Goal: Task Accomplishment & Management: Manage account settings

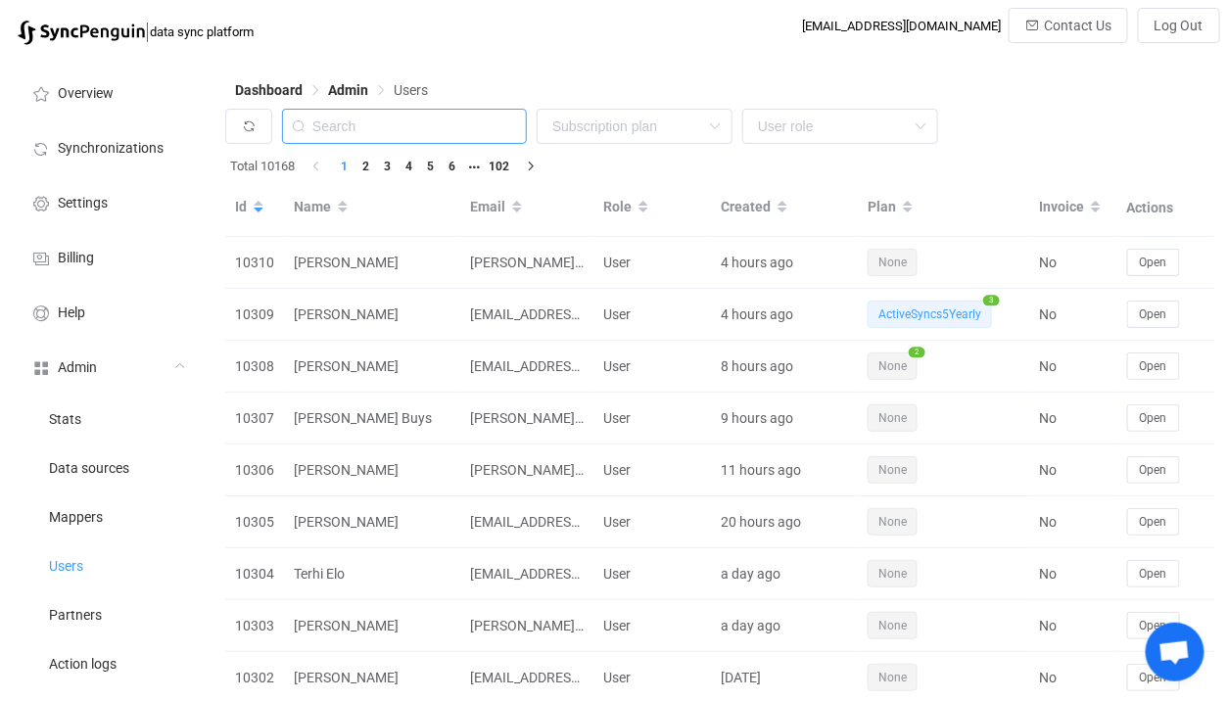
click at [410, 113] on input "text" at bounding box center [404, 126] width 245 height 35
paste input "[EMAIL_ADDRESS][PERSON_NAME][DOMAIN_NAME]"
type input "[EMAIL_ADDRESS][PERSON_NAME][DOMAIN_NAME]"
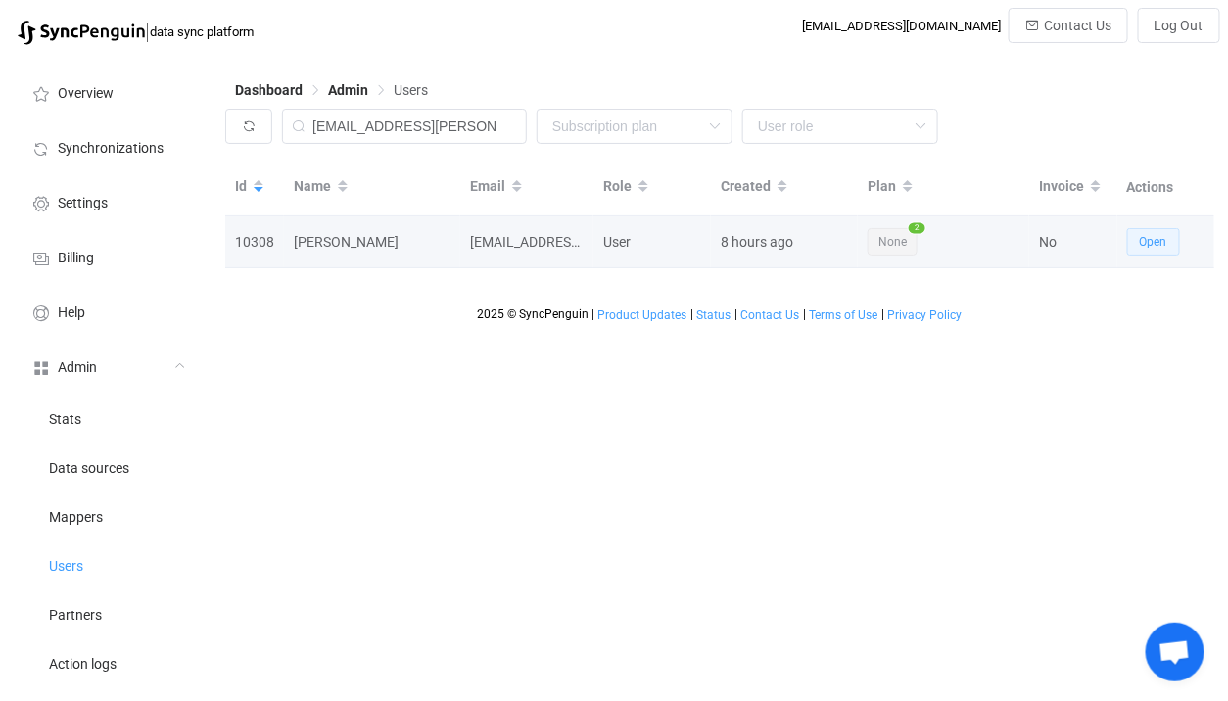
click at [1160, 233] on button "Open" at bounding box center [1153, 241] width 53 height 27
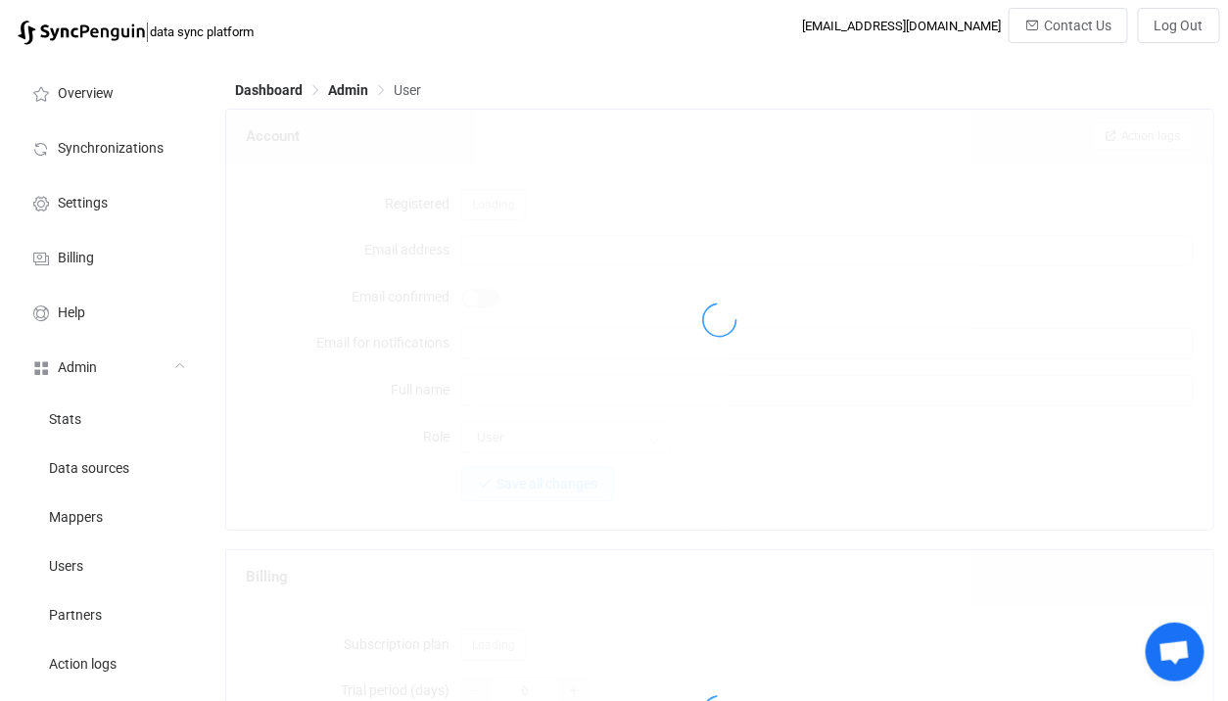
type input "[EMAIL_ADDRESS][PERSON_NAME][DOMAIN_NAME]"
type input "[PERSON_NAME]"
type input "14"
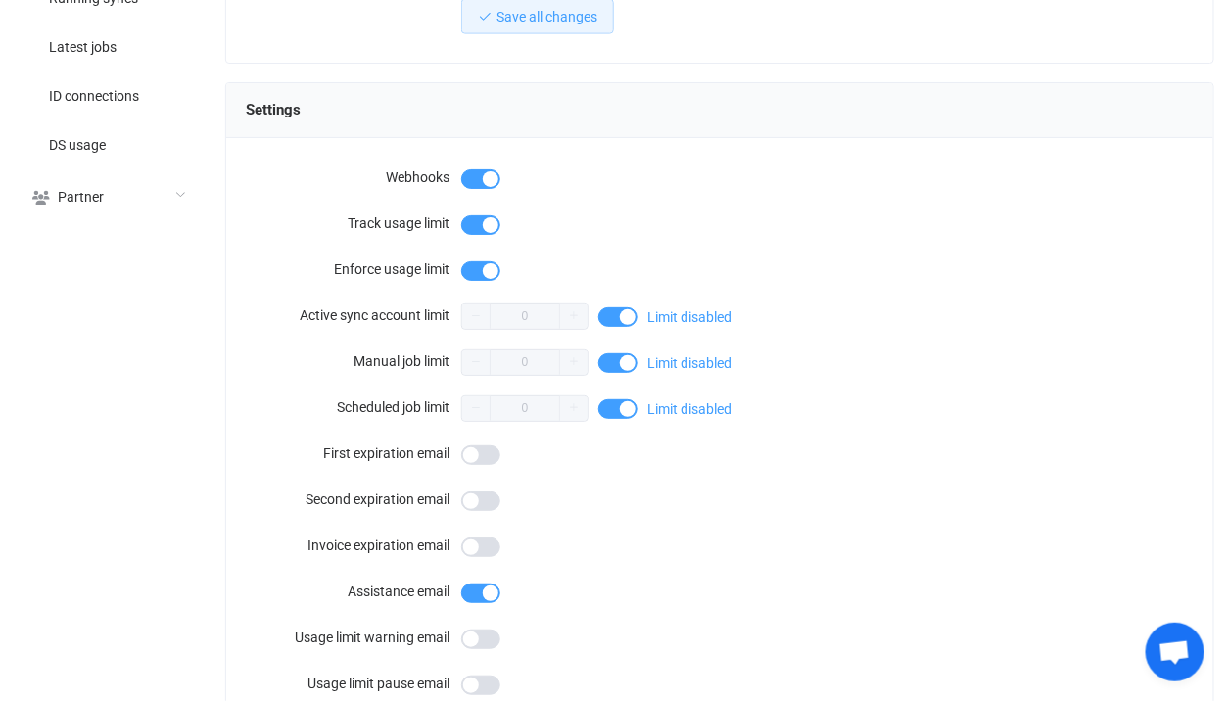
scroll to position [1775, 0]
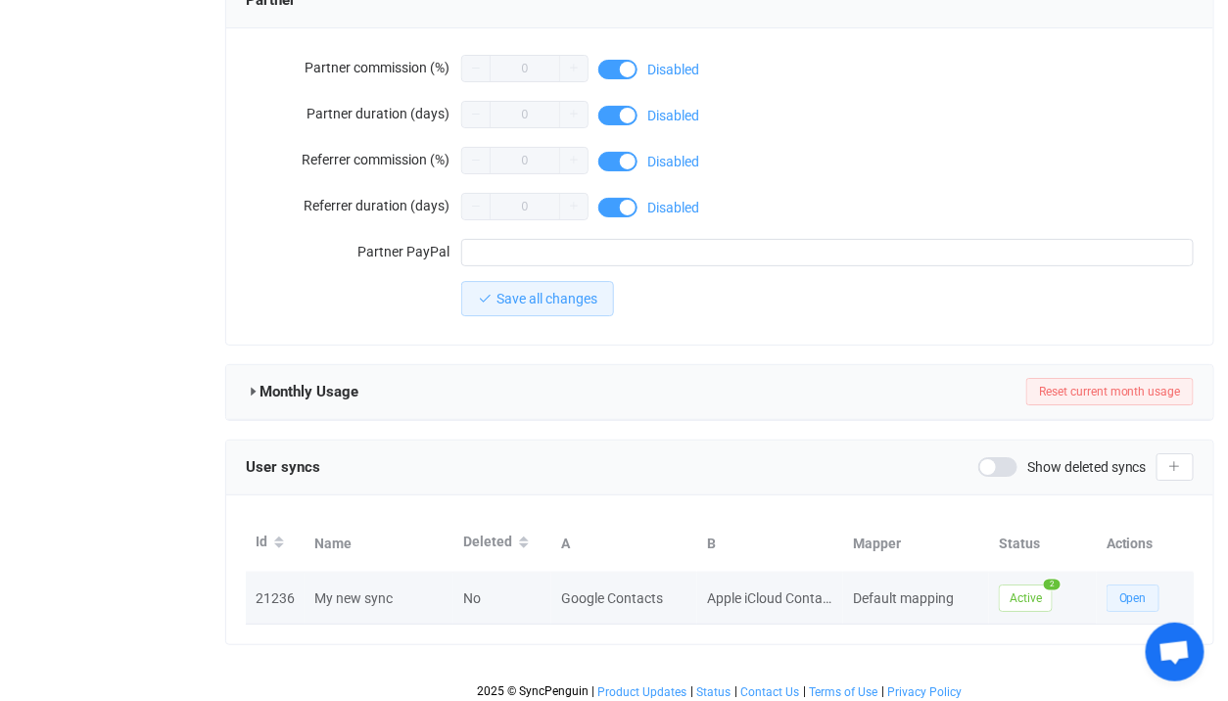
click at [1114, 585] on button "Open" at bounding box center [1133, 598] width 53 height 27
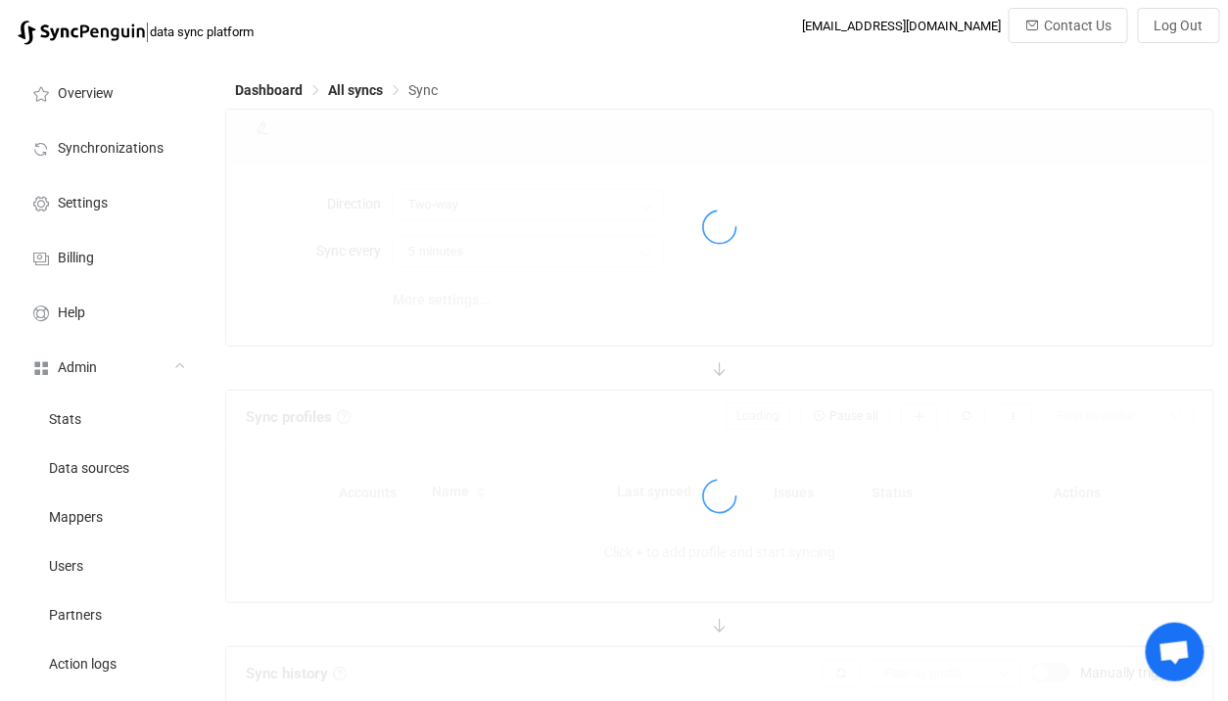
type input "iCloud → Google (one to many)"
type input "10 minutes"
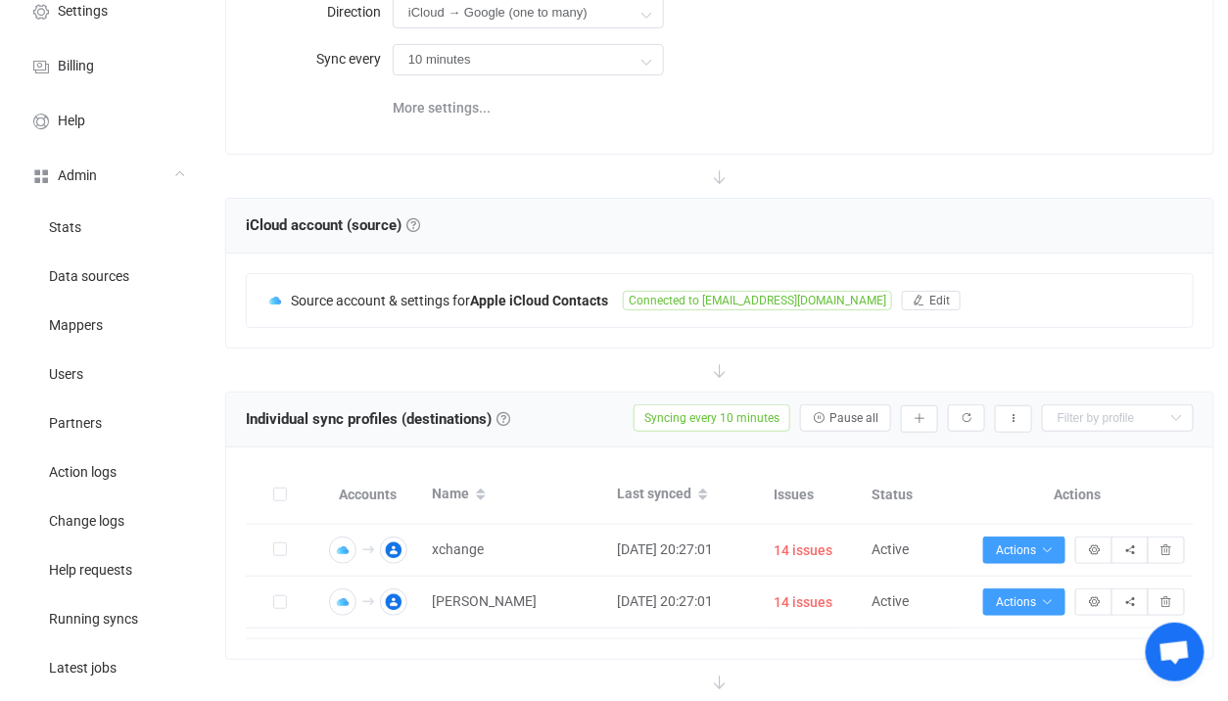
scroll to position [194, 0]
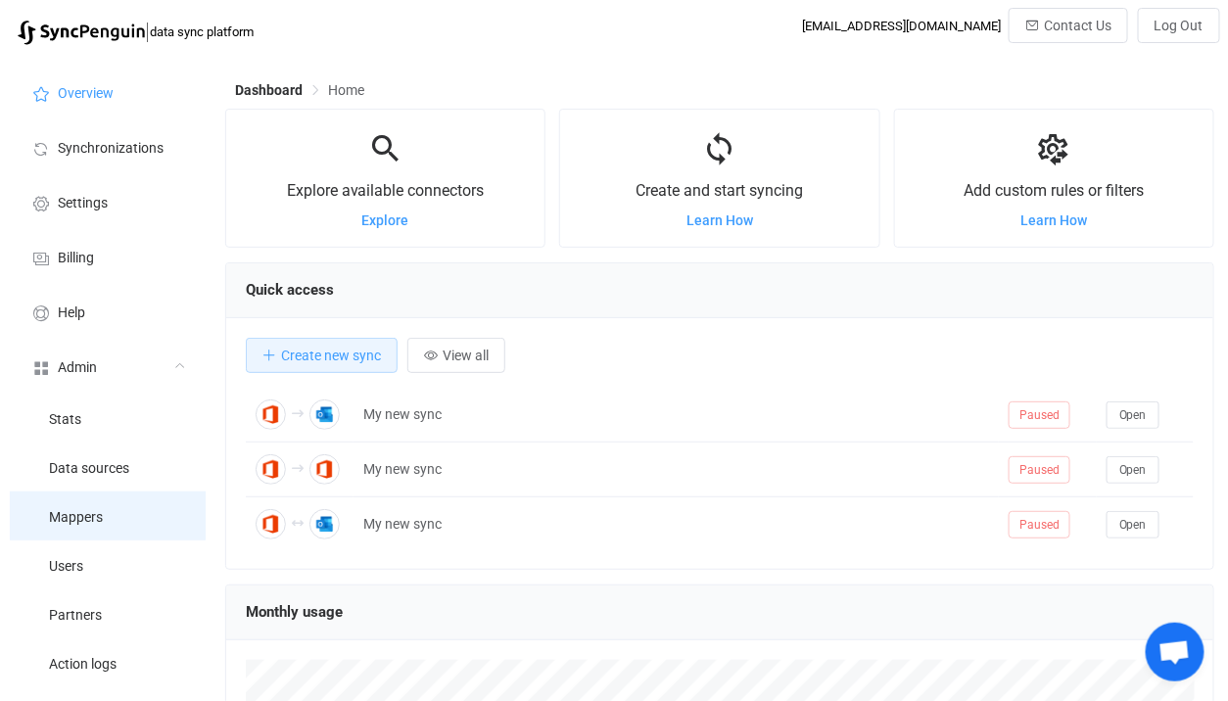
scroll to position [379, 989]
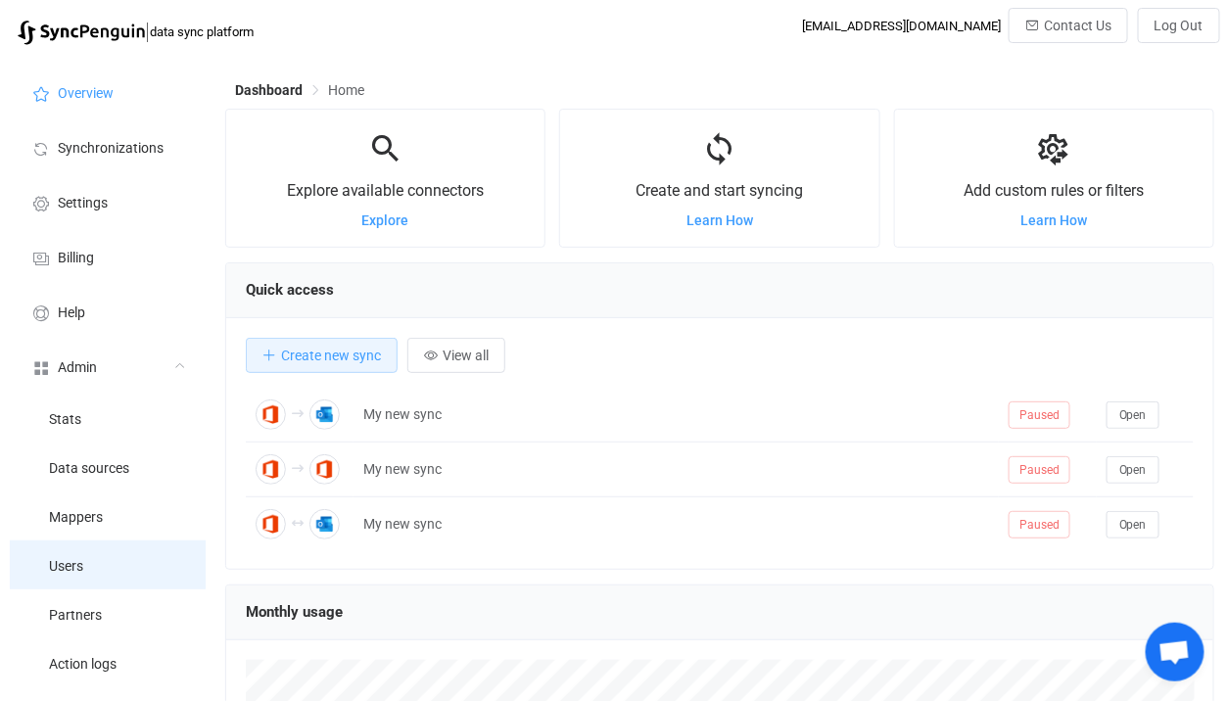
click at [105, 552] on li "Users" at bounding box center [108, 565] width 196 height 49
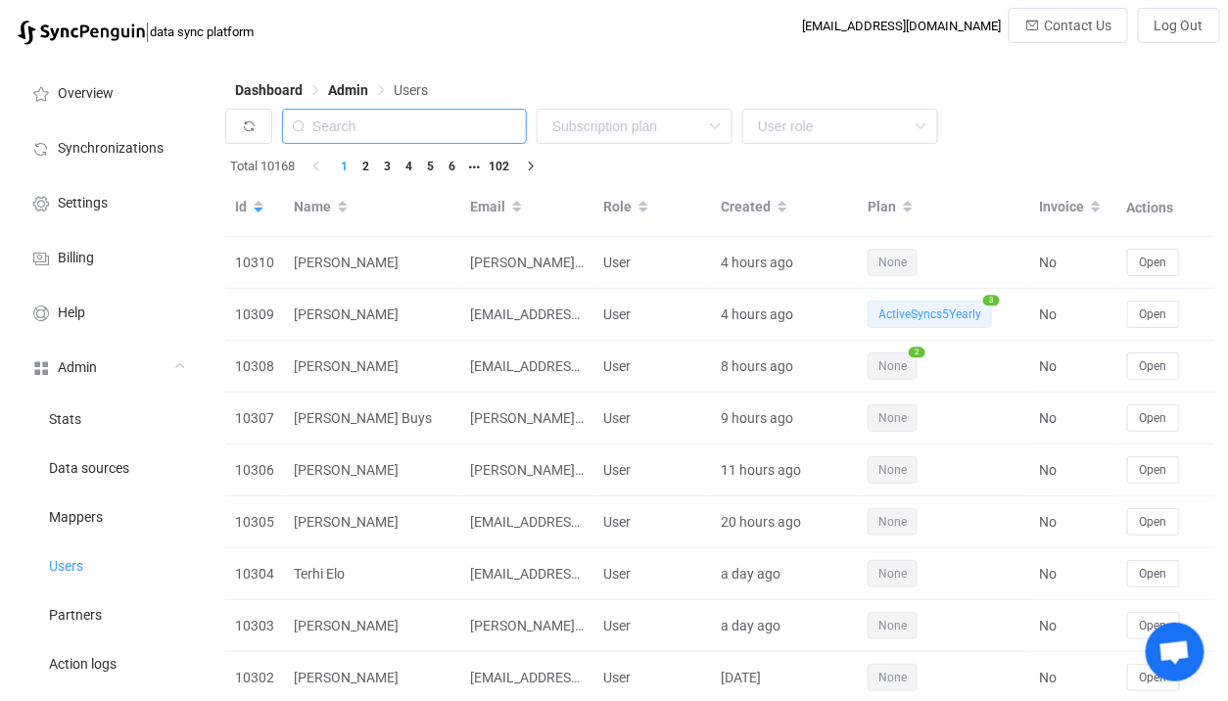
click at [410, 120] on input "text" at bounding box center [404, 126] width 245 height 35
paste input "laura@turquoisewinebar.com"
type input "laura@turquoisewinebar.com"
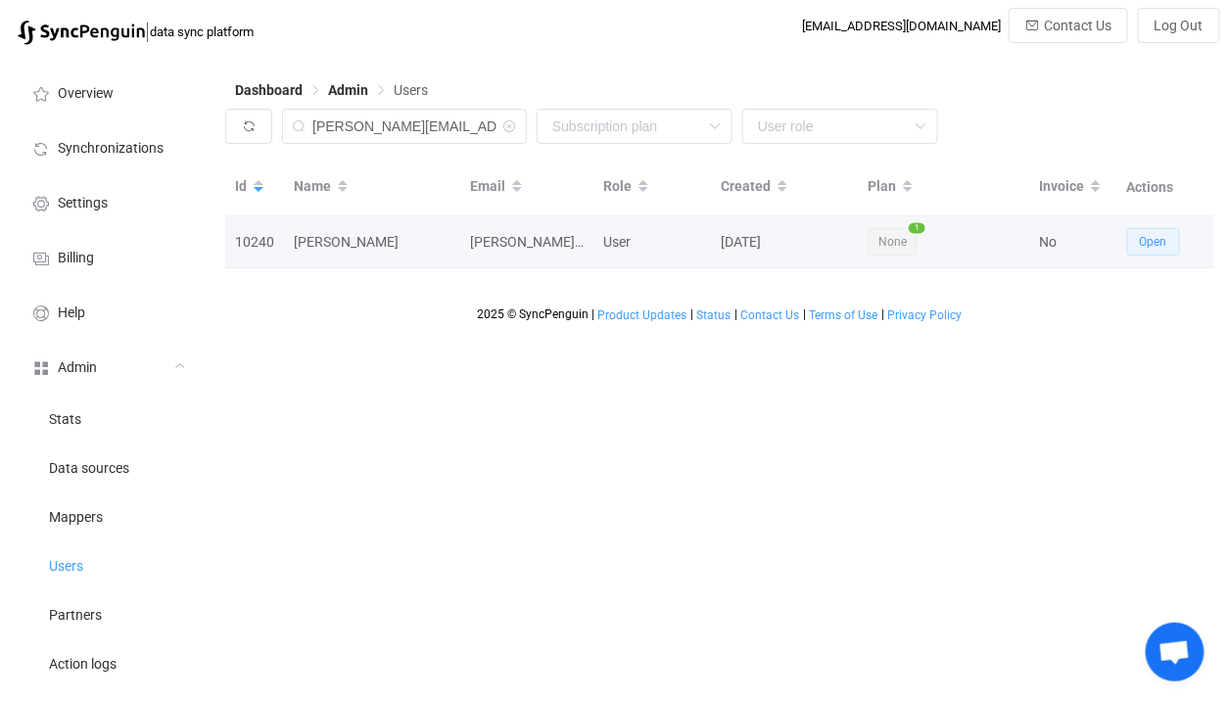
click at [1159, 247] on span "Open" at bounding box center [1153, 242] width 27 height 14
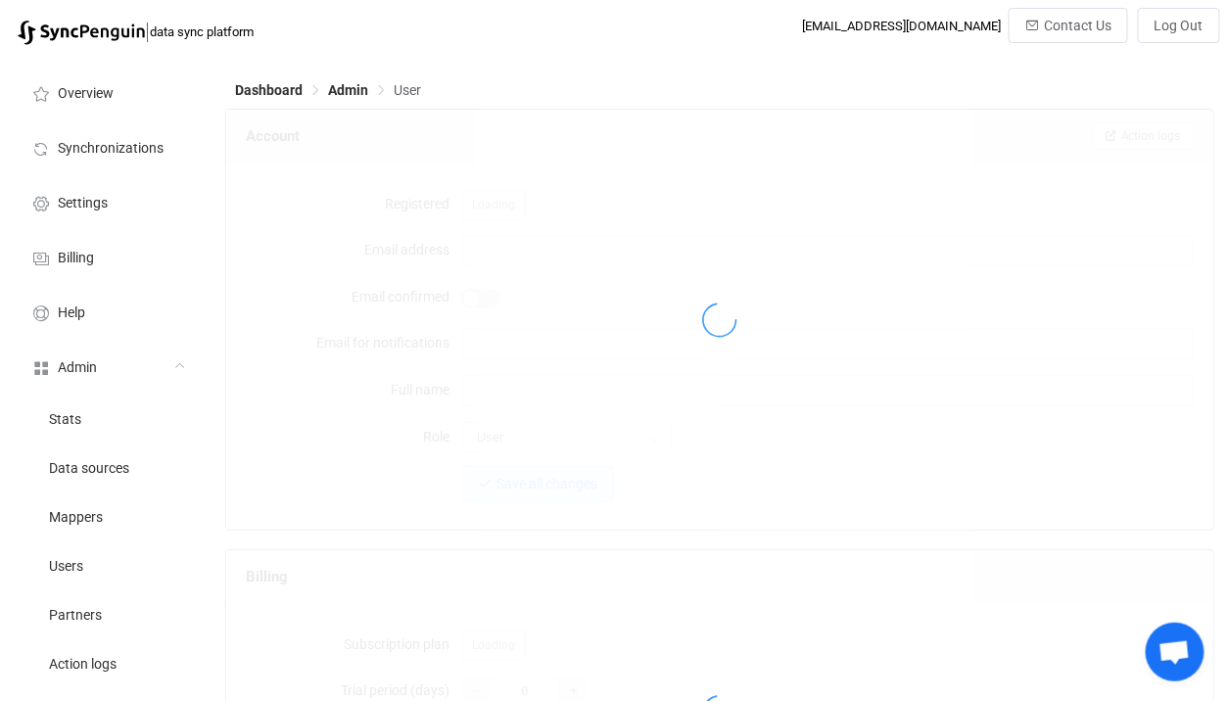
type input "[PERSON_NAME][EMAIL_ADDRESS][DOMAIN_NAME]"
type input "[PERSON_NAME]"
type input "14"
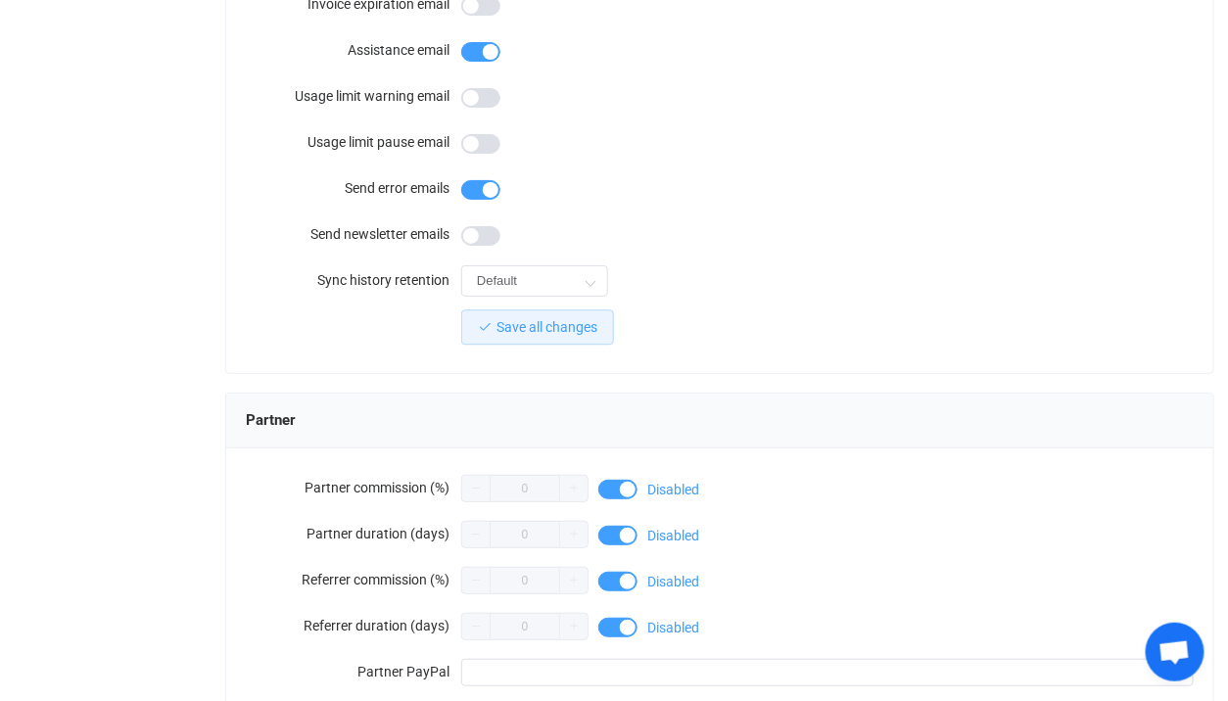
scroll to position [1827, 0]
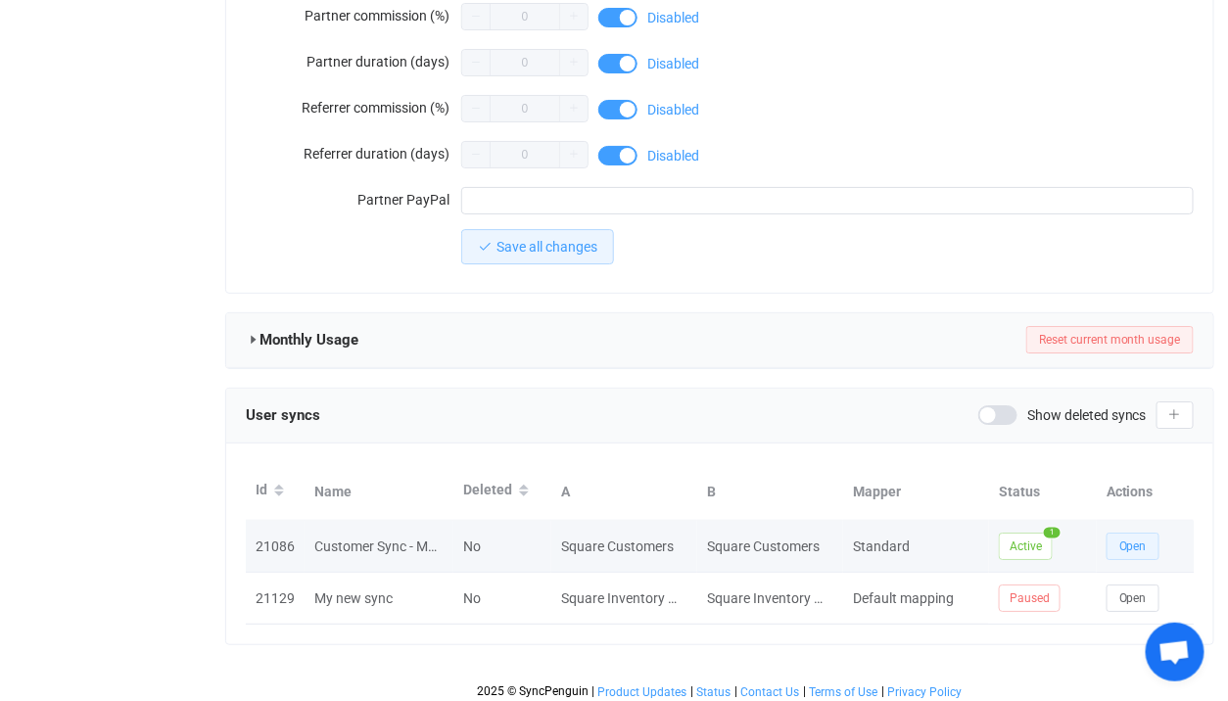
click at [1129, 540] on span "Open" at bounding box center [1132, 547] width 27 height 14
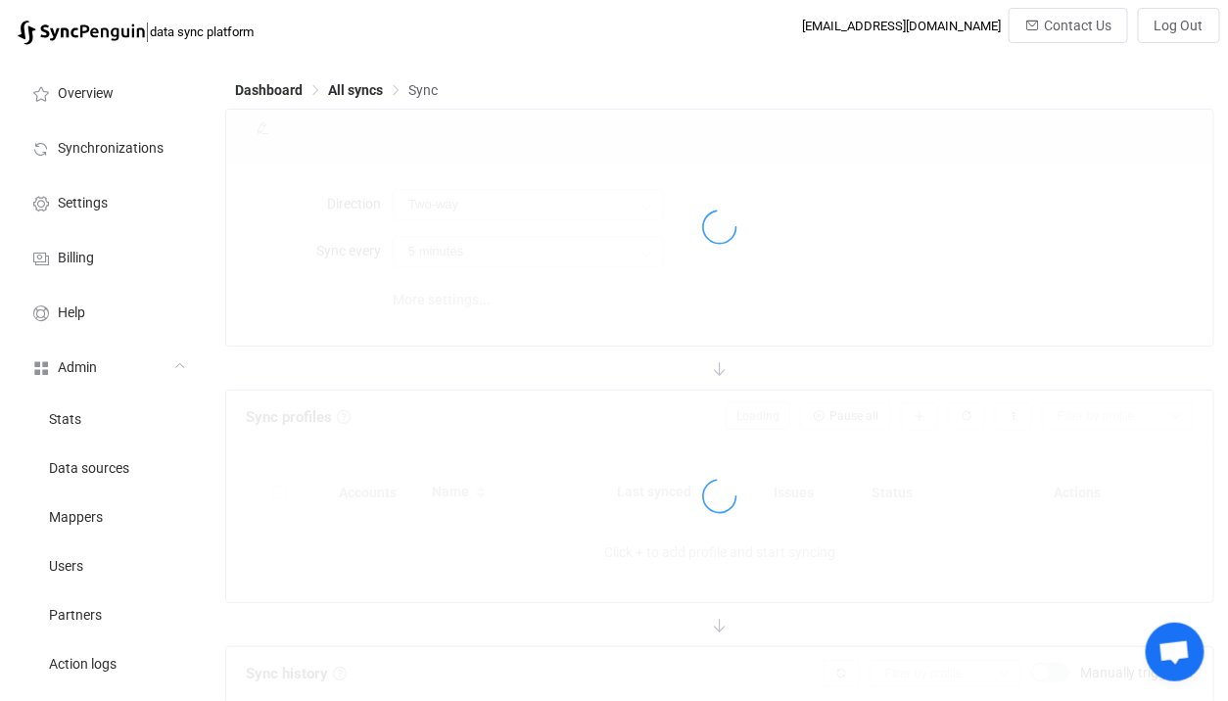
type input "10 minutes"
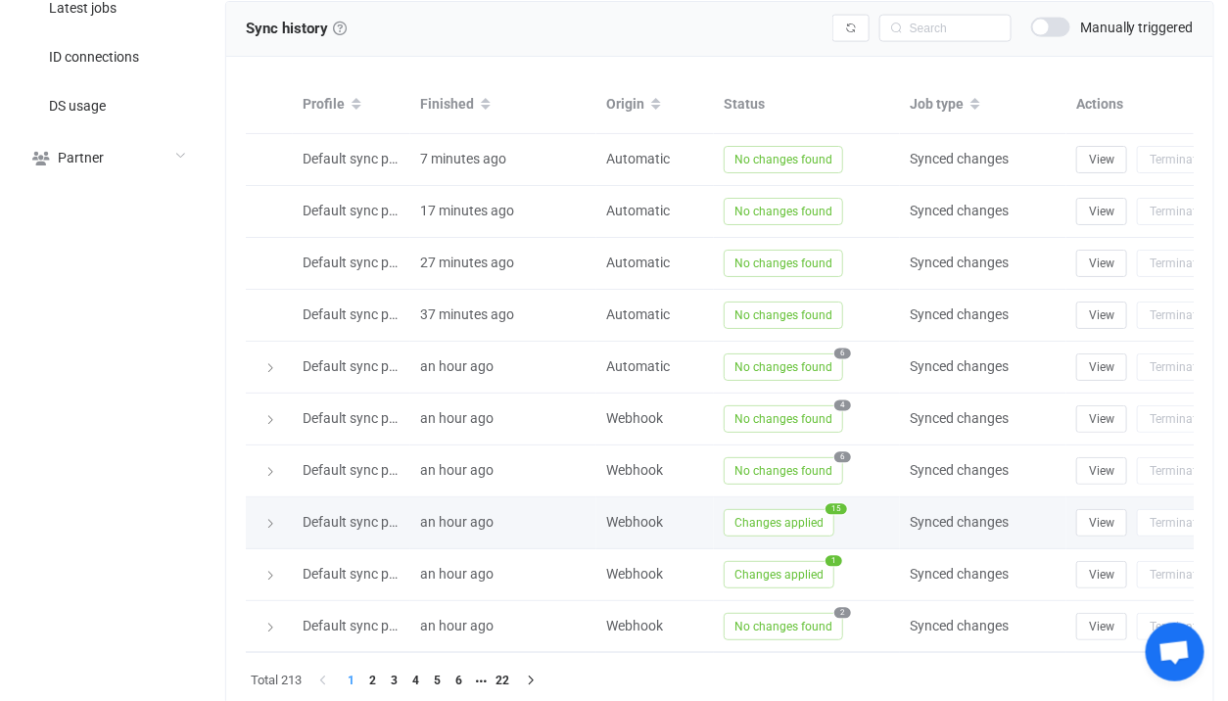
click at [775, 512] on span "Changes applied" at bounding box center [779, 522] width 111 height 27
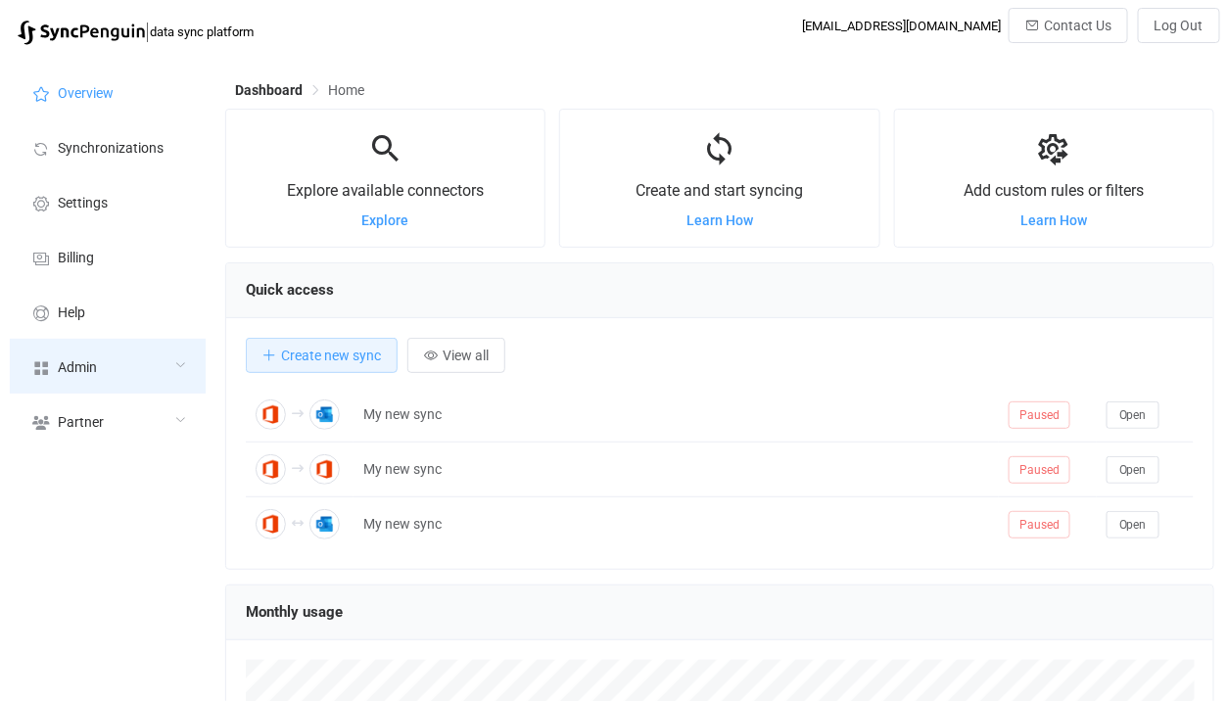
scroll to position [379, 989]
click at [69, 385] on div "Admin" at bounding box center [108, 366] width 196 height 55
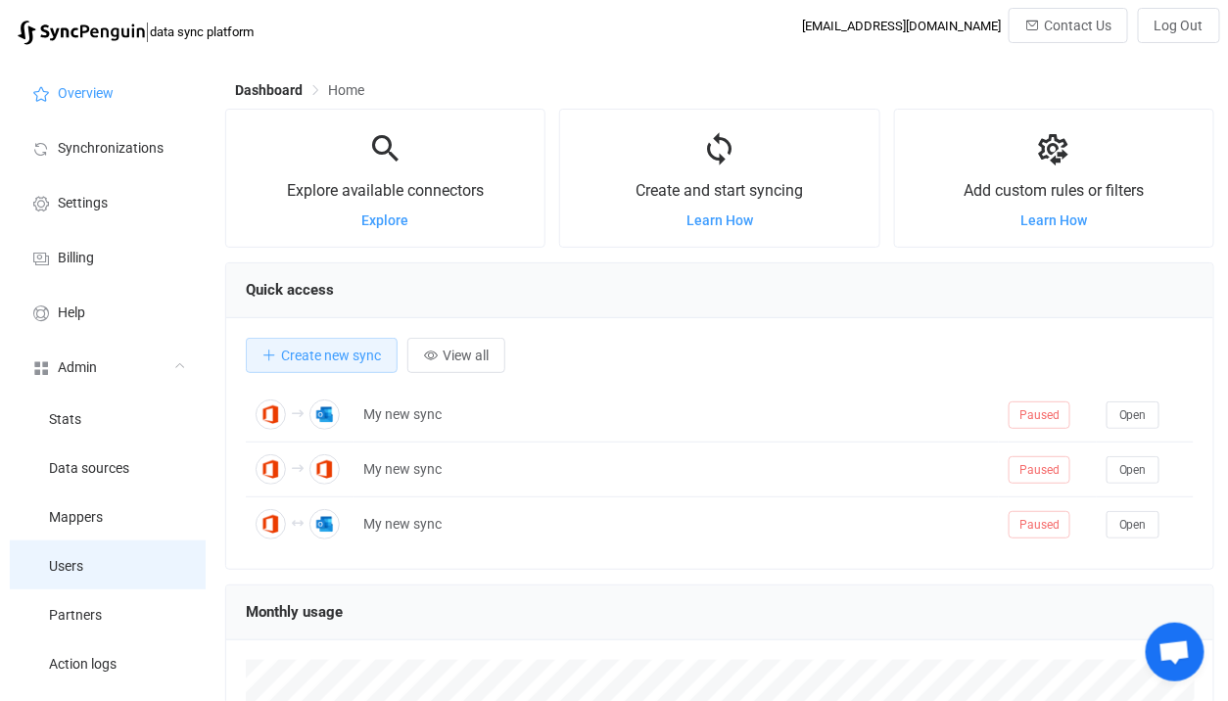
click at [85, 551] on li "Users" at bounding box center [108, 565] width 196 height 49
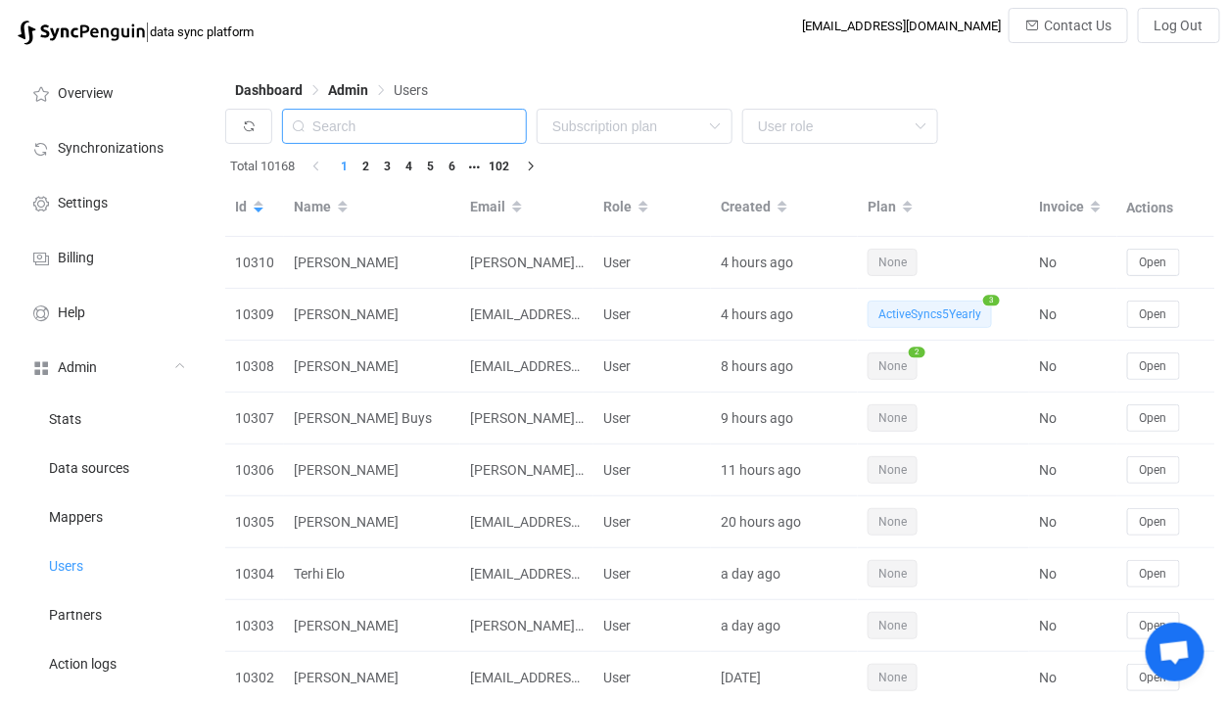
click at [454, 117] on input "text" at bounding box center [404, 126] width 245 height 35
paste input "laura@turquoisewinebar.com"
type input "laura@turquoisewinebar.com"
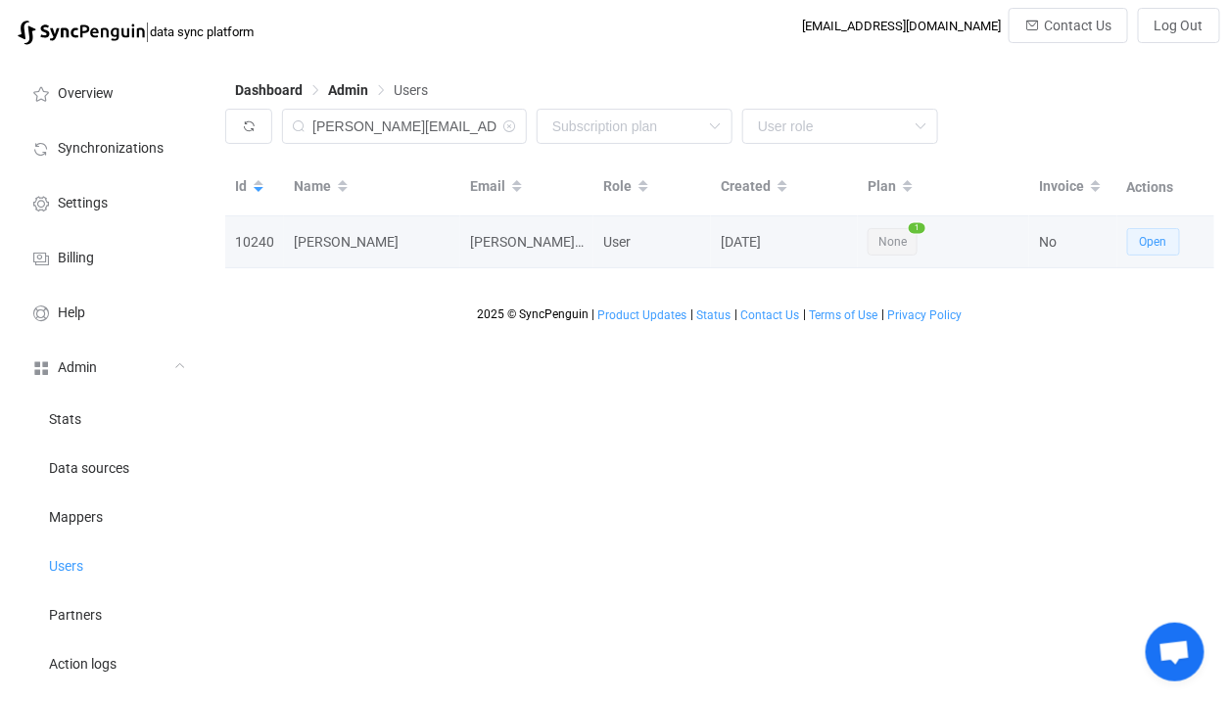
click at [1161, 234] on button "Open" at bounding box center [1153, 241] width 53 height 27
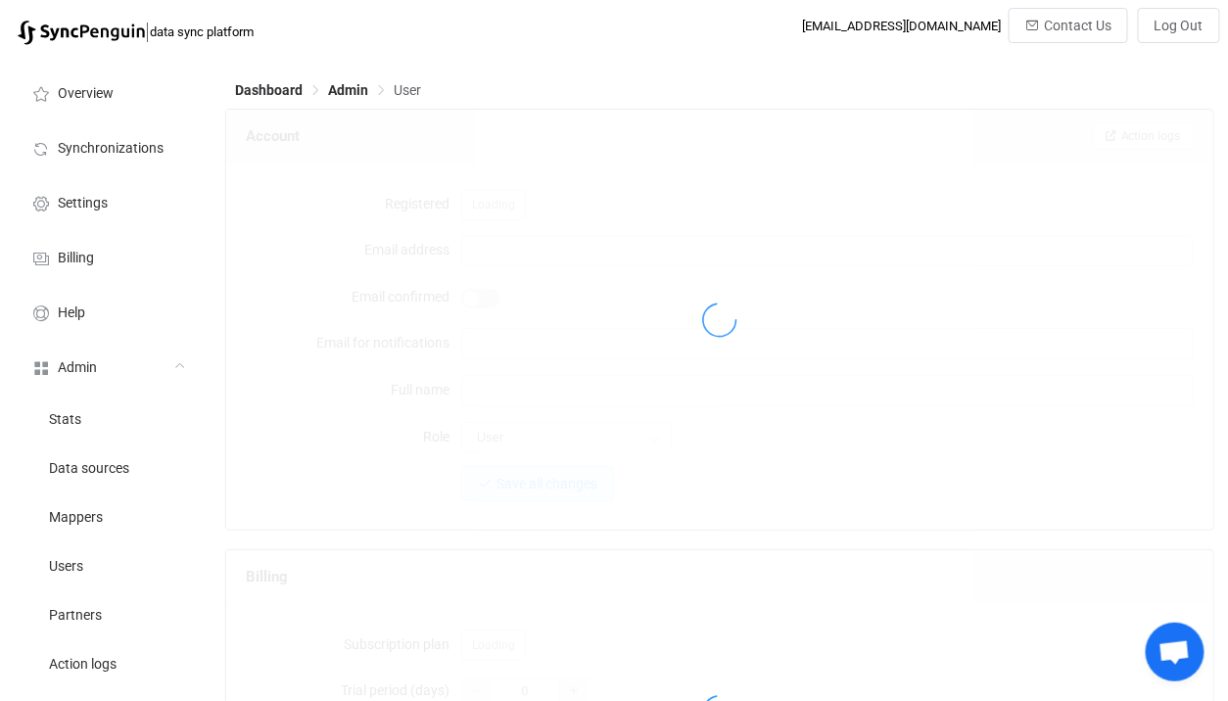
type input "[PERSON_NAME][EMAIL_ADDRESS][DOMAIN_NAME]"
type input "[PERSON_NAME]"
type input "14"
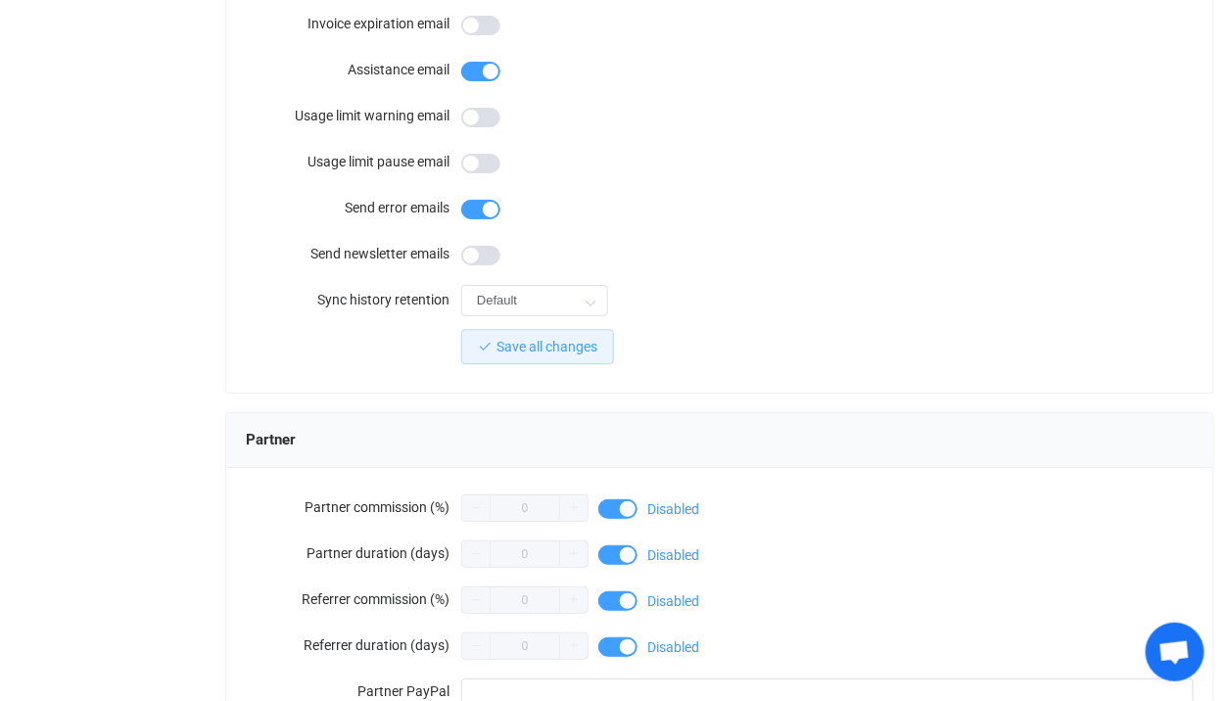
scroll to position [1827, 0]
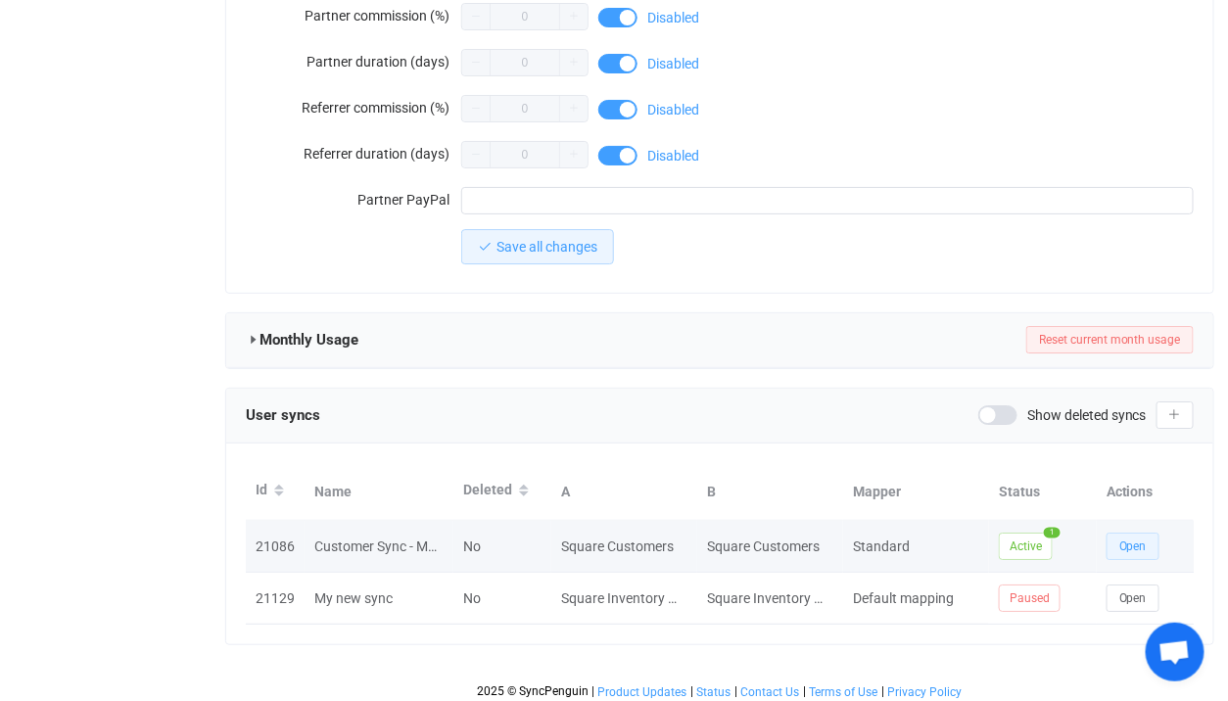
click at [1144, 545] on span "Open" at bounding box center [1132, 547] width 27 height 14
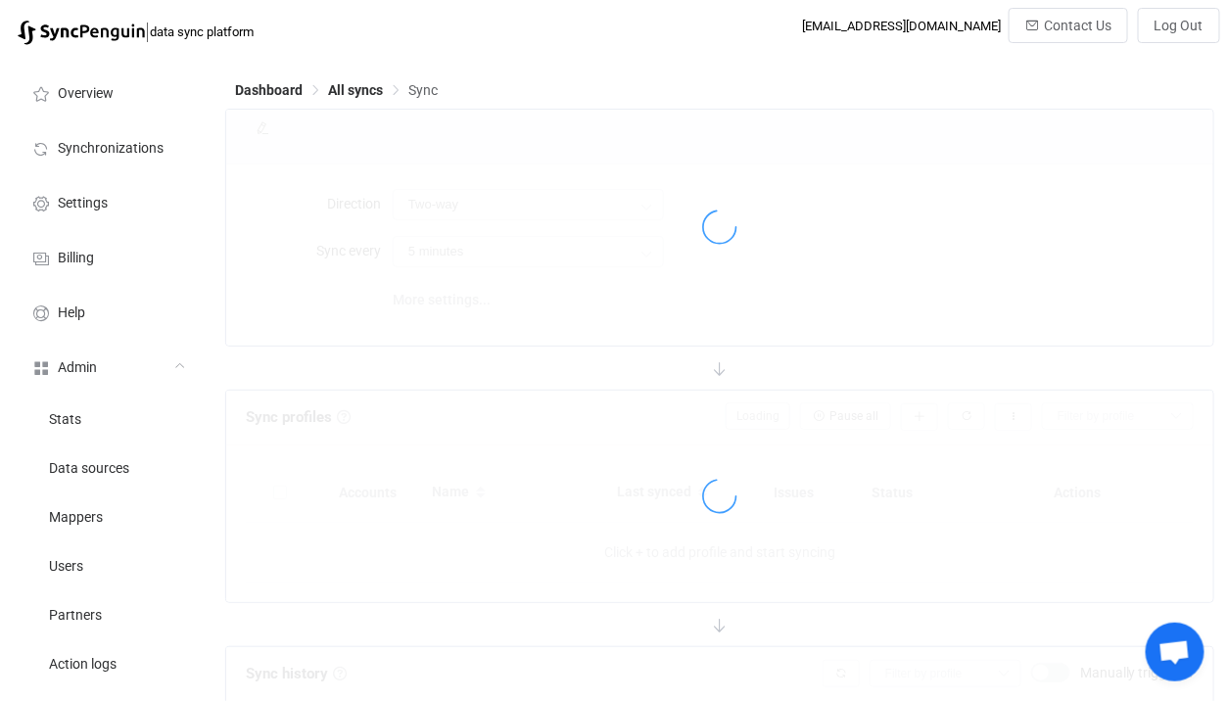
type input "10 minutes"
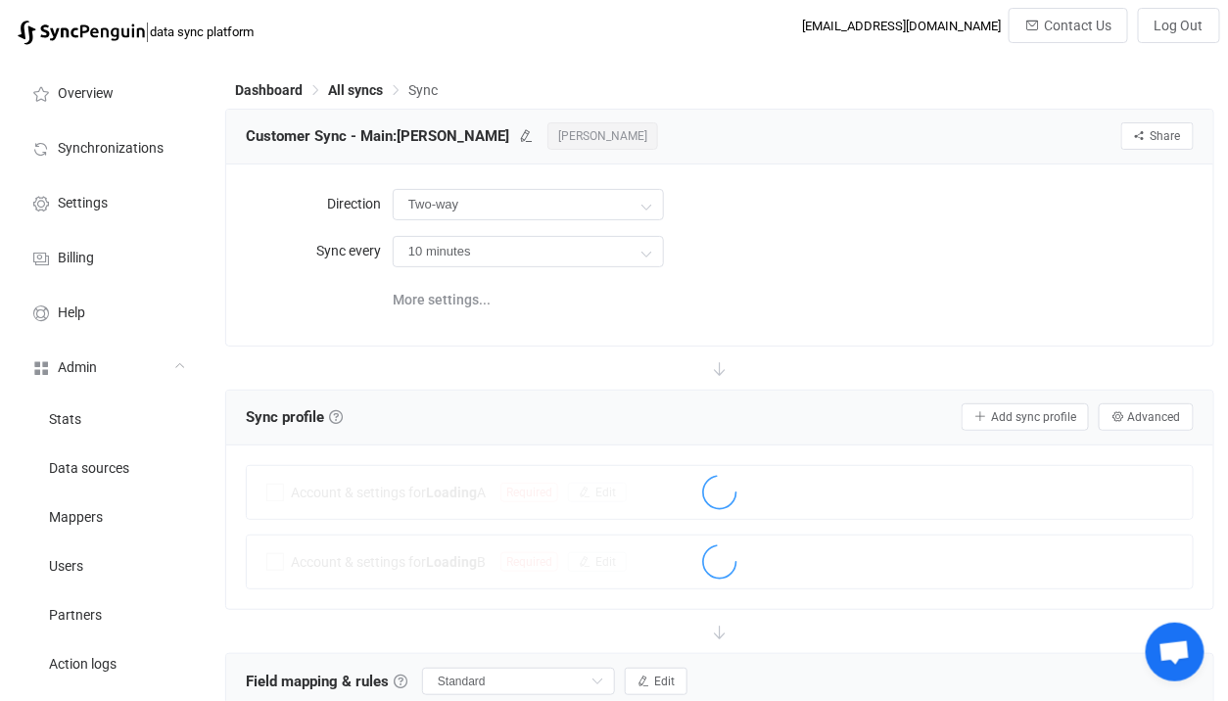
click at [547, 135] on span "[PERSON_NAME]" at bounding box center [602, 135] width 111 height 27
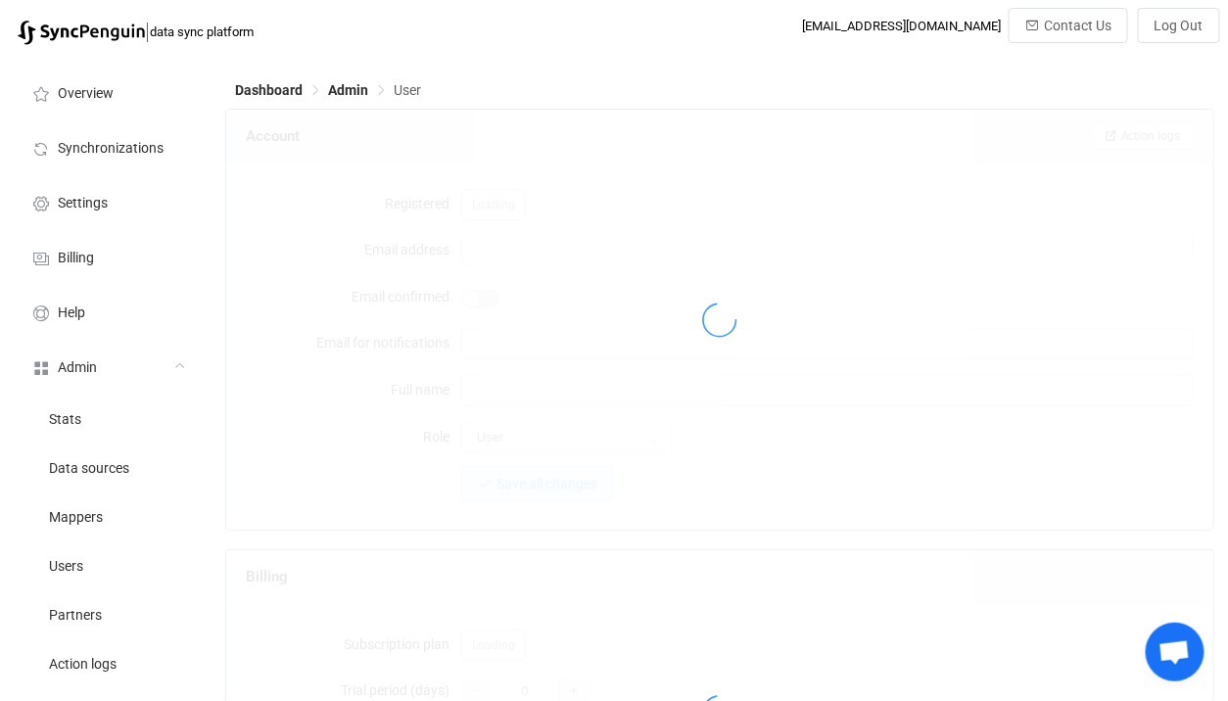
type input "[PERSON_NAME][EMAIL_ADDRESS][DOMAIN_NAME]"
type input "[PERSON_NAME]"
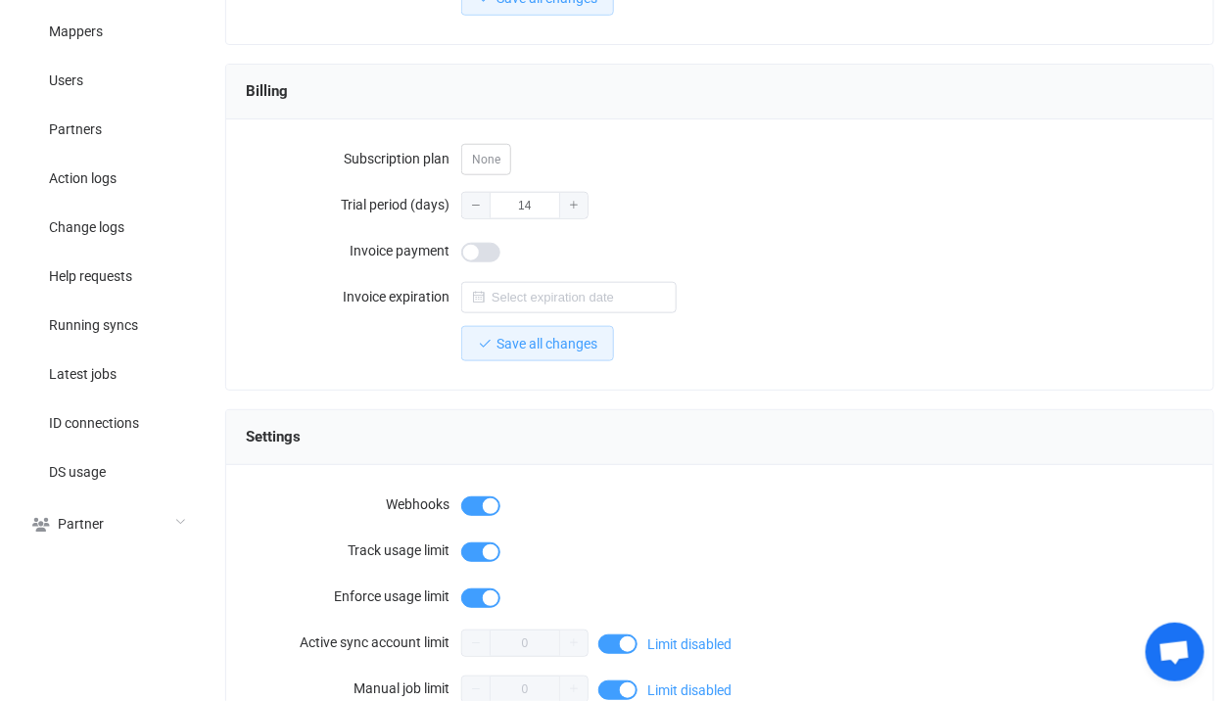
scroll to position [469, 0]
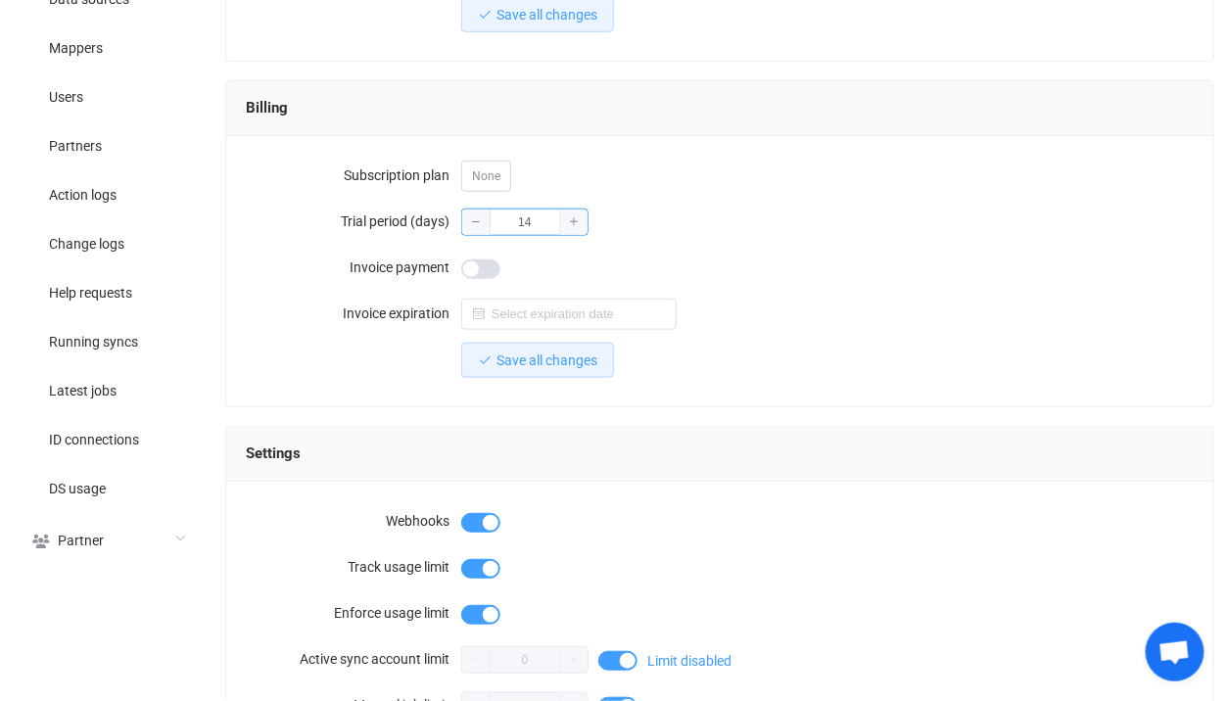
drag, startPoint x: 537, startPoint y: 220, endPoint x: 496, endPoint y: 217, distance: 41.2
click at [496, 217] on input "14" at bounding box center [524, 222] width 127 height 27
type input "21"
click at [534, 358] on span "Save all changes" at bounding box center [547, 361] width 101 height 16
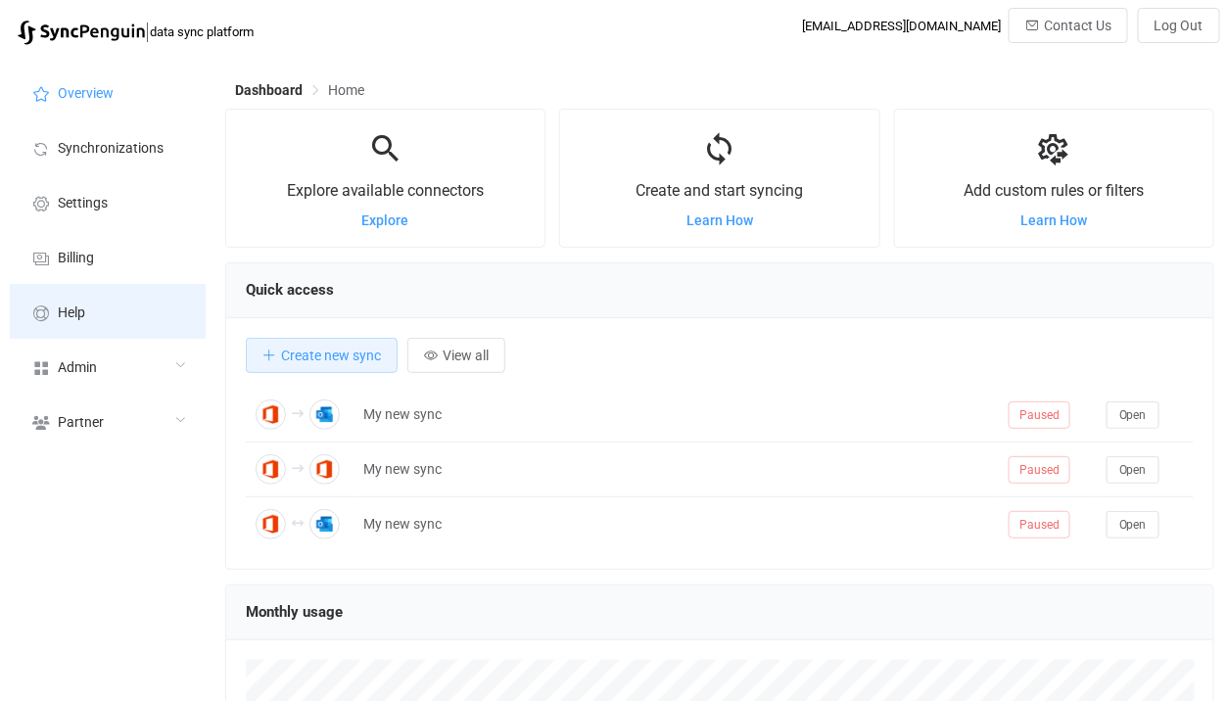
click at [131, 326] on li "Help" at bounding box center [108, 311] width 196 height 55
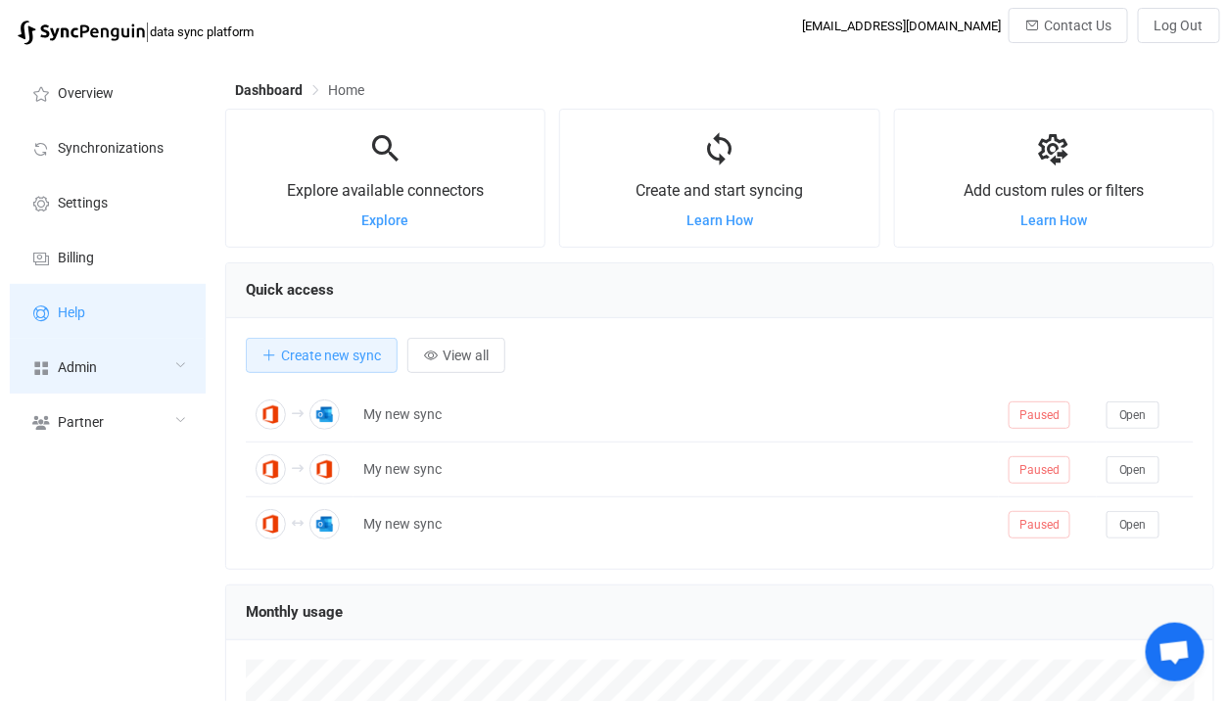
scroll to position [379, 989]
click at [112, 354] on div "Admin" at bounding box center [108, 366] width 196 height 55
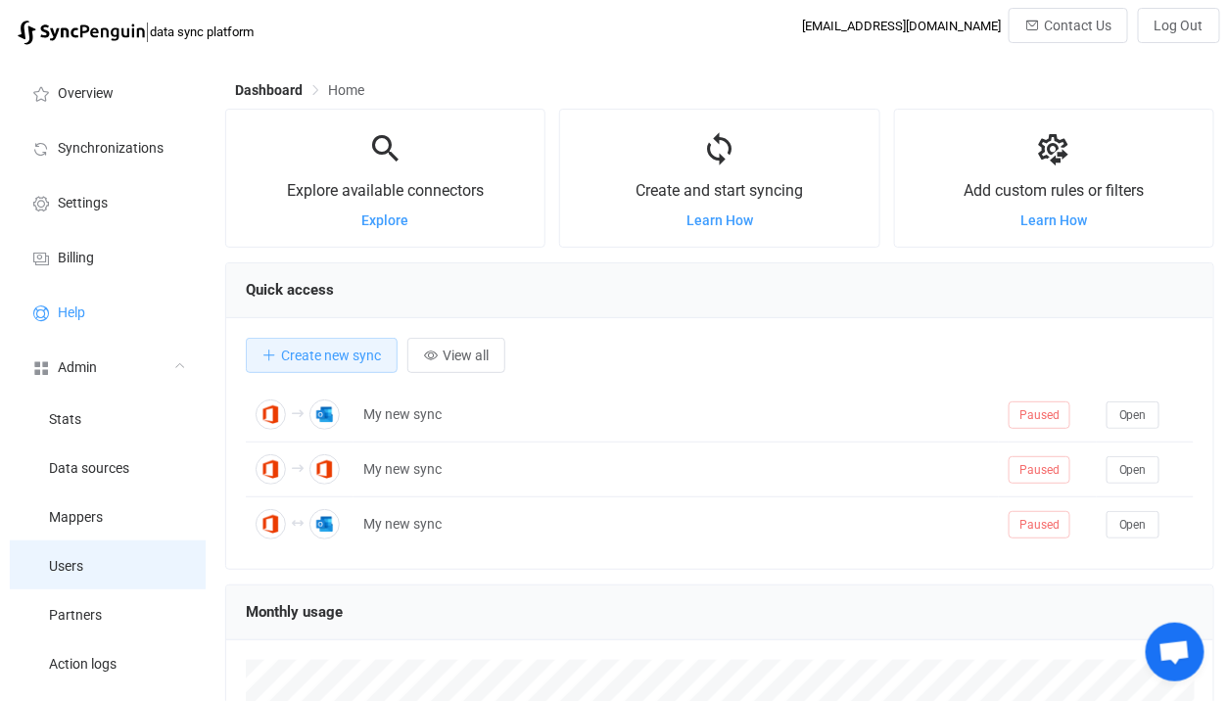
click at [117, 568] on li "Users" at bounding box center [108, 565] width 196 height 49
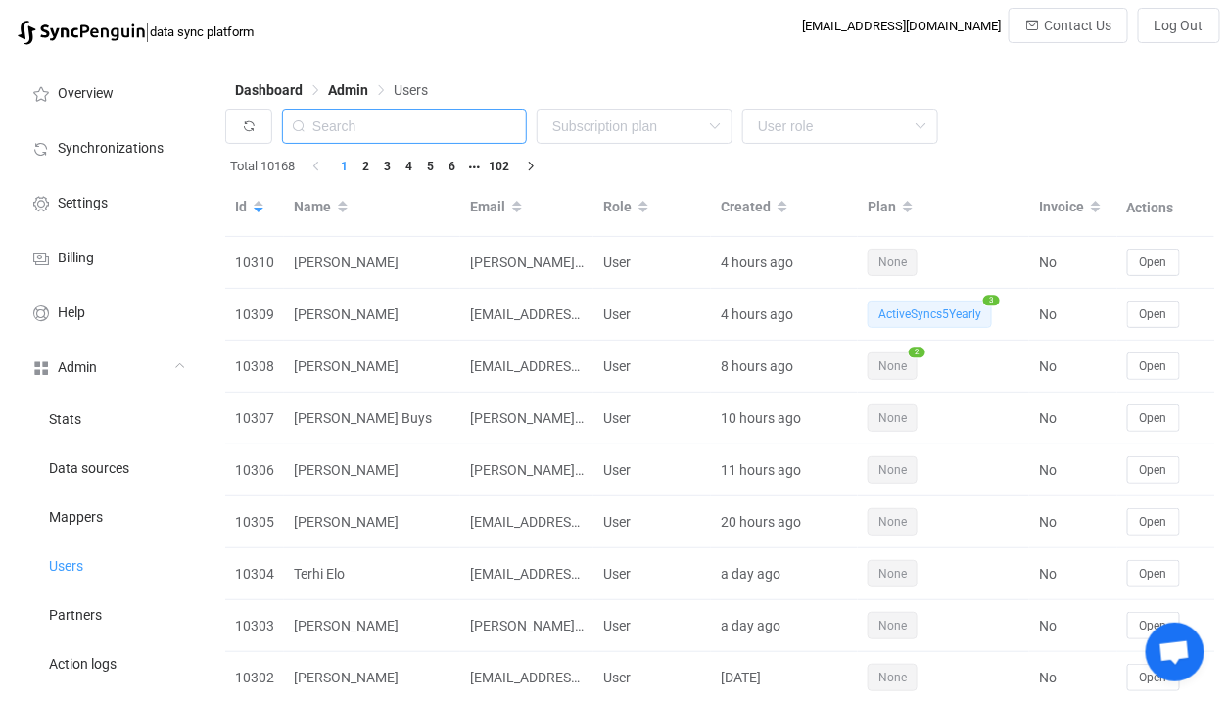
click at [387, 123] on input "text" at bounding box center [404, 126] width 245 height 35
paste input "[PERSON_NAME][EMAIL_ADDRESS][DOMAIN_NAME]"
type input "[PERSON_NAME][EMAIL_ADDRESS][DOMAIN_NAME]"
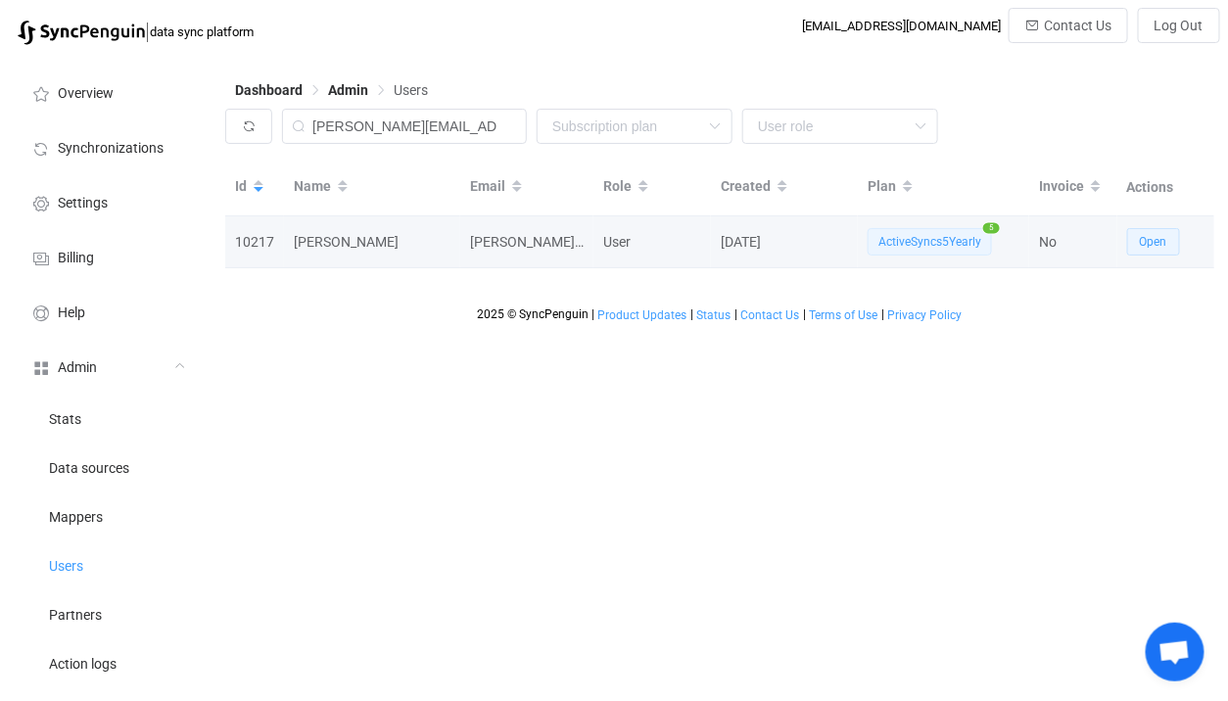
click at [1161, 232] on button "Open" at bounding box center [1153, 241] width 53 height 27
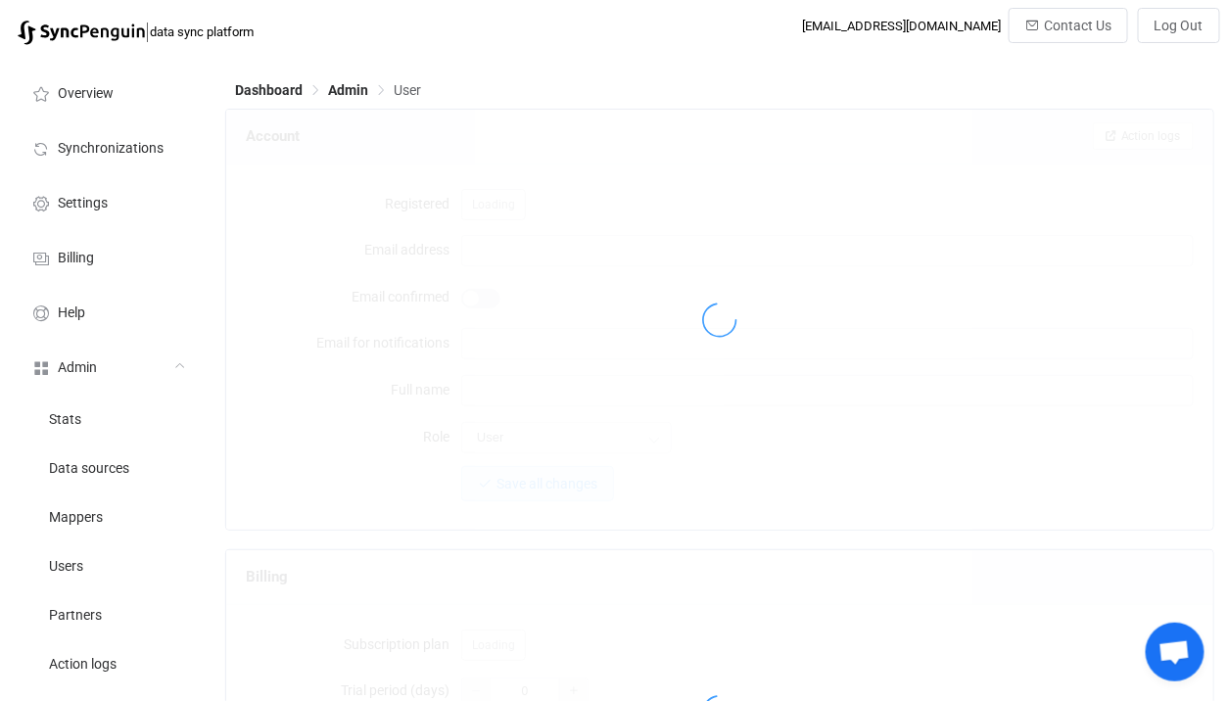
type input "[PERSON_NAME][EMAIL_ADDRESS][DOMAIN_NAME]"
type input "[PERSON_NAME]"
type input "14"
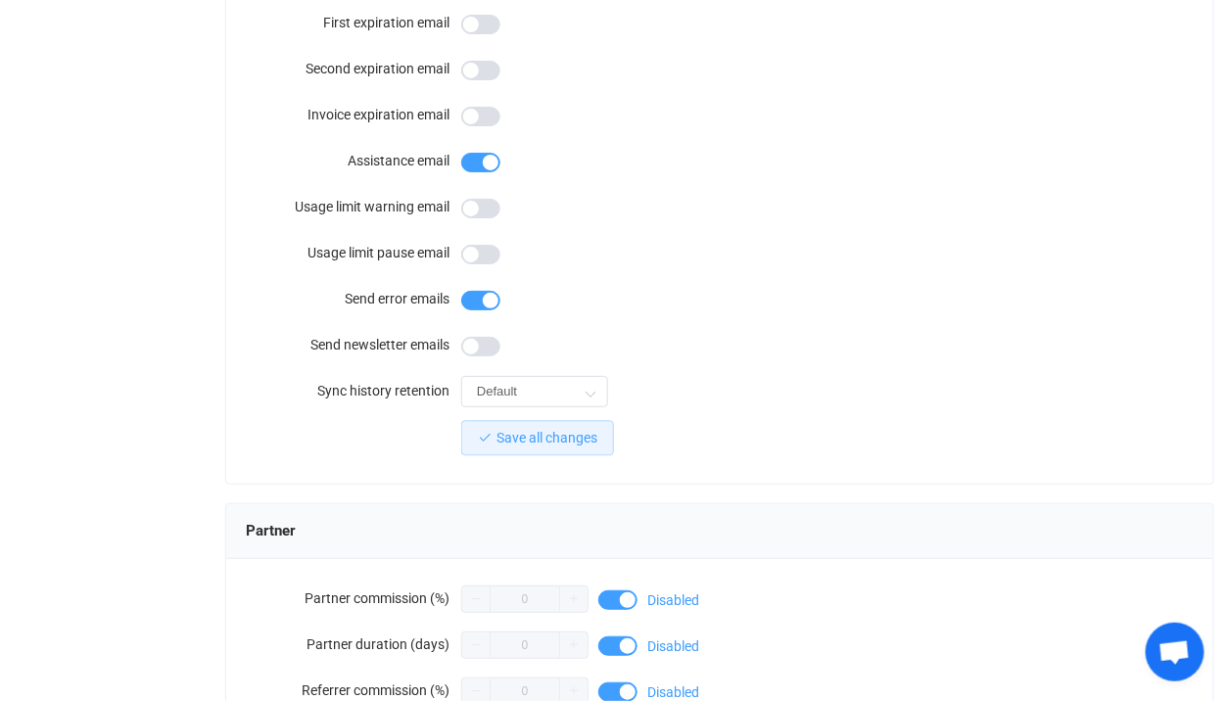
scroll to position [1929, 0]
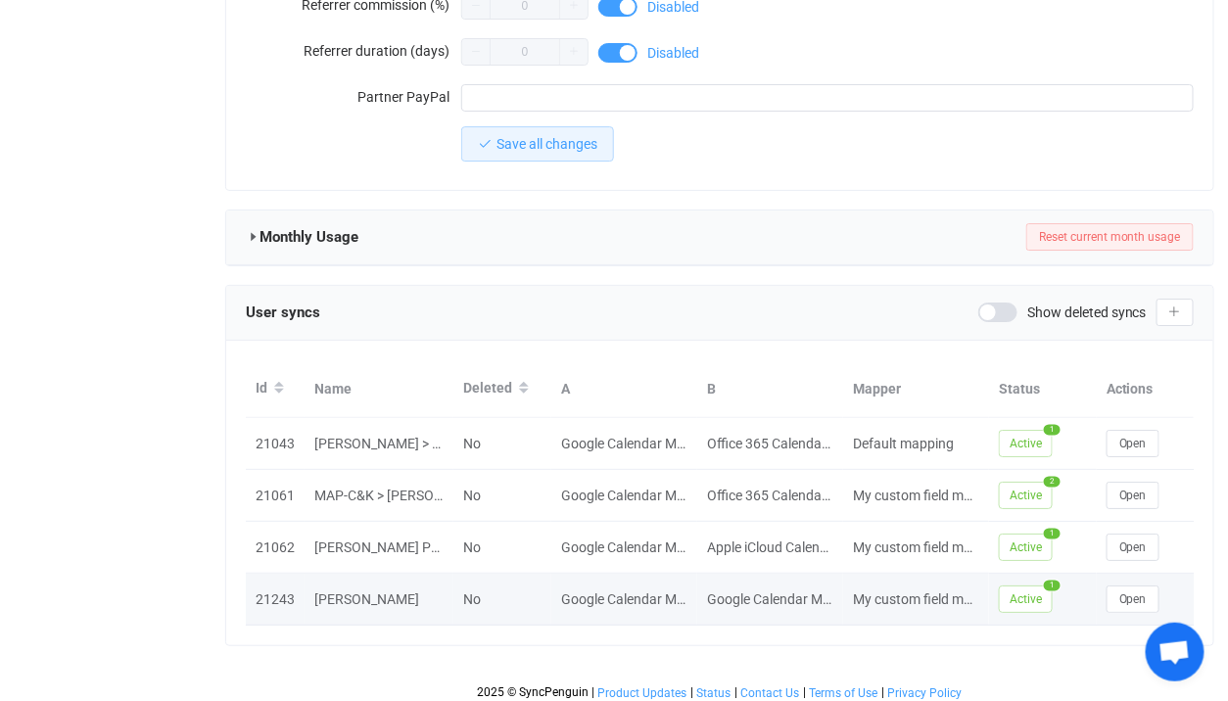
click at [346, 589] on div "Kimberly Midkiff" at bounding box center [379, 600] width 149 height 23
drag, startPoint x: 346, startPoint y: 584, endPoint x: 396, endPoint y: 584, distance: 49.9
click at [396, 589] on div "Kimberly Midkiff" at bounding box center [379, 600] width 149 height 23
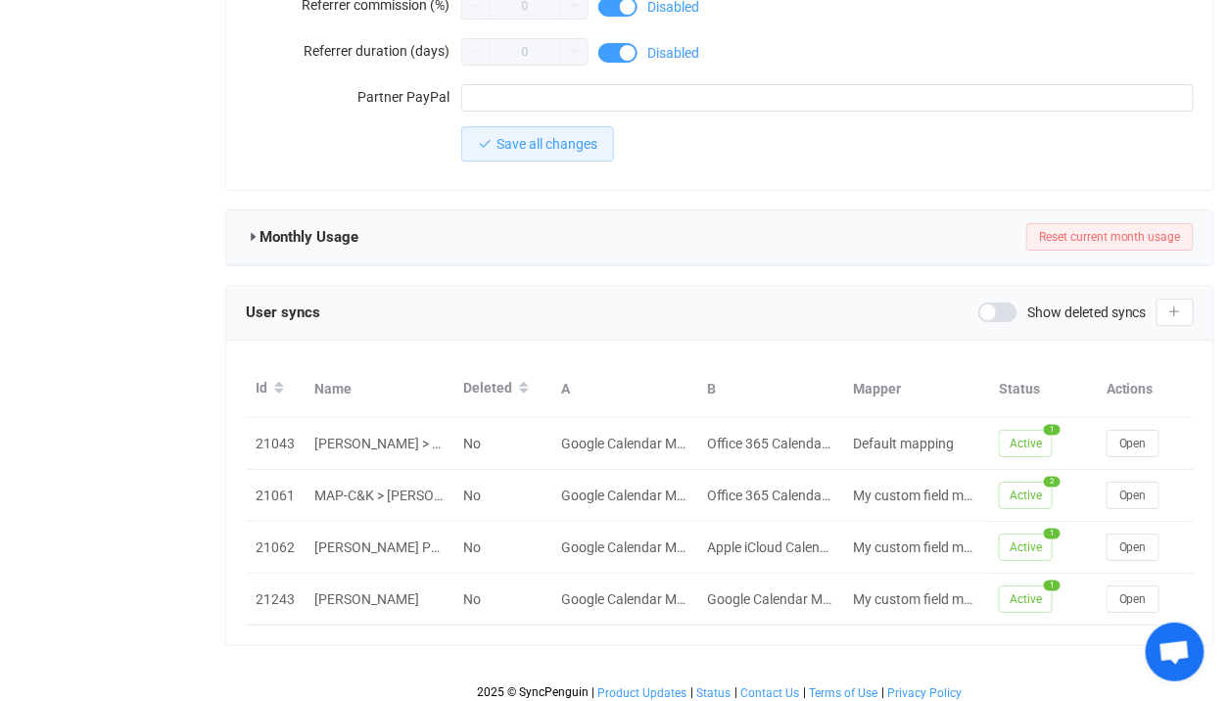
copy div "Kimberly Midkiff"
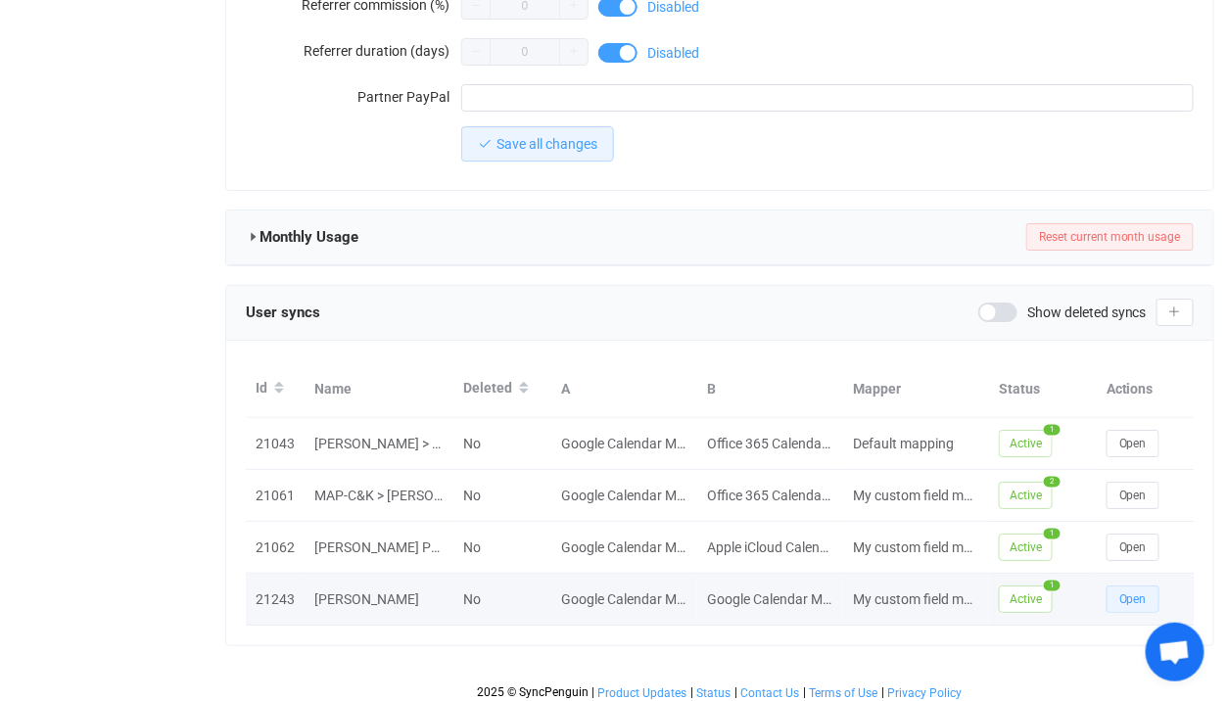
click at [1120, 593] on span "Open" at bounding box center [1132, 600] width 27 height 14
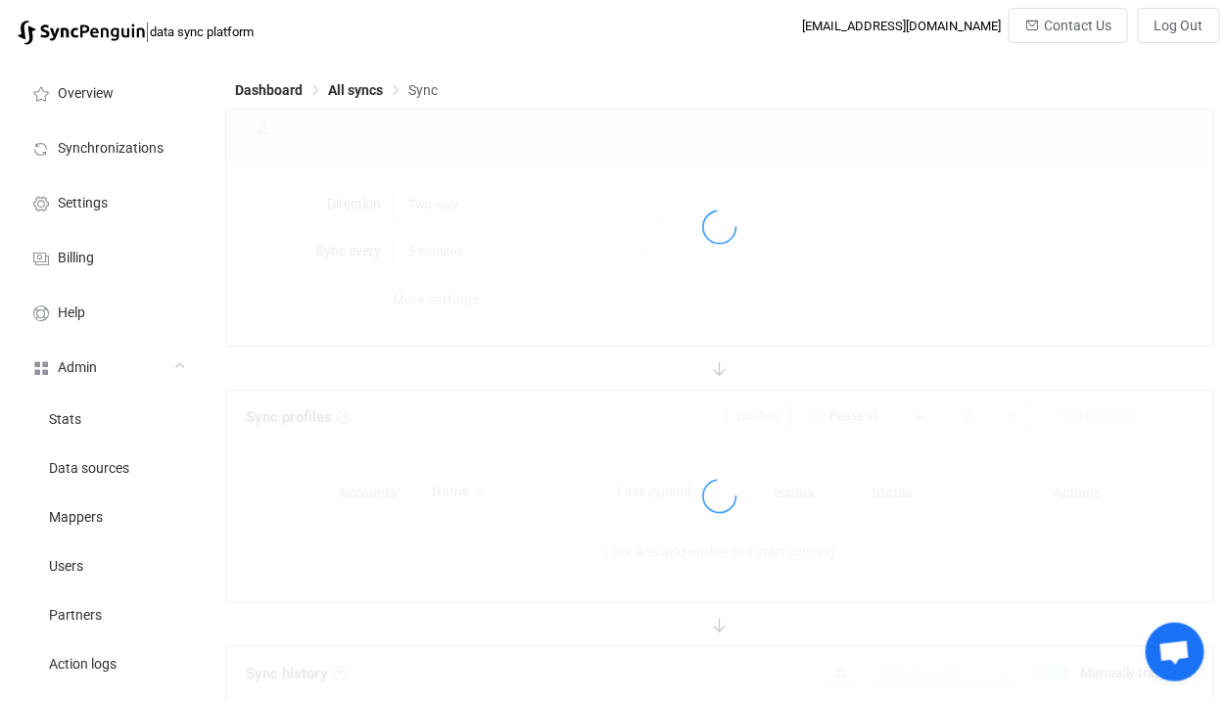
type input "A → B"
type input "4 hours"
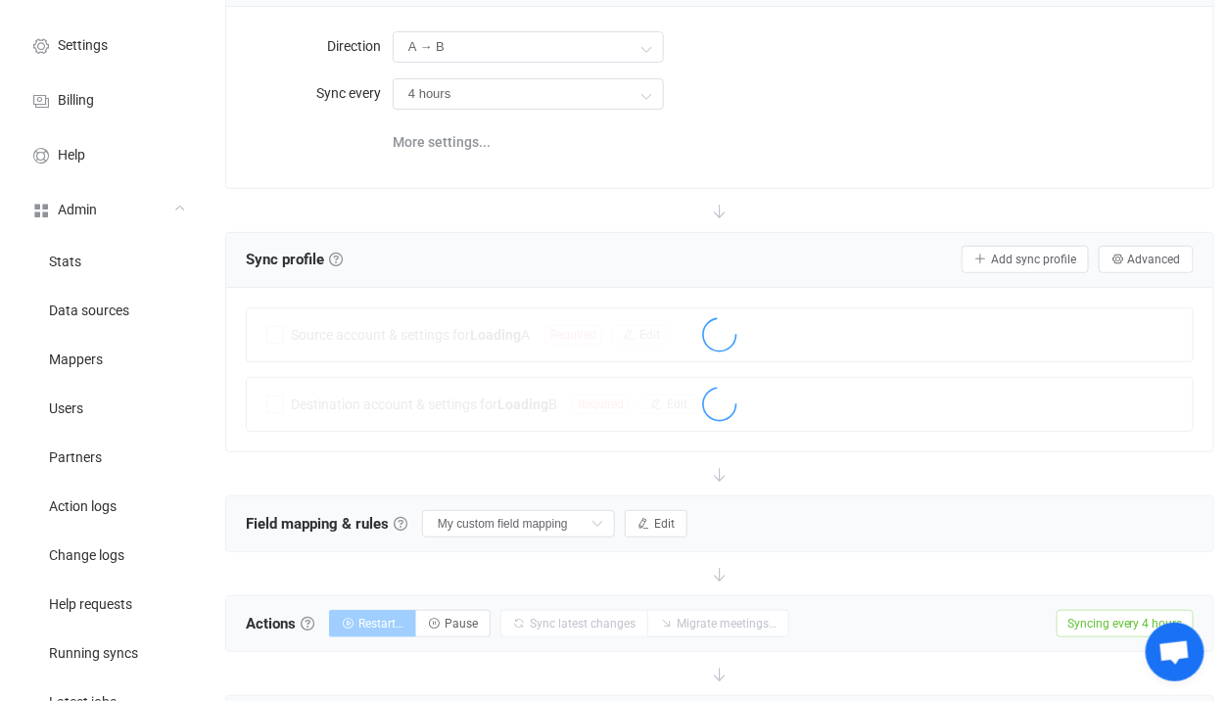
scroll to position [198, 0]
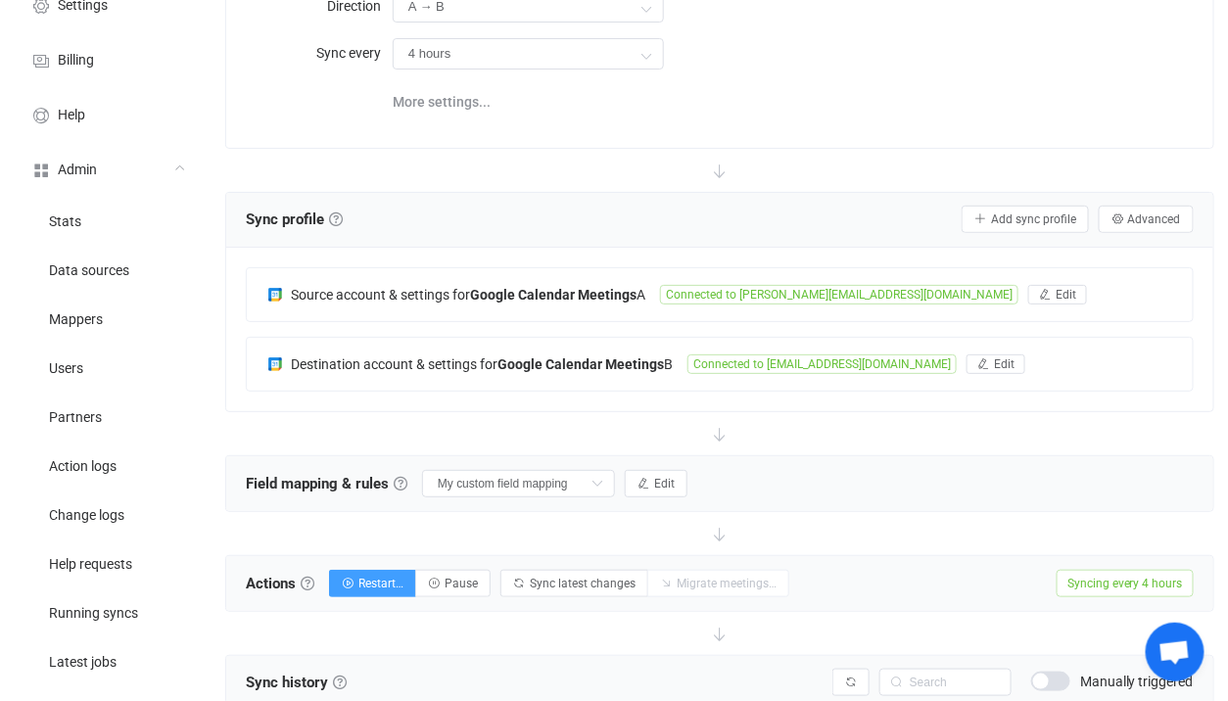
click at [635, 349] on div "Destination account & settings for Google Calendar Meetings B Connected to crow…" at bounding box center [720, 364] width 946 height 53
click at [0, 0] on div at bounding box center [0, 0] width 0 height 0
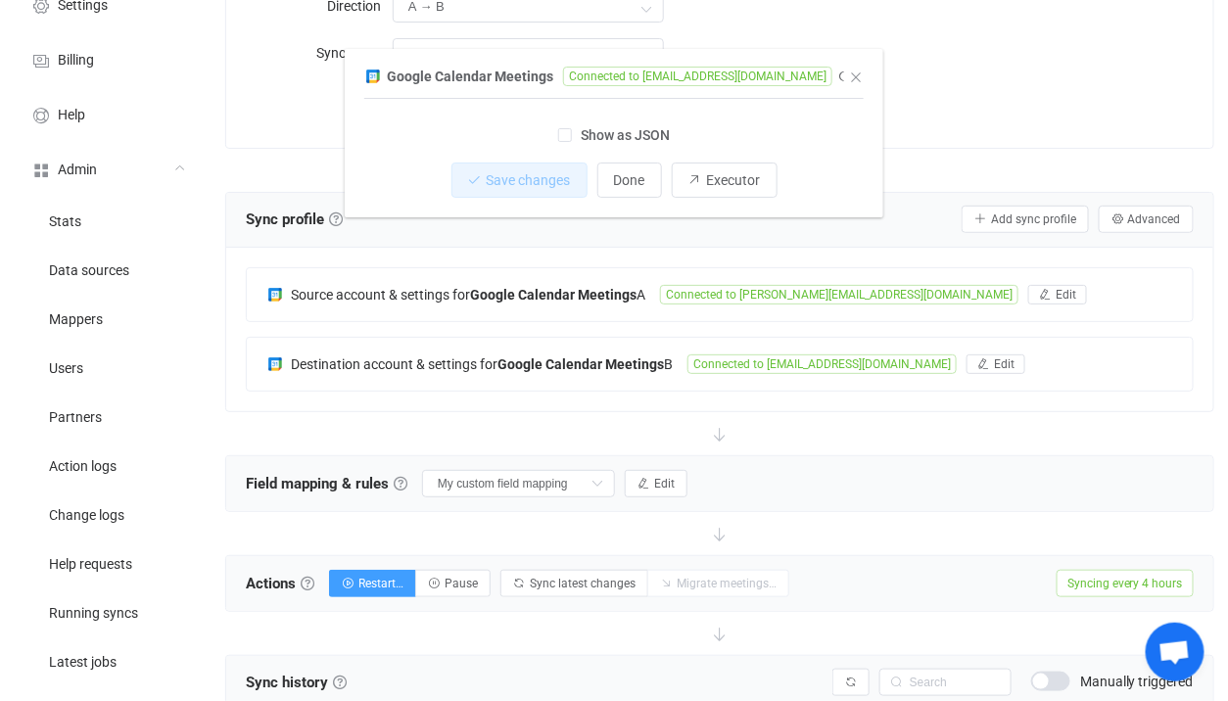
scroll to position [305, 0]
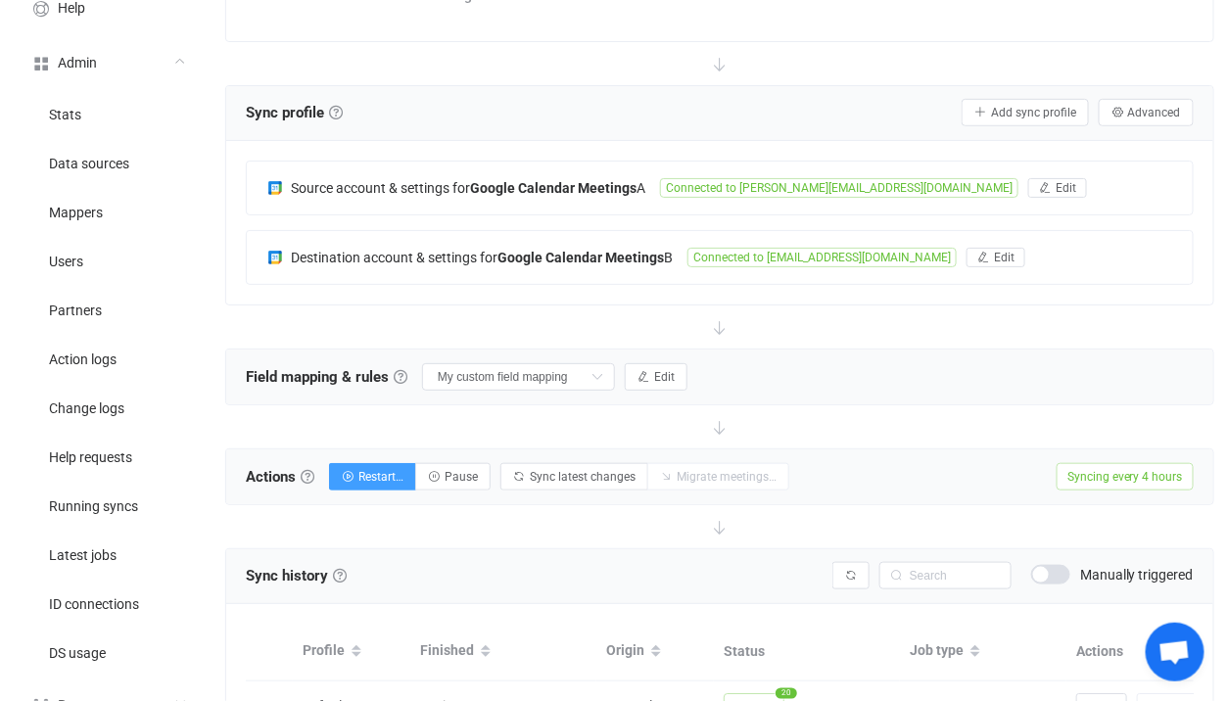
click at [644, 362] on div "Field mapping & rules Field mapping & rules By default, all meetings of the con…" at bounding box center [467, 376] width 442 height 29
click at [654, 370] on span "Edit" at bounding box center [664, 377] width 21 height 14
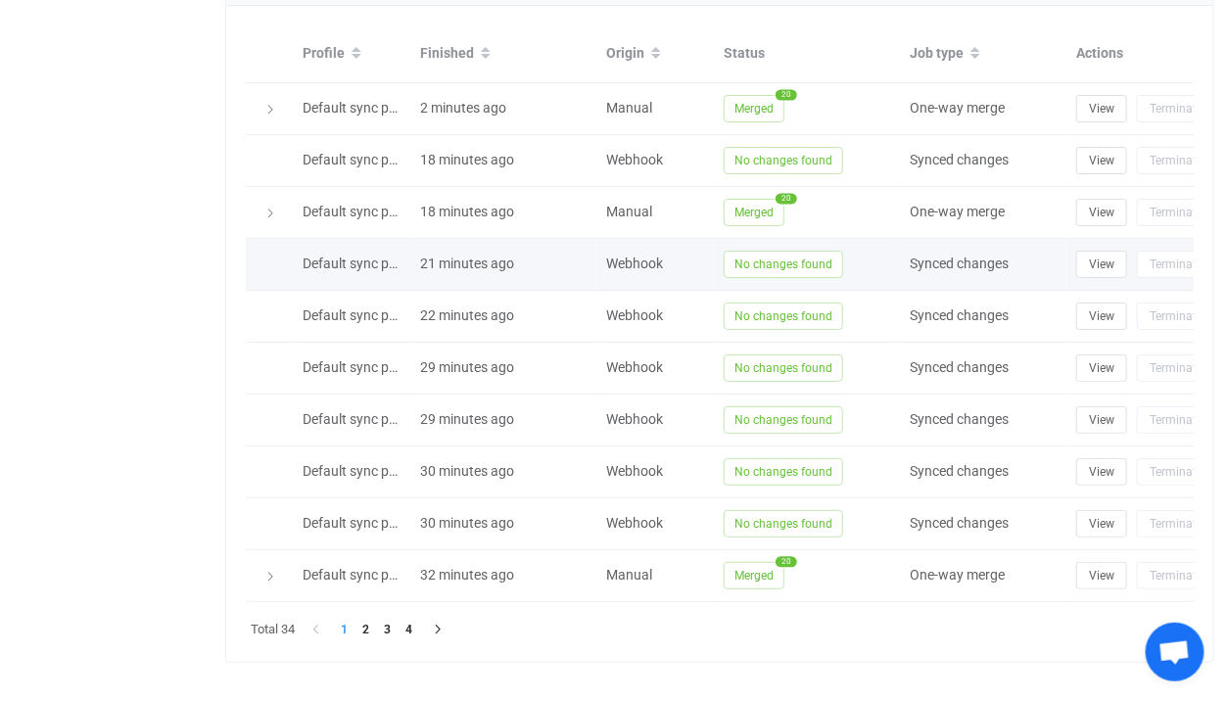
scroll to position [2356, 0]
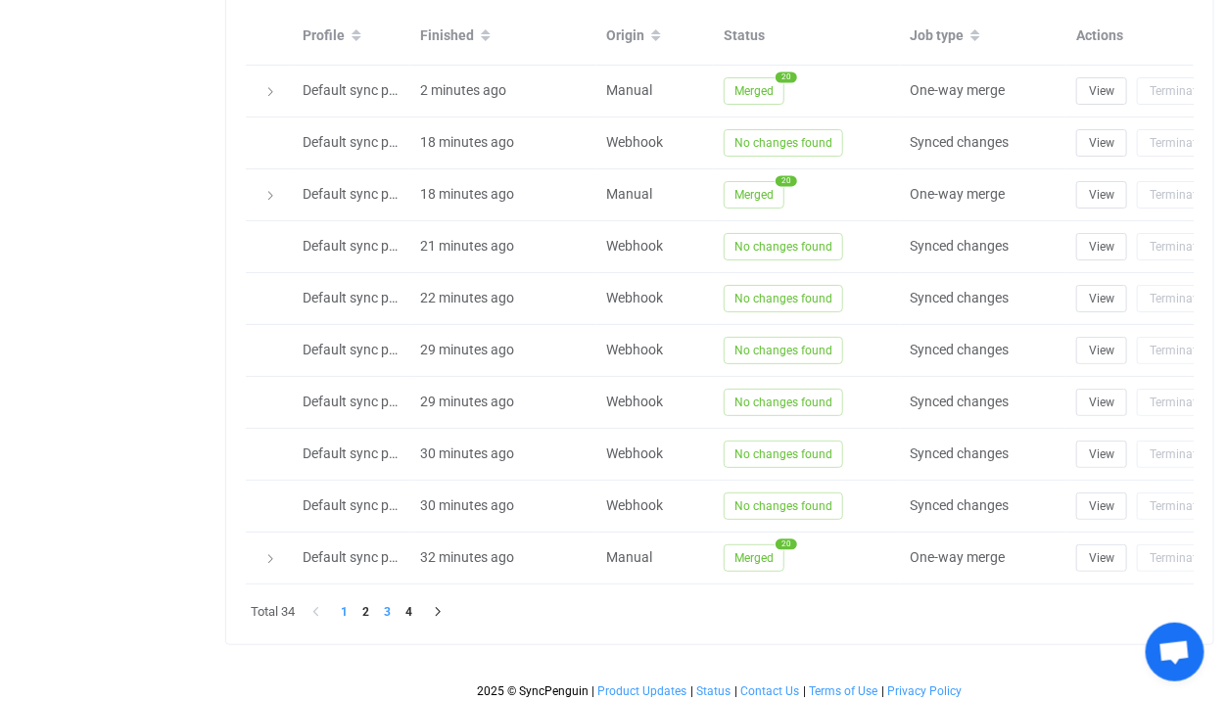
click at [399, 606] on li "3" at bounding box center [388, 612] width 22 height 22
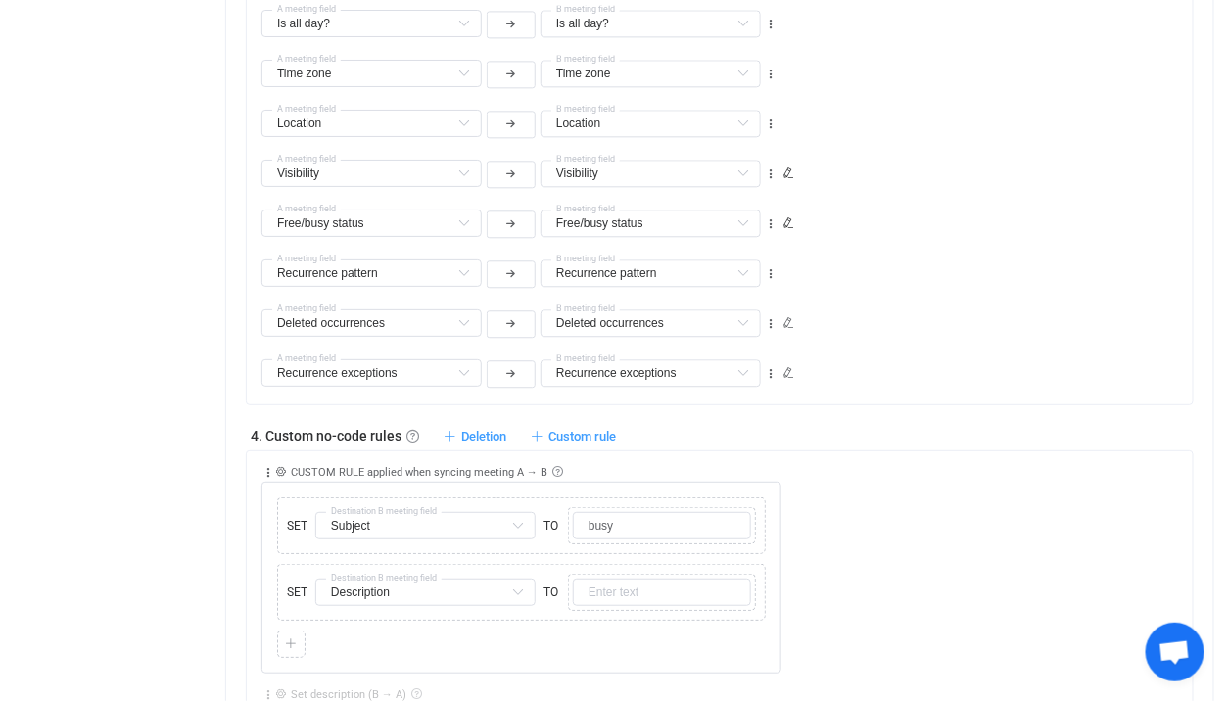
scroll to position [1385, 0]
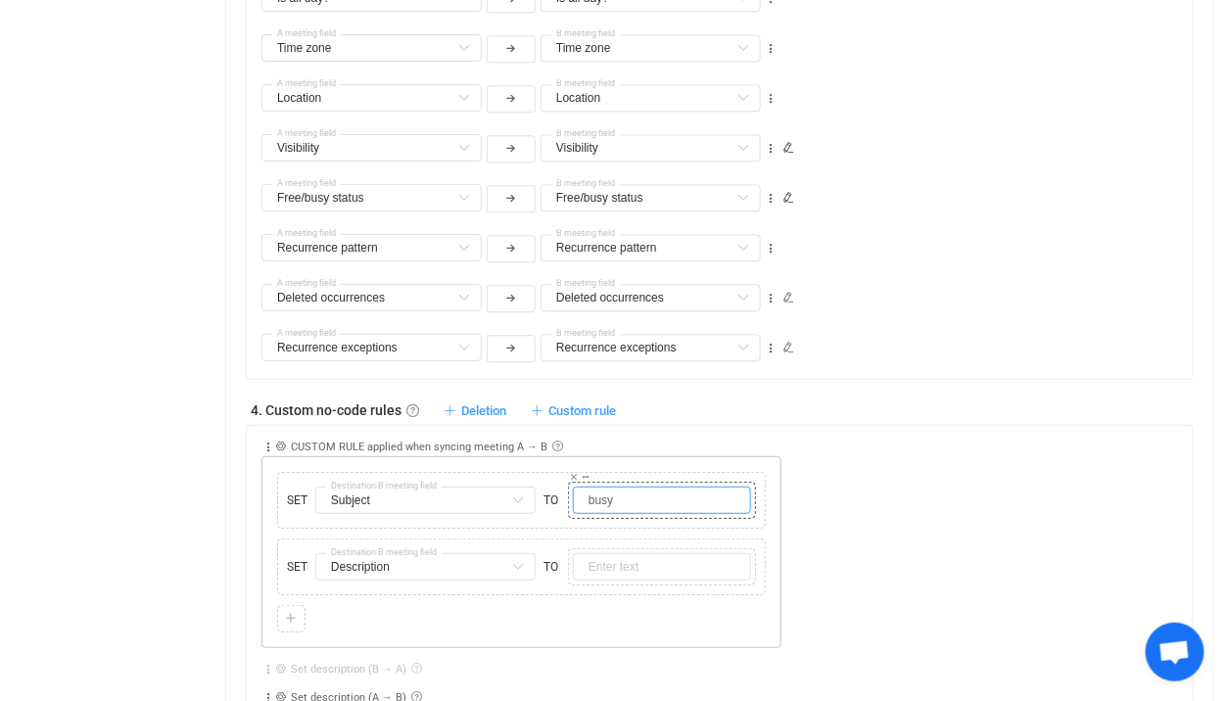
click at [591, 494] on input "busy" at bounding box center [662, 500] width 178 height 27
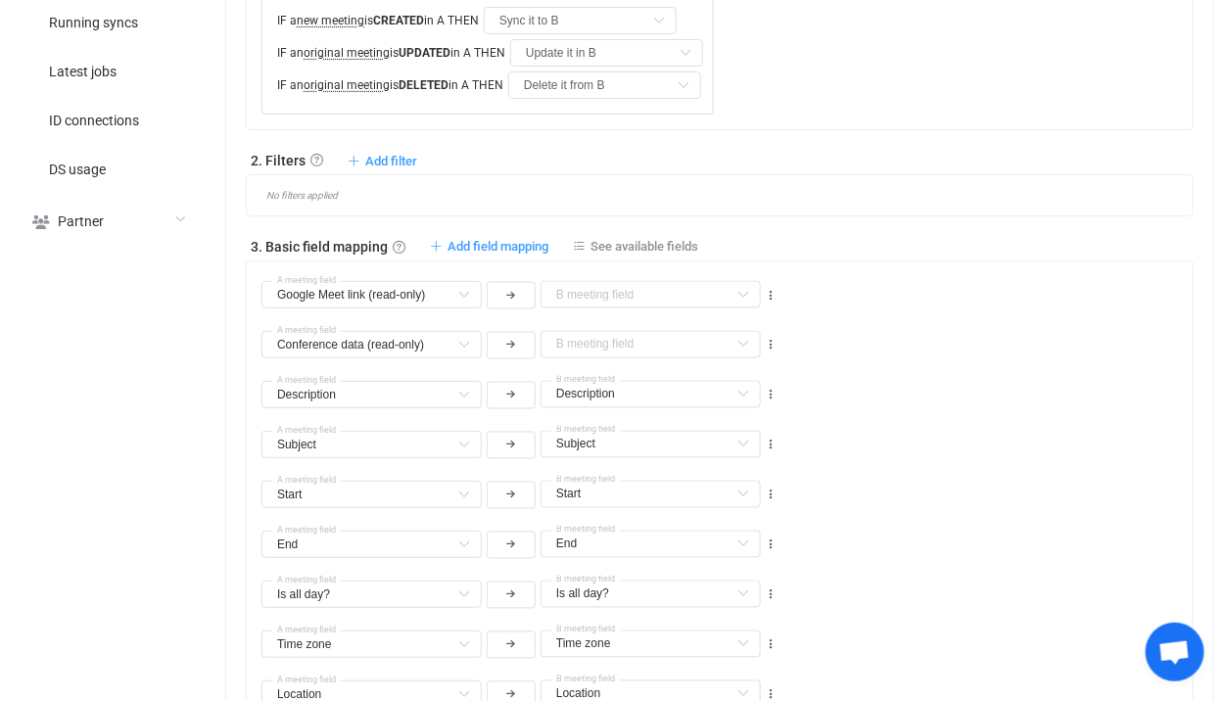
scroll to position [776, 0]
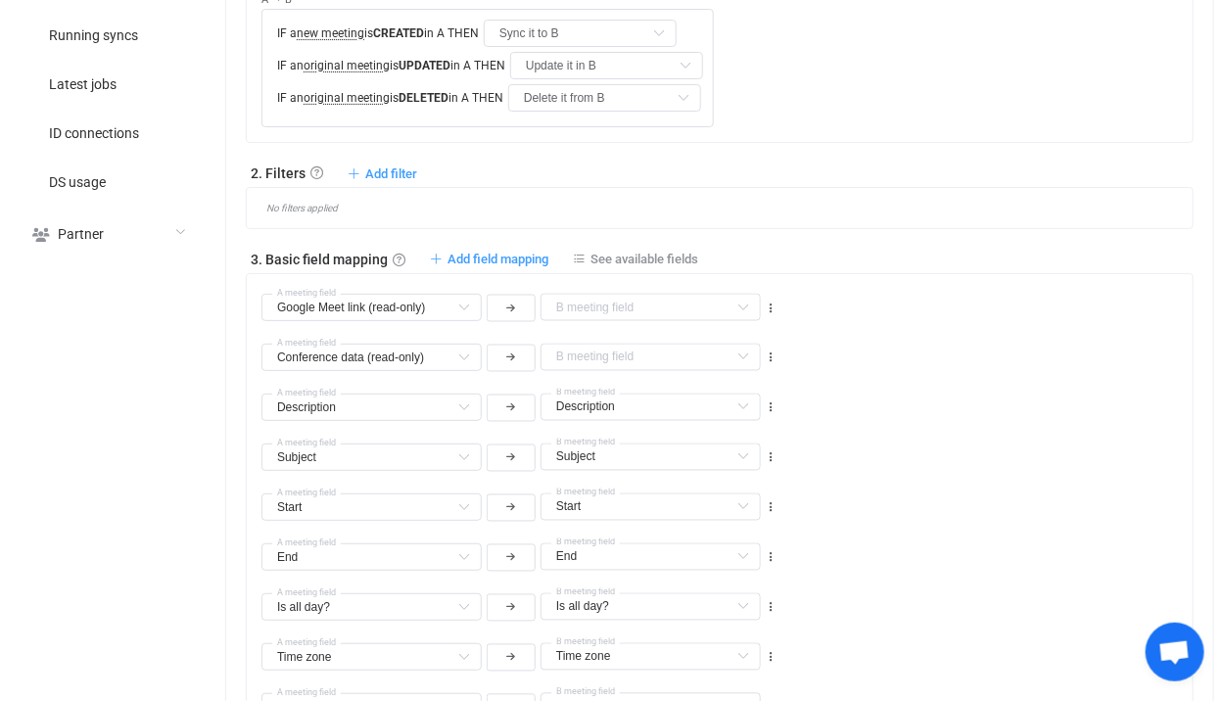
type input "Busy"
click at [780, 307] on div "Google Meet link (read-only) Is default reminder set? Default field Organizer (…" at bounding box center [726, 299] width 931 height 50
click at [773, 309] on icon at bounding box center [771, 309] width 14 height 14
click at [735, 435] on li "Delete" at bounding box center [710, 421] width 128 height 35
type input "Conference data (read-only)"
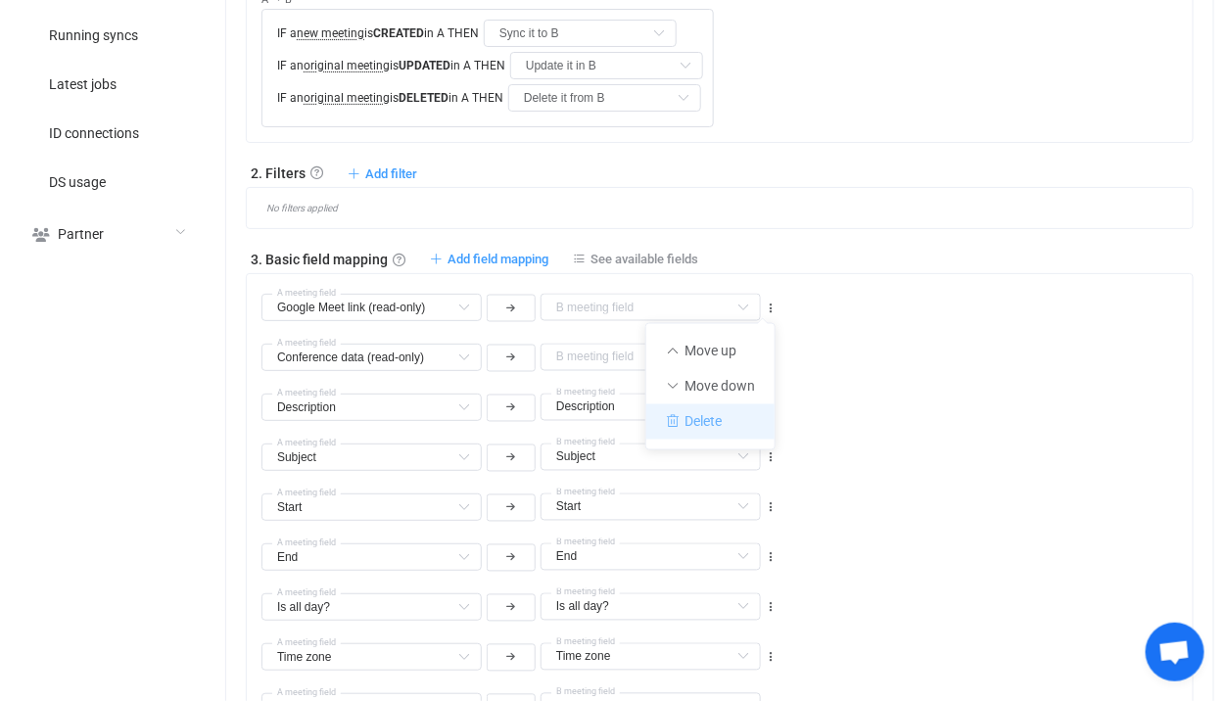
type input "Description"
type input "Subject"
type input "Start"
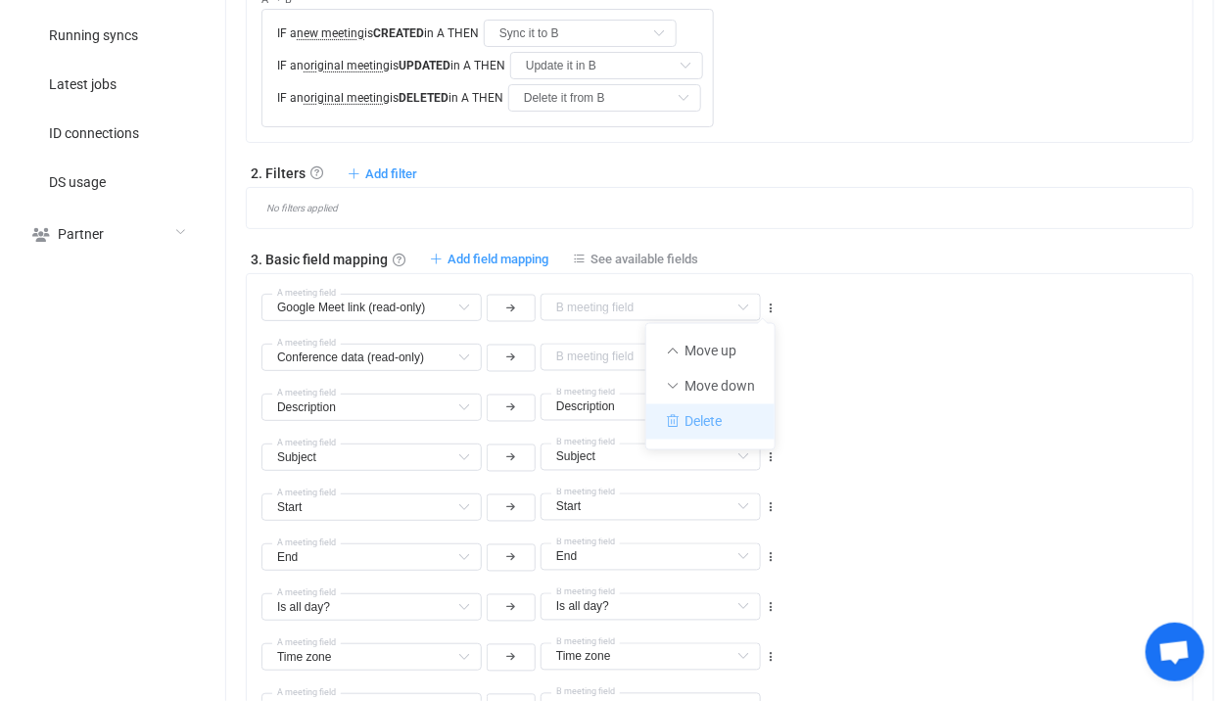
type input "Start"
type input "End"
type input "Is all day?"
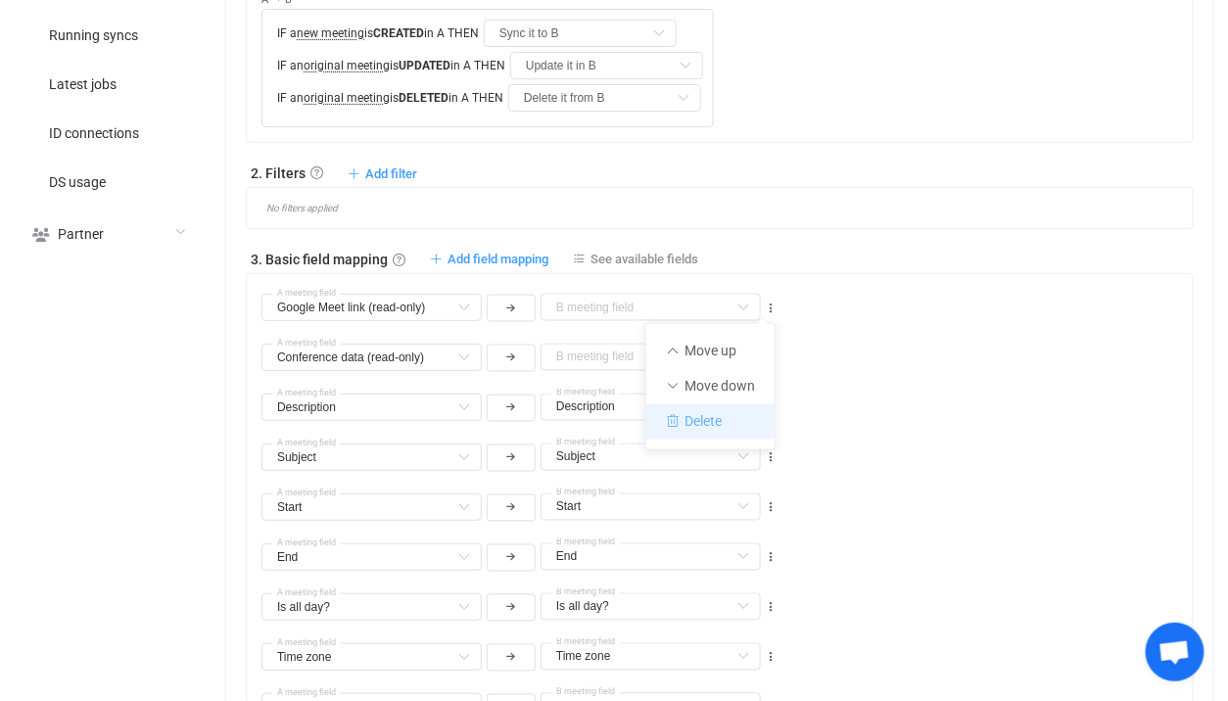
type input "Time zone"
type input "Location"
type input "Visibility"
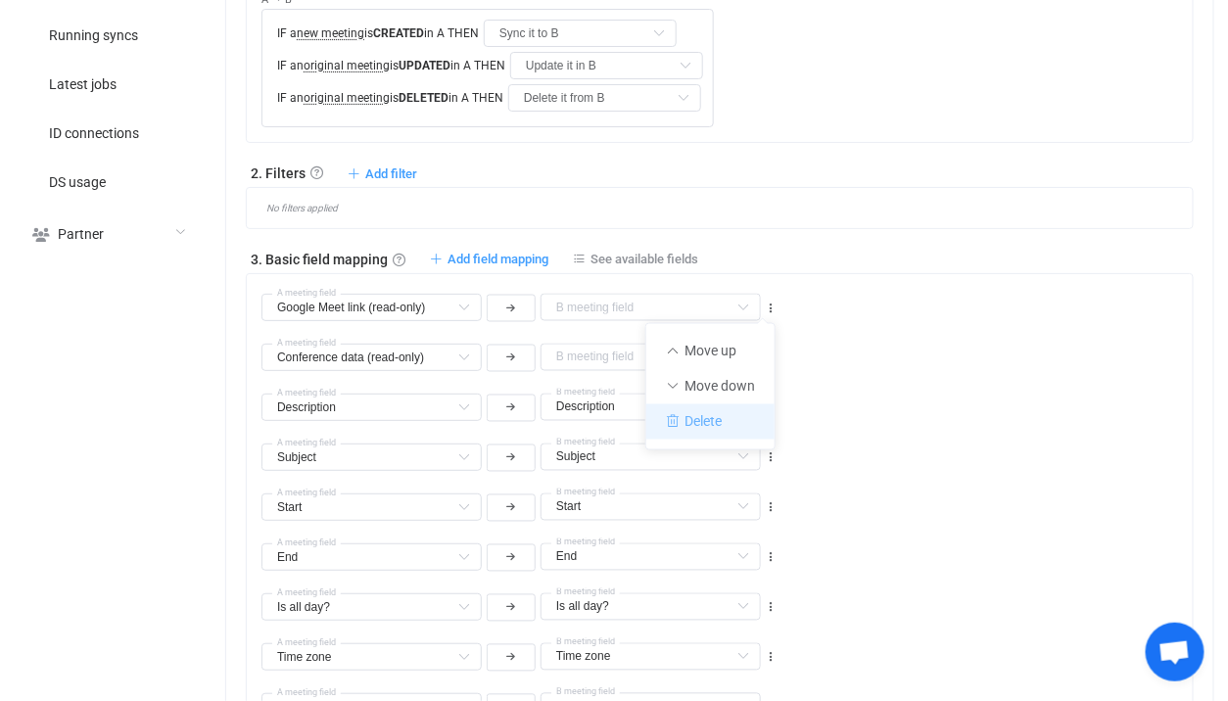
type input "Visibility"
type input "Free/busy status"
type input "Recurrence pattern"
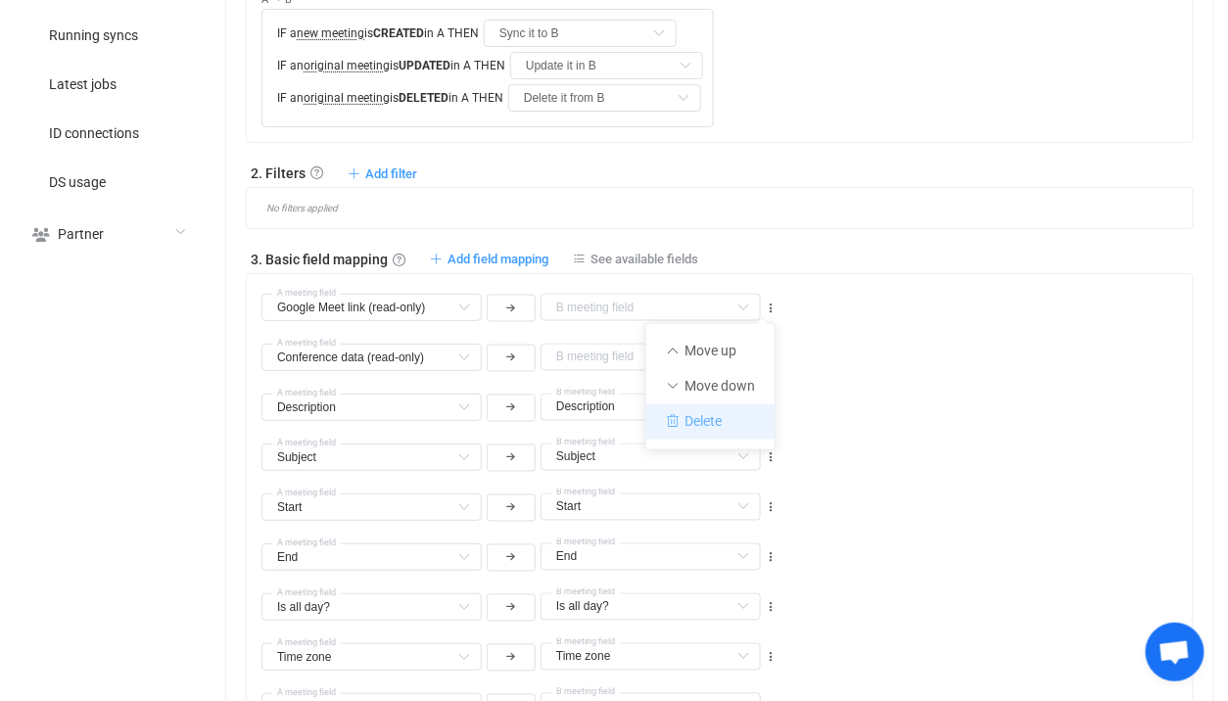
type input "Deleted occurrences"
type input "Recurrence exceptions"
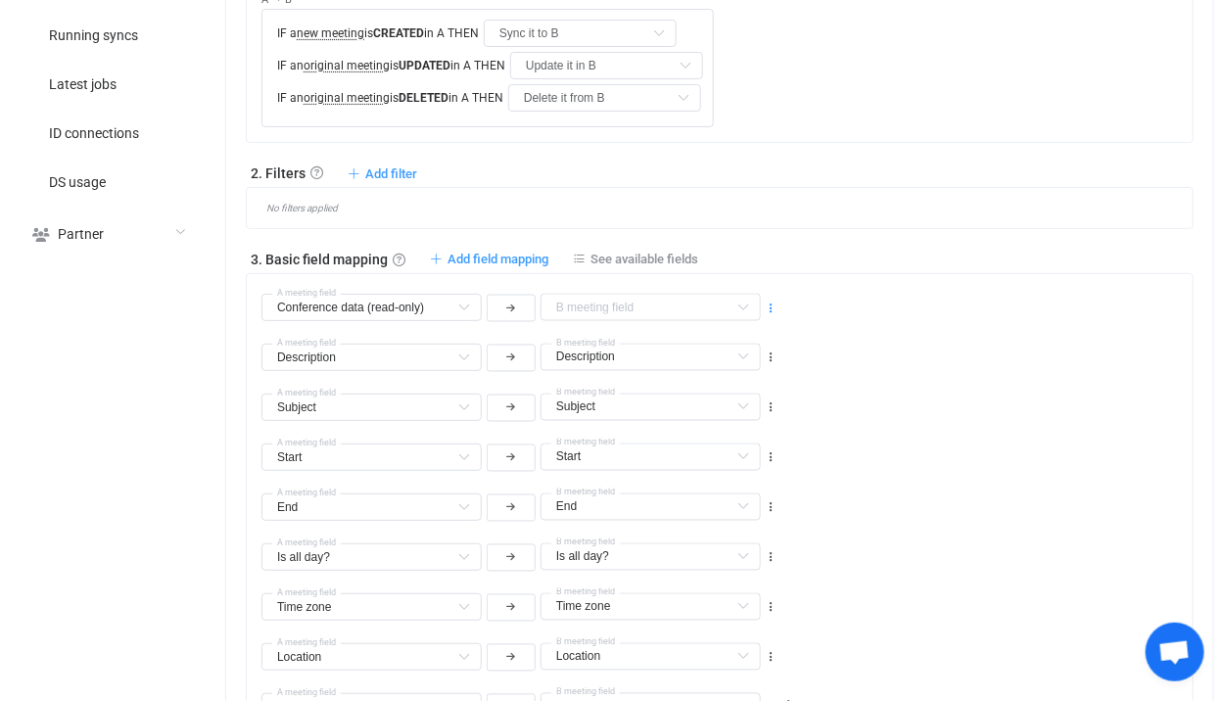
click at [773, 310] on div at bounding box center [771, 307] width 14 height 16
click at [771, 312] on div "Conference data (read-only) Is default reminder set? Default field Organizer (r…" at bounding box center [519, 306] width 521 height 35
click at [771, 310] on icon at bounding box center [771, 309] width 14 height 14
drag, startPoint x: 727, startPoint y: 422, endPoint x: 771, endPoint y: 375, distance: 64.4
click at [727, 422] on li "Delete" at bounding box center [710, 421] width 128 height 35
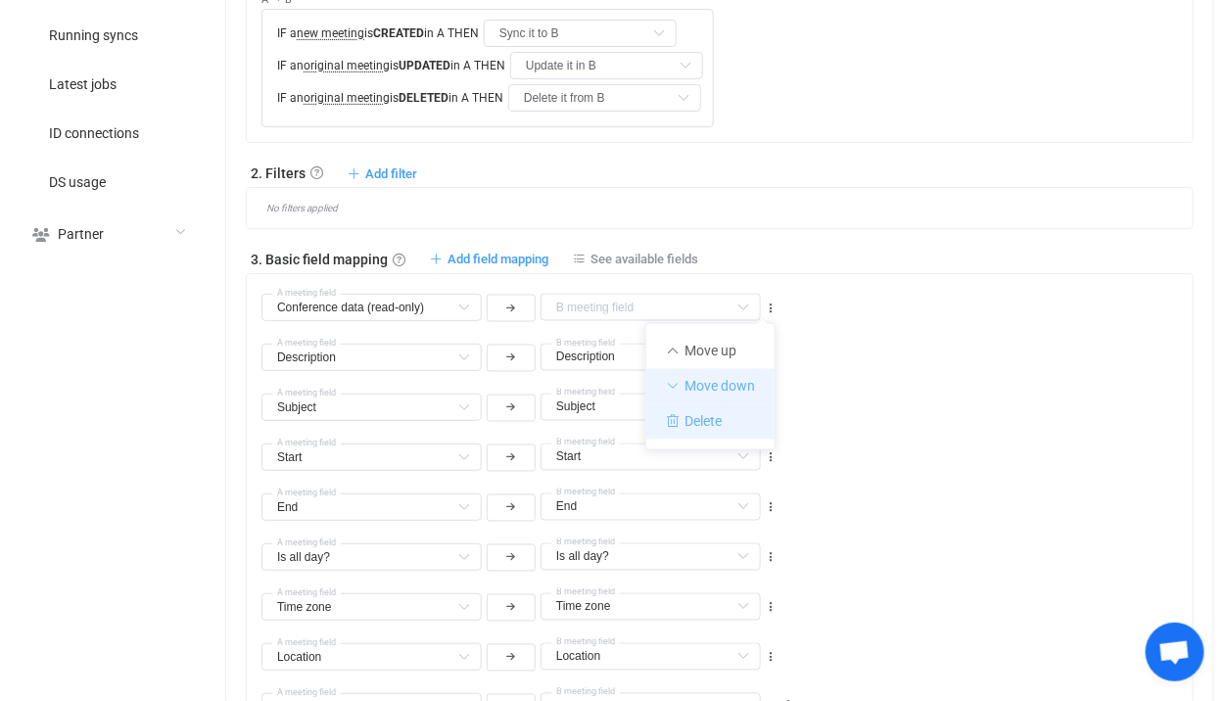
type input "Description"
type input "Subject"
type input "Start"
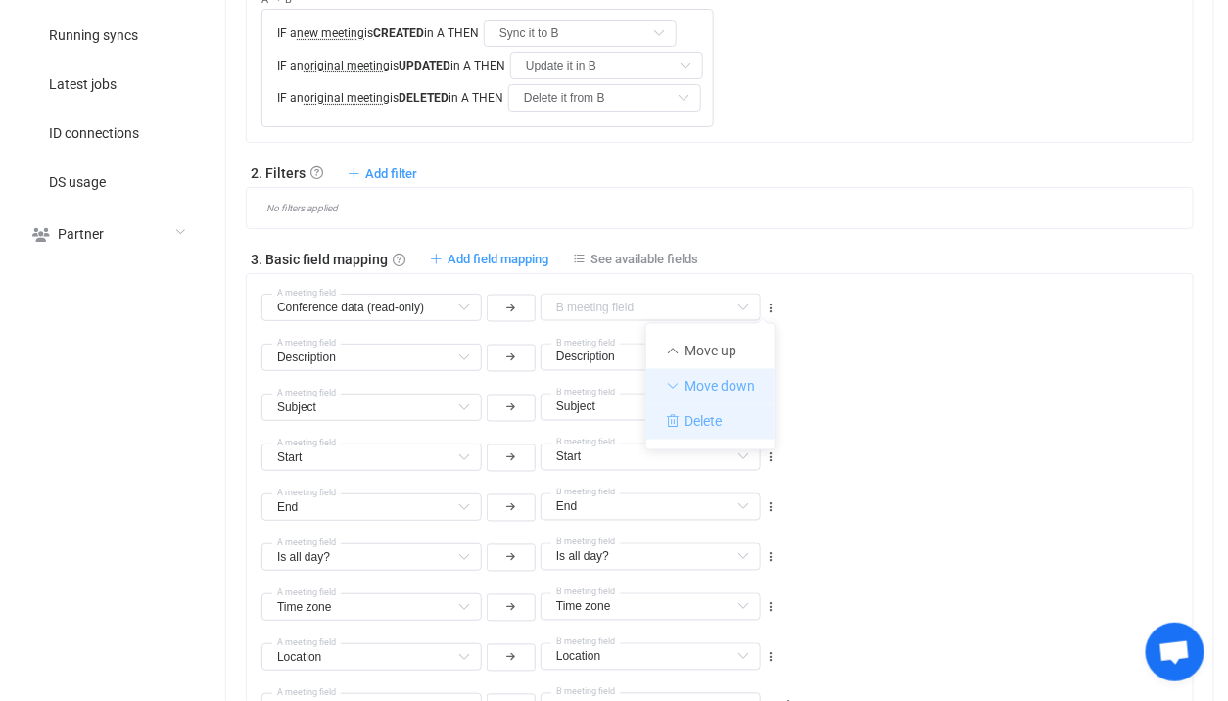
type input "Start"
type input "End"
type input "Is all day?"
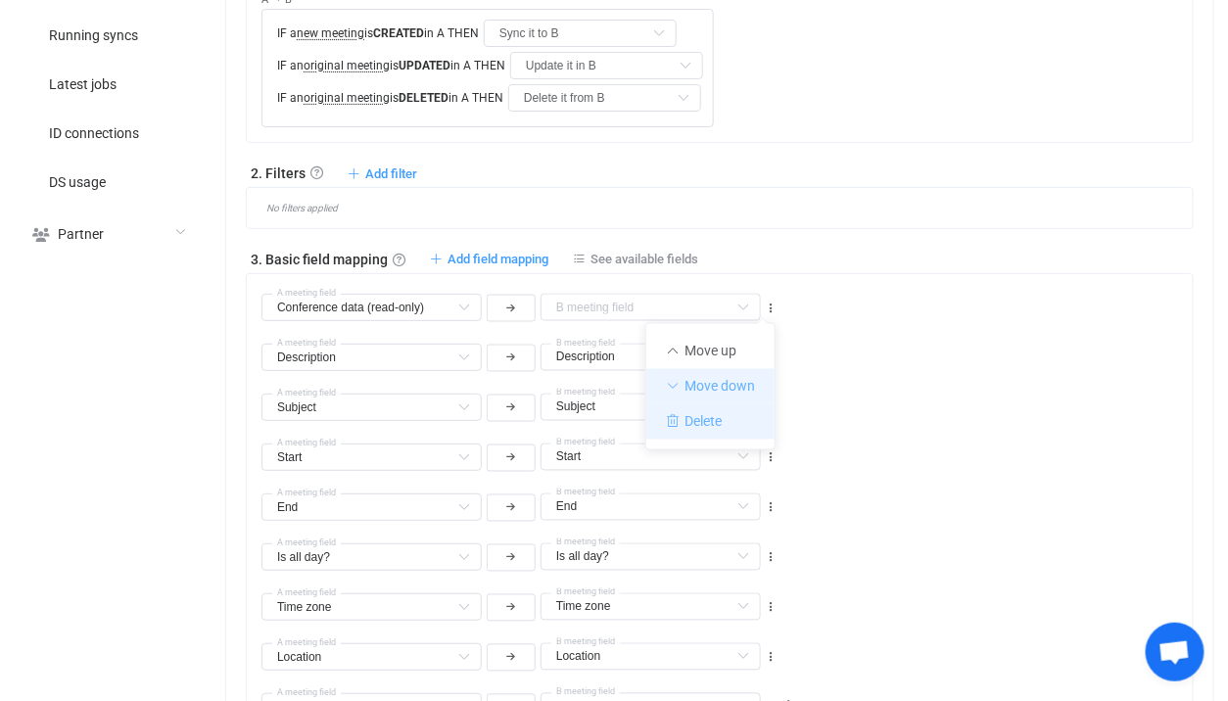
type input "Time zone"
type input "Location"
type input "Visibility"
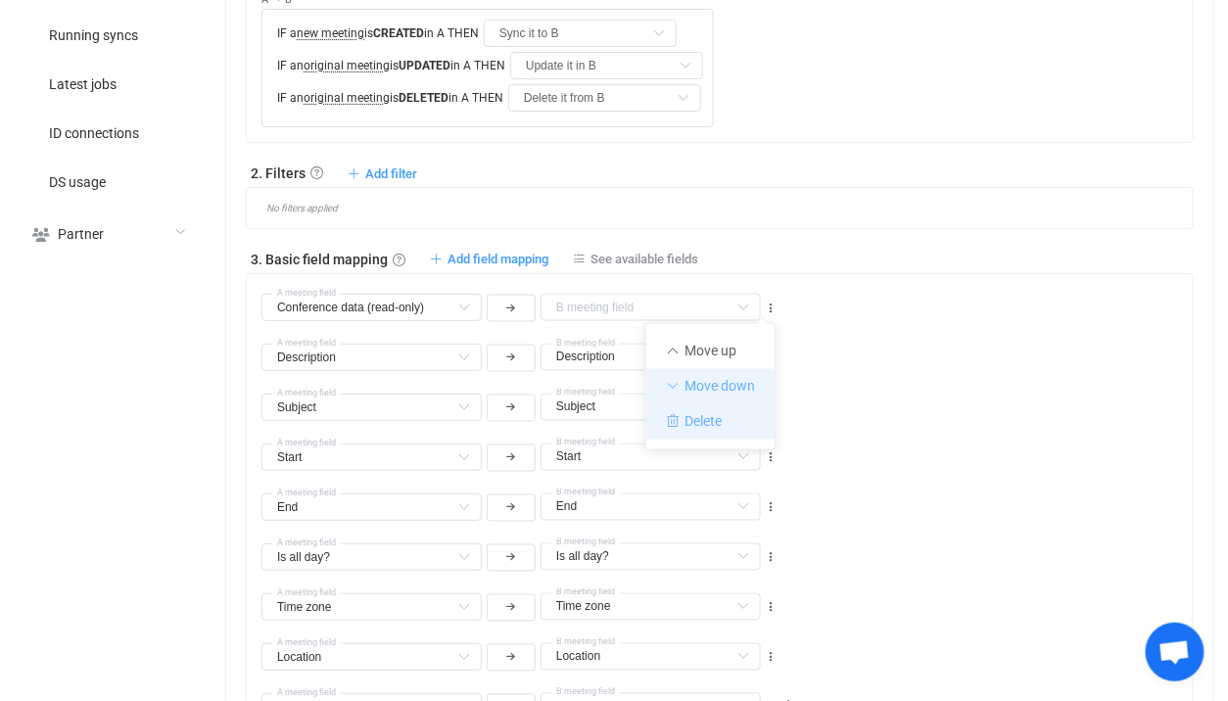
type input "Visibility"
type input "Free/busy status"
type input "Recurrence pattern"
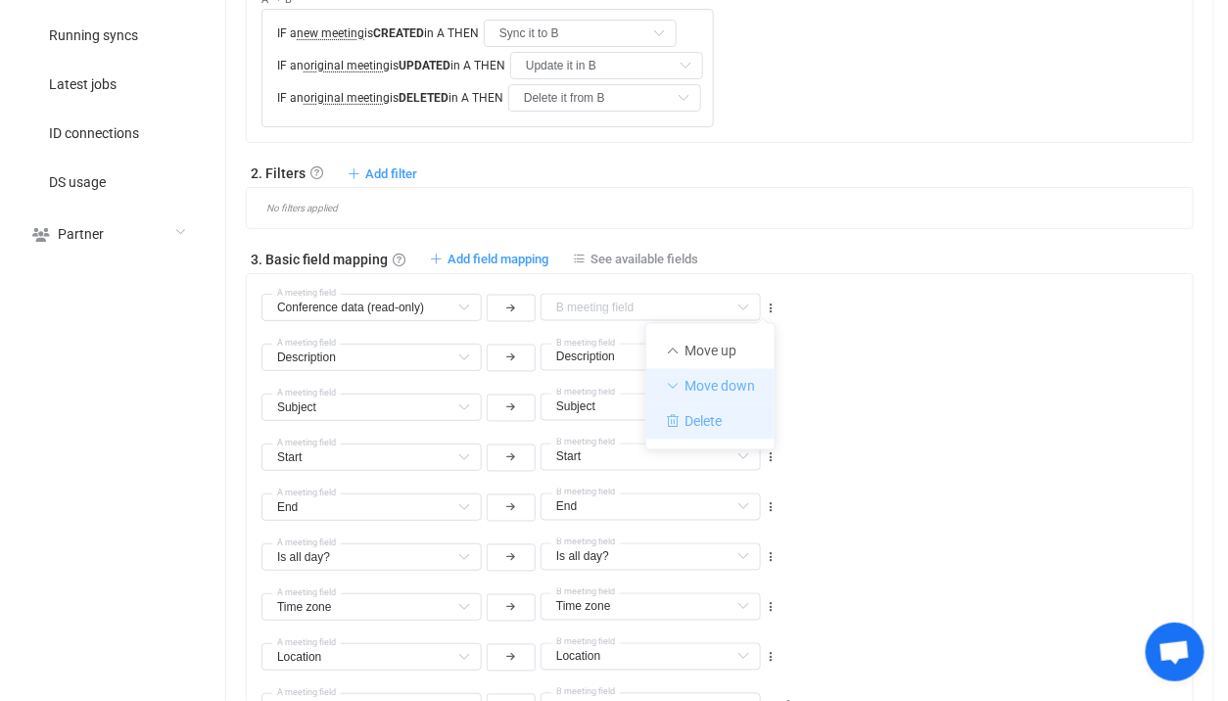
type input "Deleted occurrences"
type input "Recurrence exceptions"
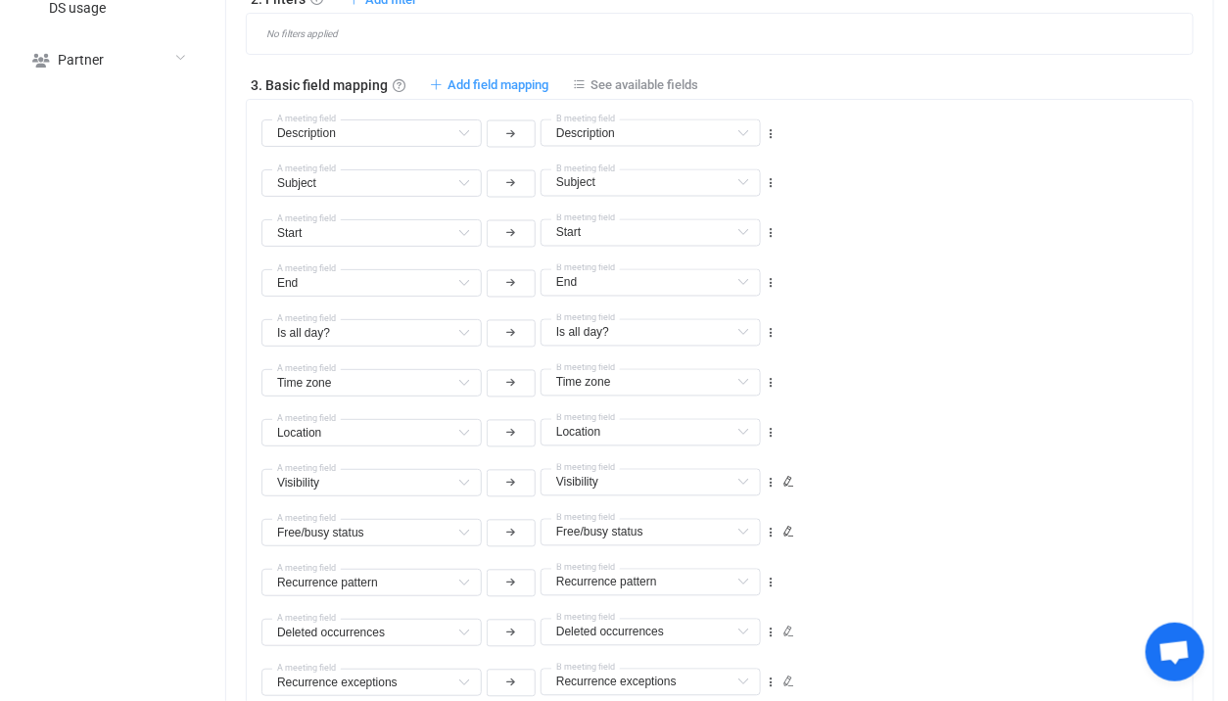
scroll to position [916, 0]
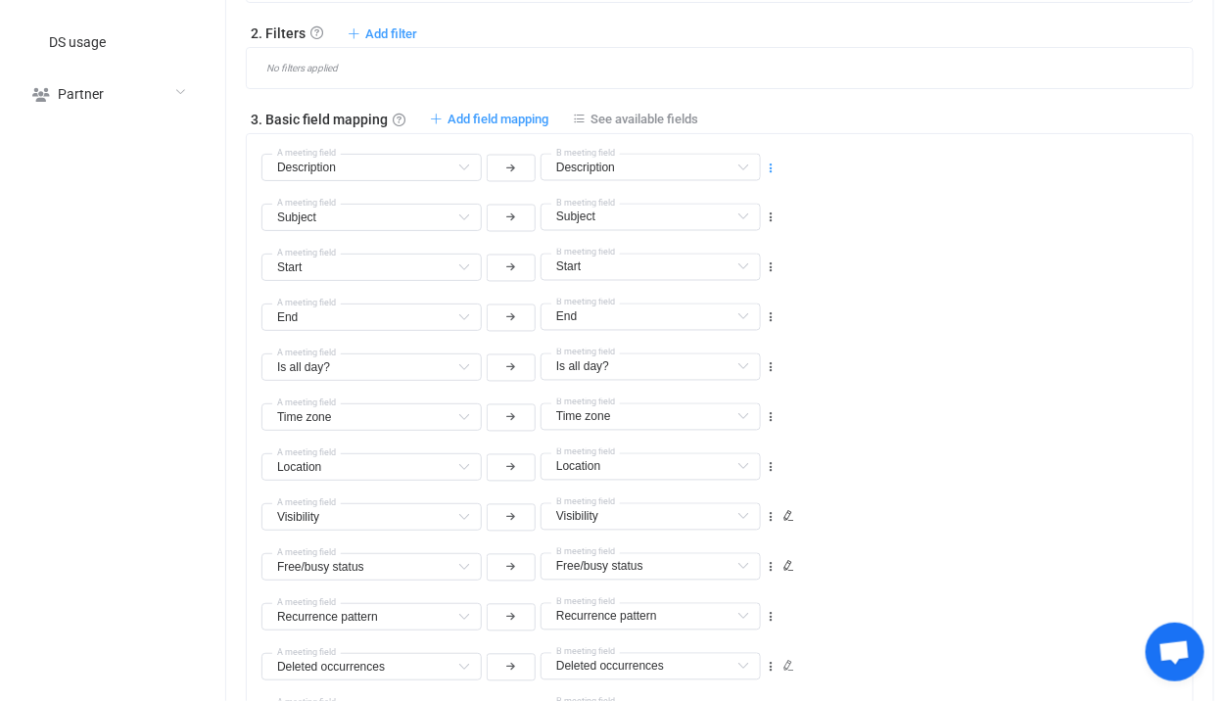
click at [774, 166] on icon at bounding box center [771, 169] width 14 height 14
click at [749, 281] on li "Delete" at bounding box center [710, 281] width 128 height 35
type input "Subject"
type input "Start"
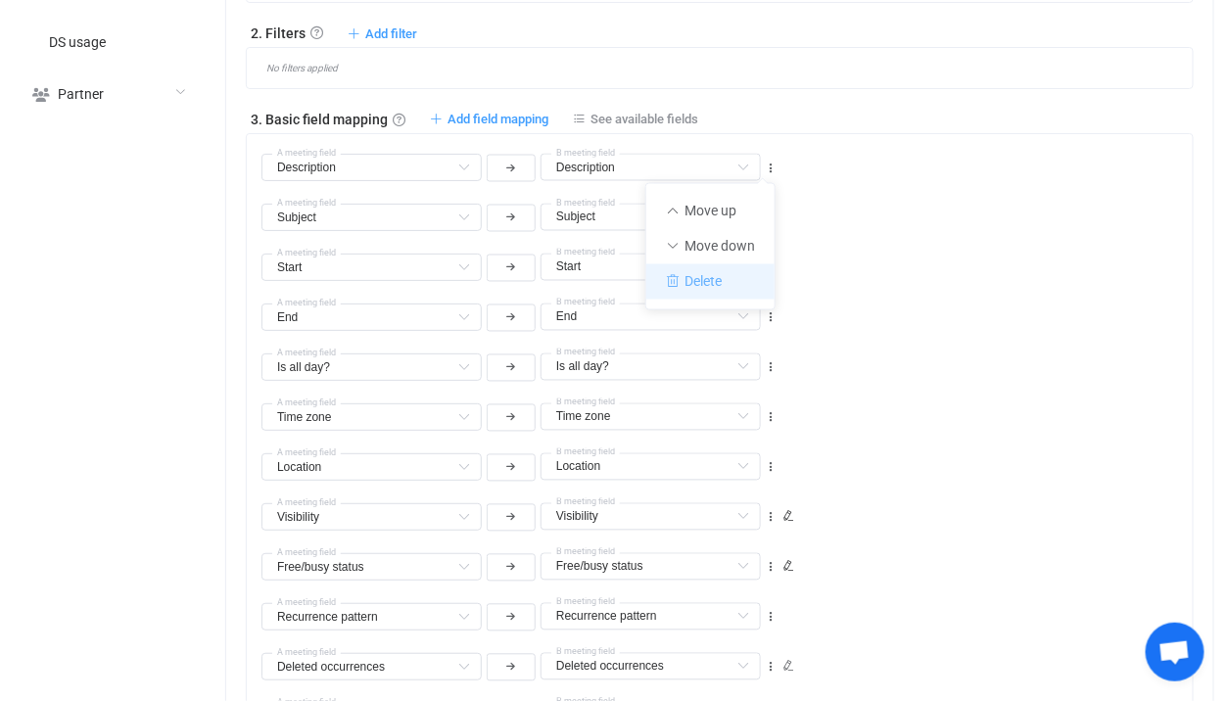
type input "Start"
type input "End"
type input "Is all day?"
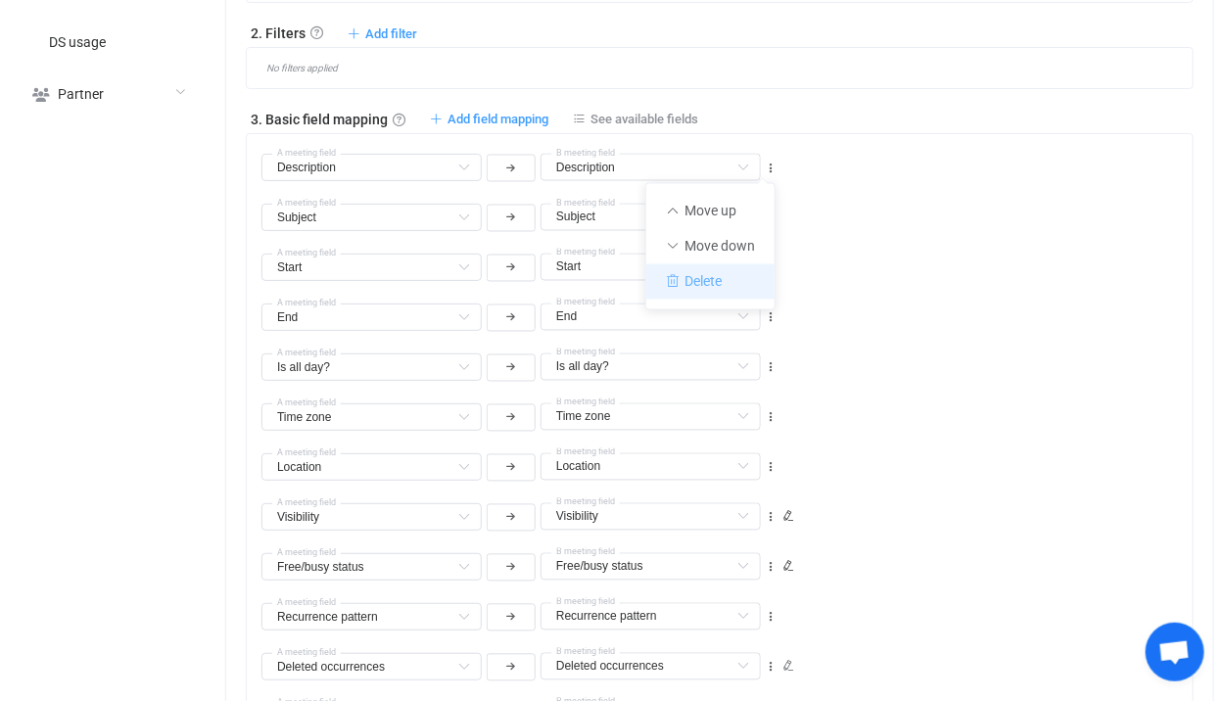
type input "Time zone"
type input "Location"
type input "Visibility"
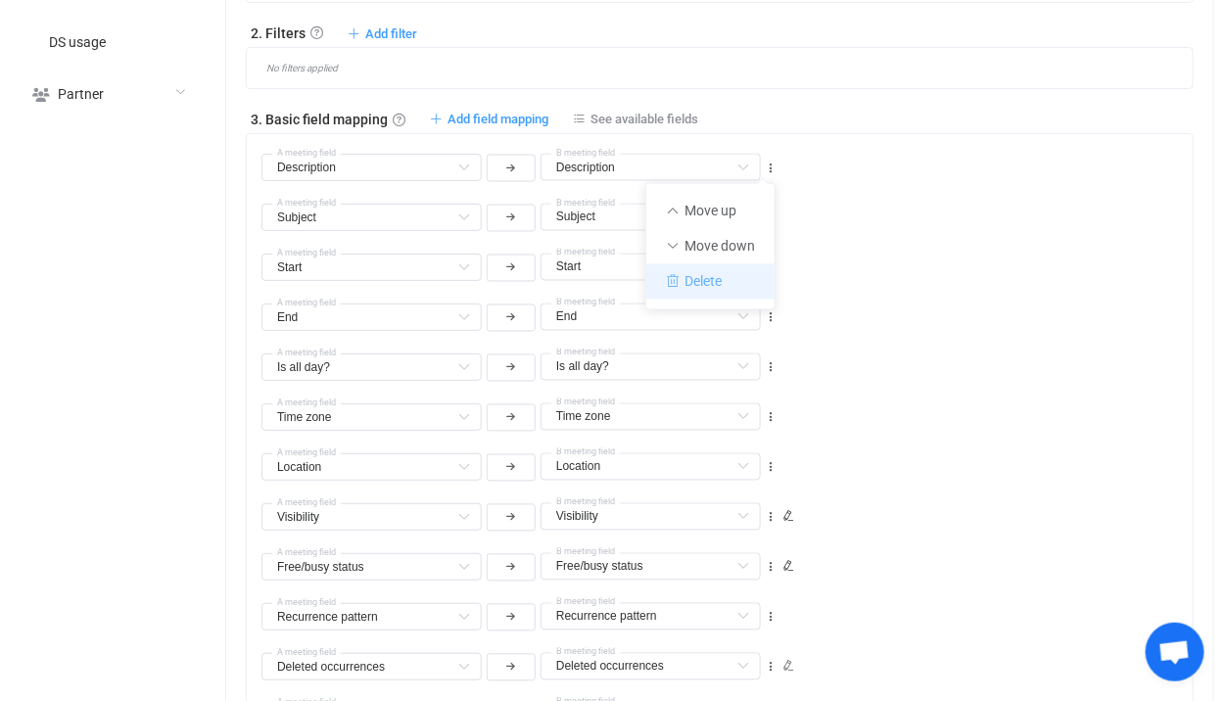
type input "Visibility"
type input "Free/busy status"
type input "Recurrence pattern"
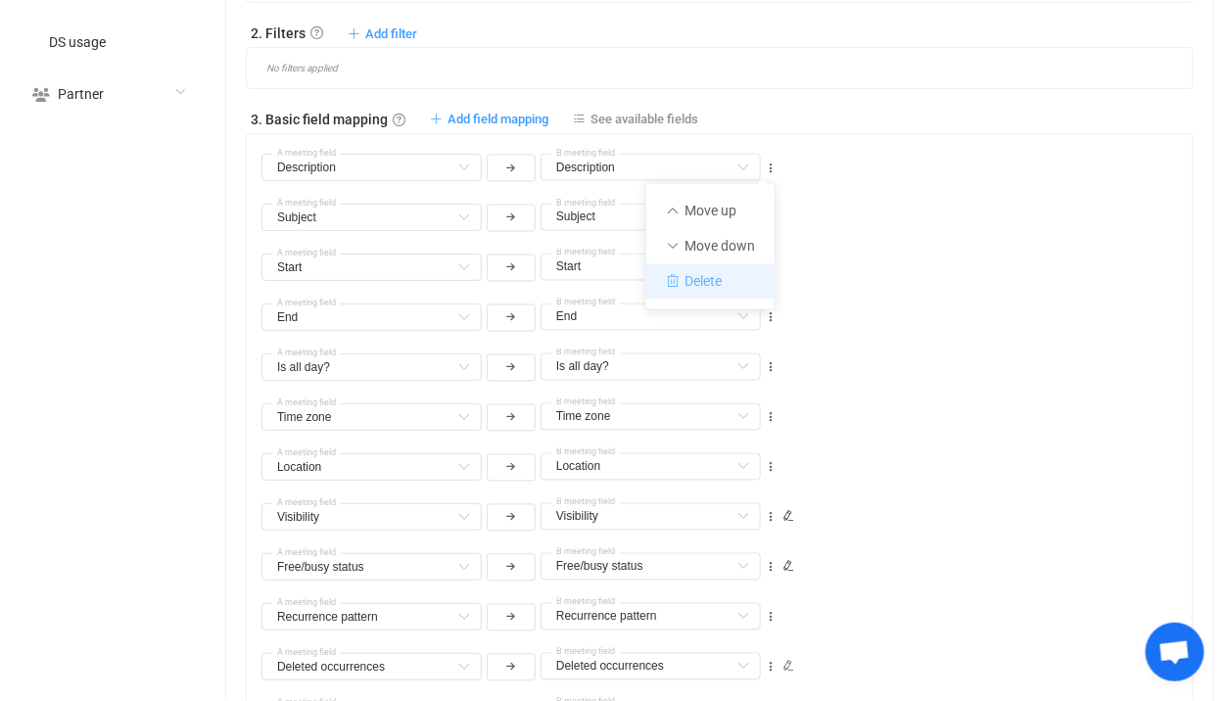
type input "Deleted occurrences"
type input "Recurrence exceptions"
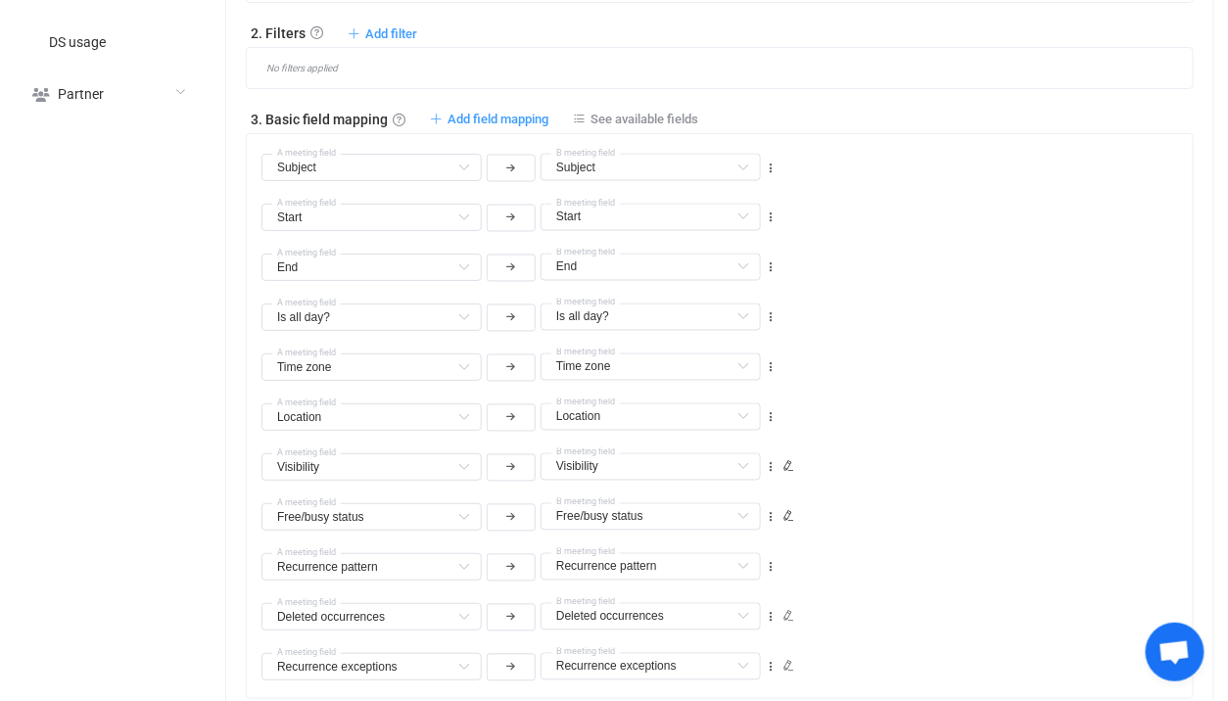
click at [763, 164] on div "Subject Subject Default field Description Default field Is default reminder set…" at bounding box center [519, 166] width 521 height 35
click at [770, 164] on icon at bounding box center [771, 169] width 14 height 14
click at [736, 297] on li "Delete" at bounding box center [710, 281] width 128 height 35
type input "Start"
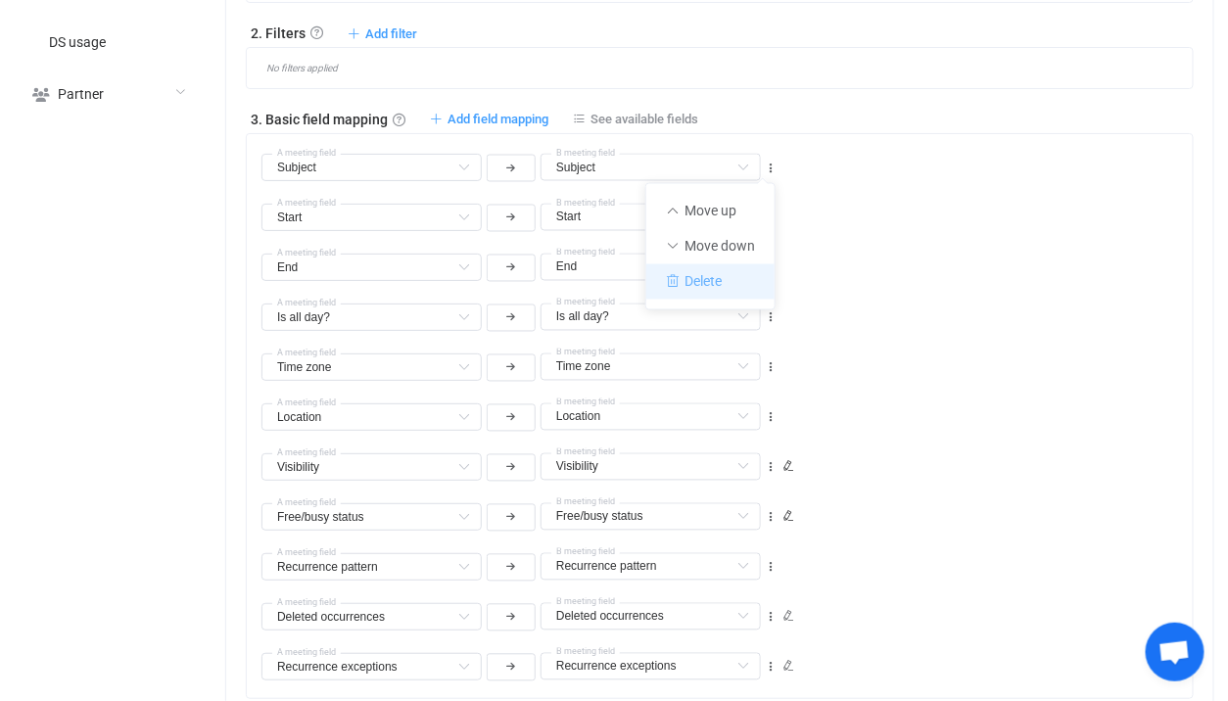
type input "End"
type input "Is all day?"
type input "Time zone"
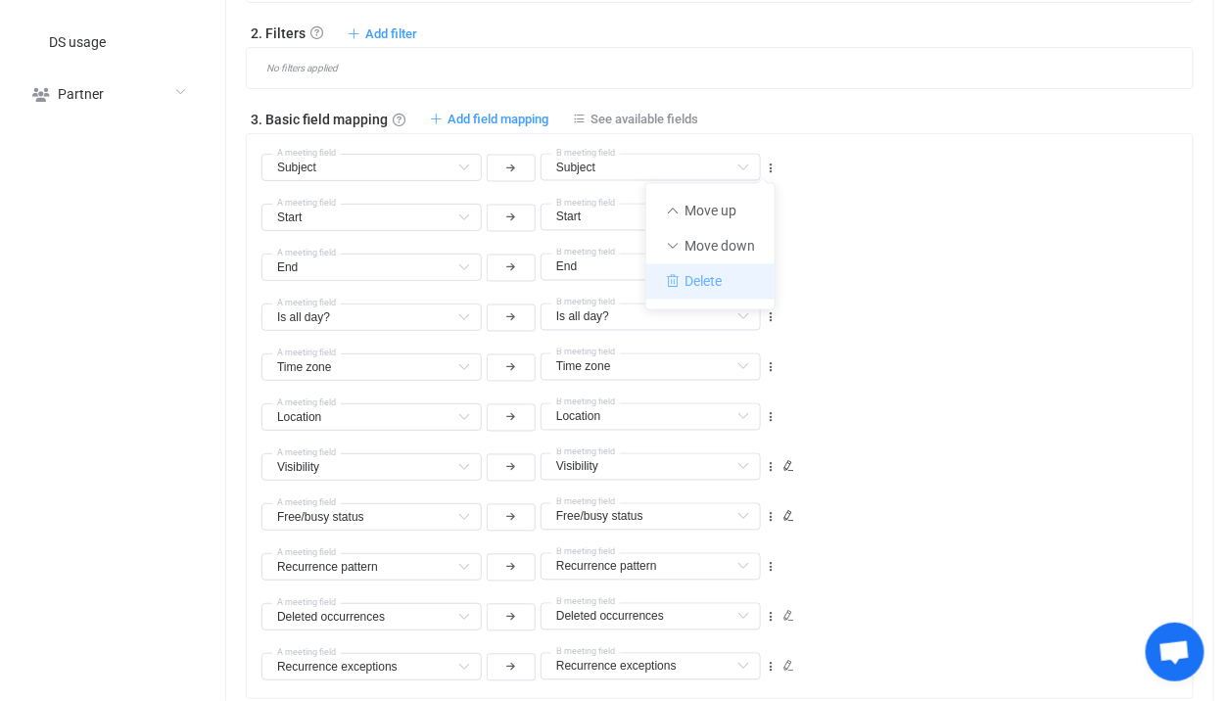
type input "Time zone"
type input "Location"
type input "Visibility"
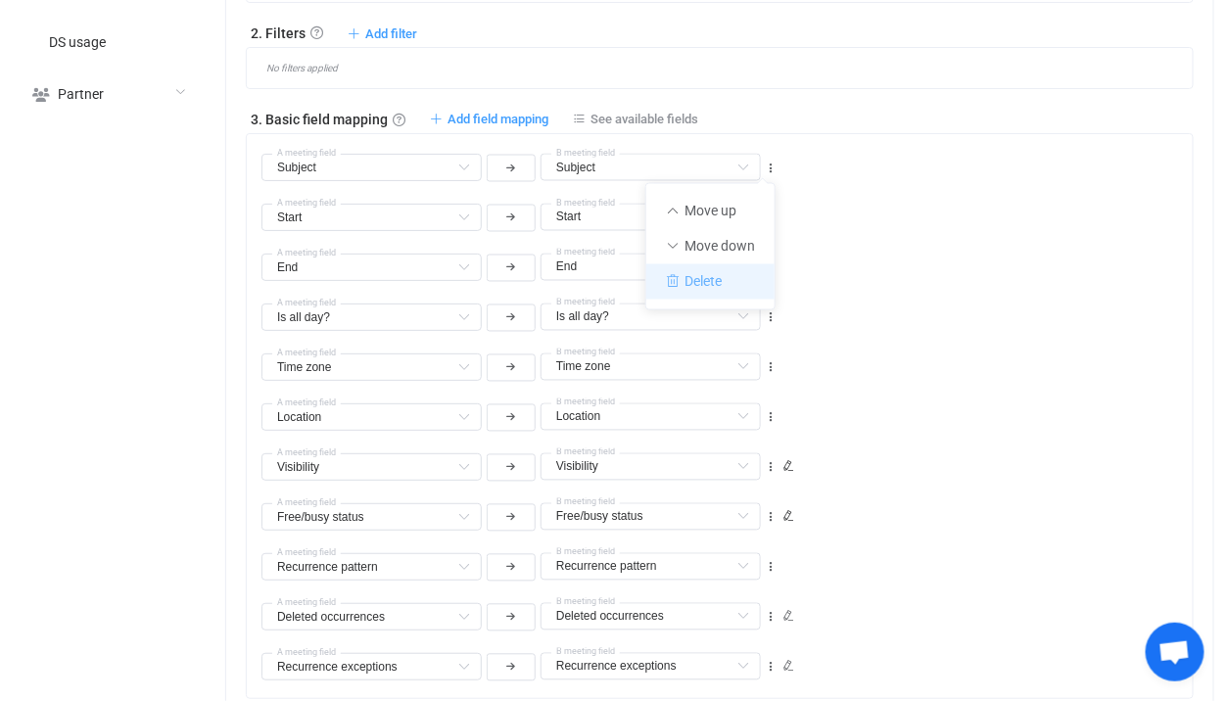
type input "Free/busy status"
type input "Recurrence pattern"
type input "Deleted occurrences"
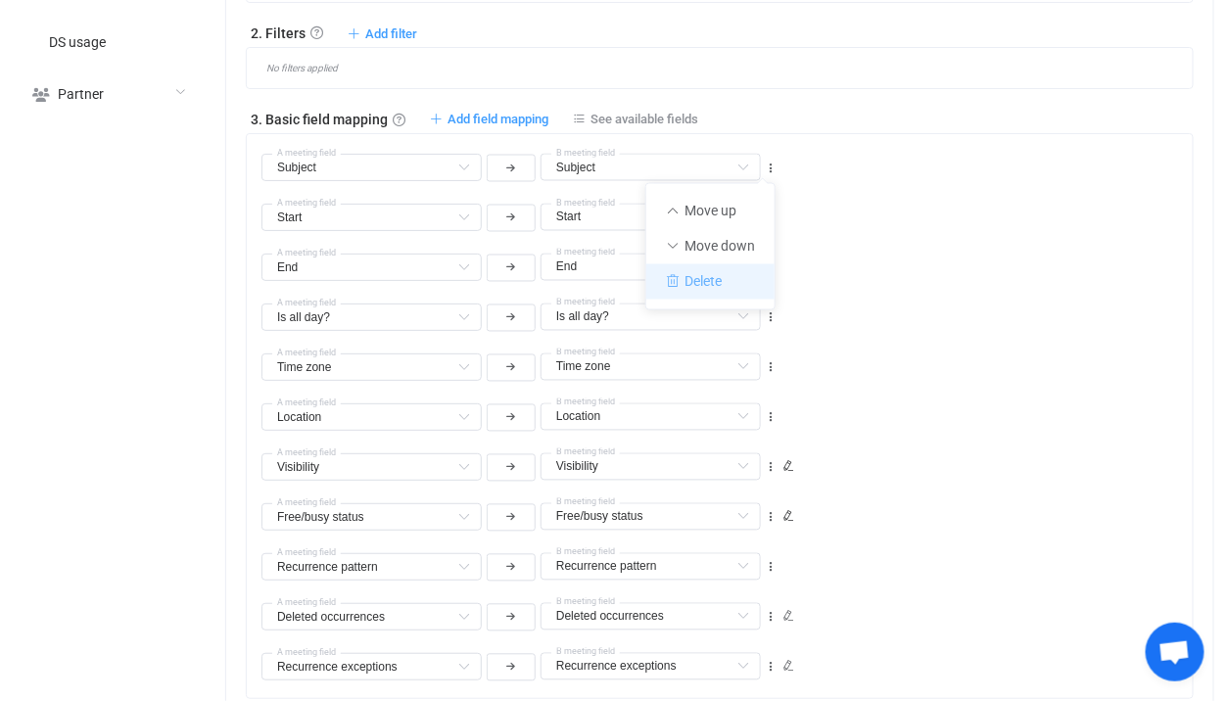
type input "Deleted occurrences"
type input "Recurrence exceptions"
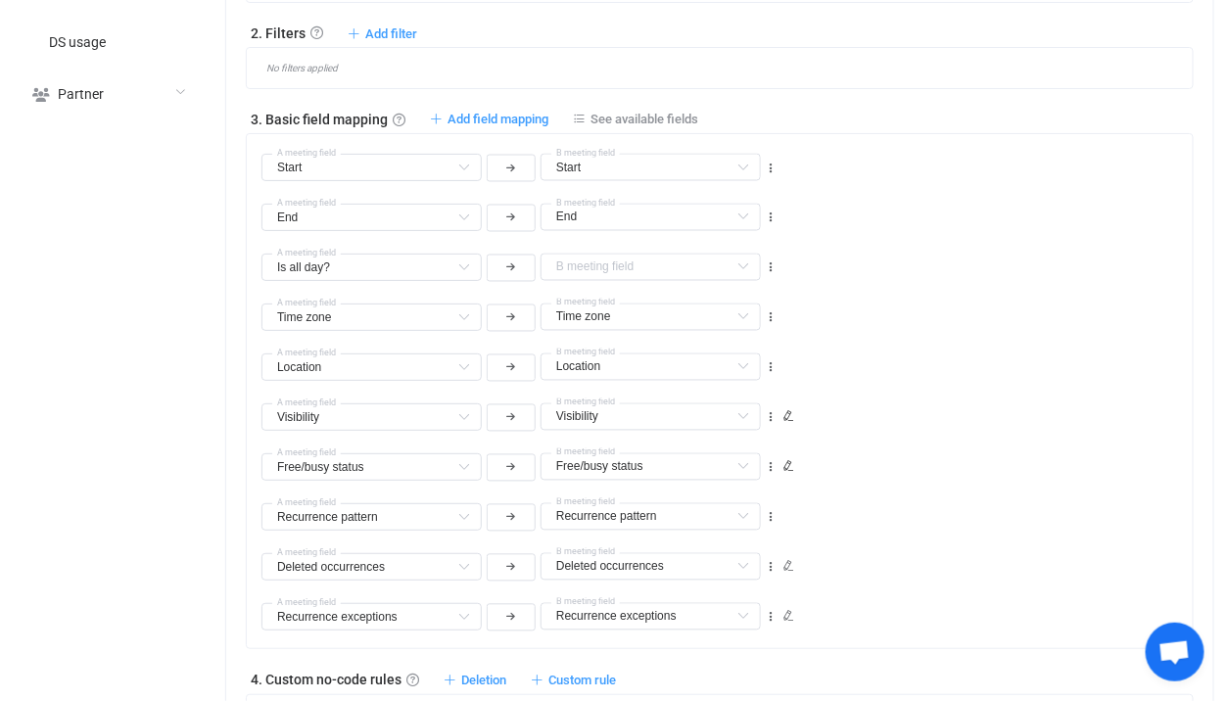
click at [900, 224] on div "End End Default field Subject Incompatible Start Already mapped Is all day? Alr…" at bounding box center [726, 209] width 931 height 50
click at [661, 278] on div "Is all day? Subject Default field Is all day? Default field Description Default…" at bounding box center [519, 266] width 521 height 35
click at [632, 260] on input "text" at bounding box center [651, 267] width 220 height 27
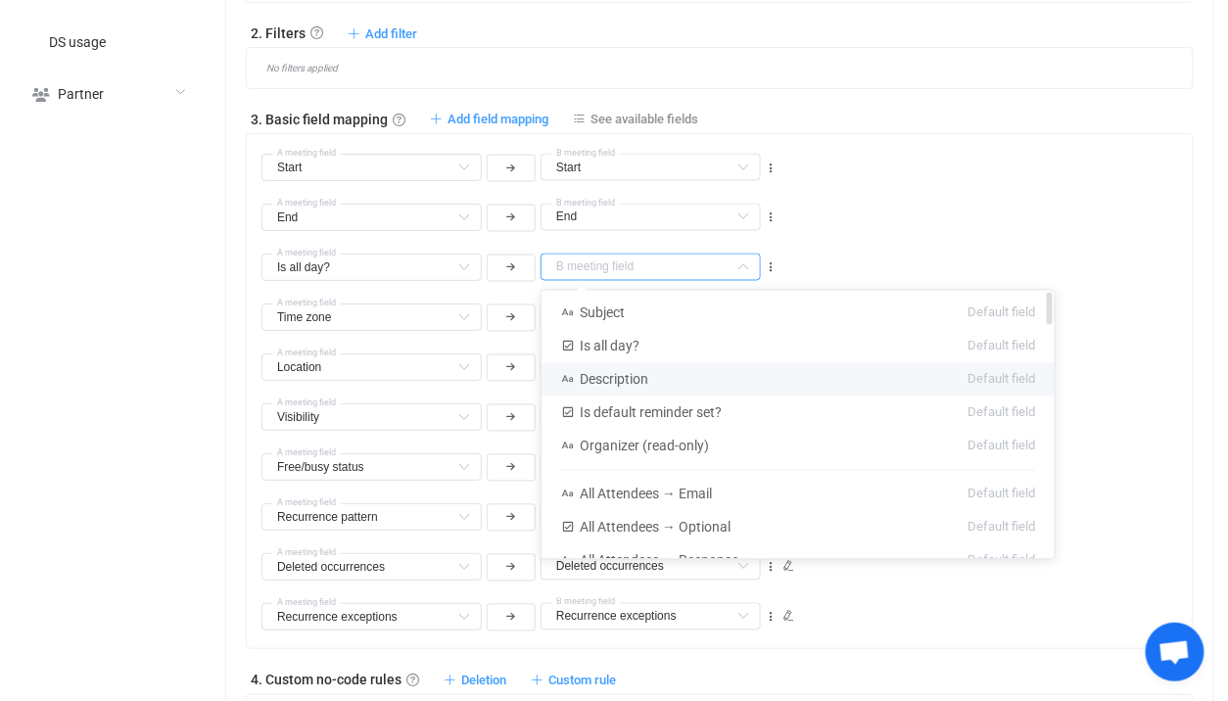
click at [620, 372] on span "Description" at bounding box center [614, 380] width 69 height 16
type input "Description"
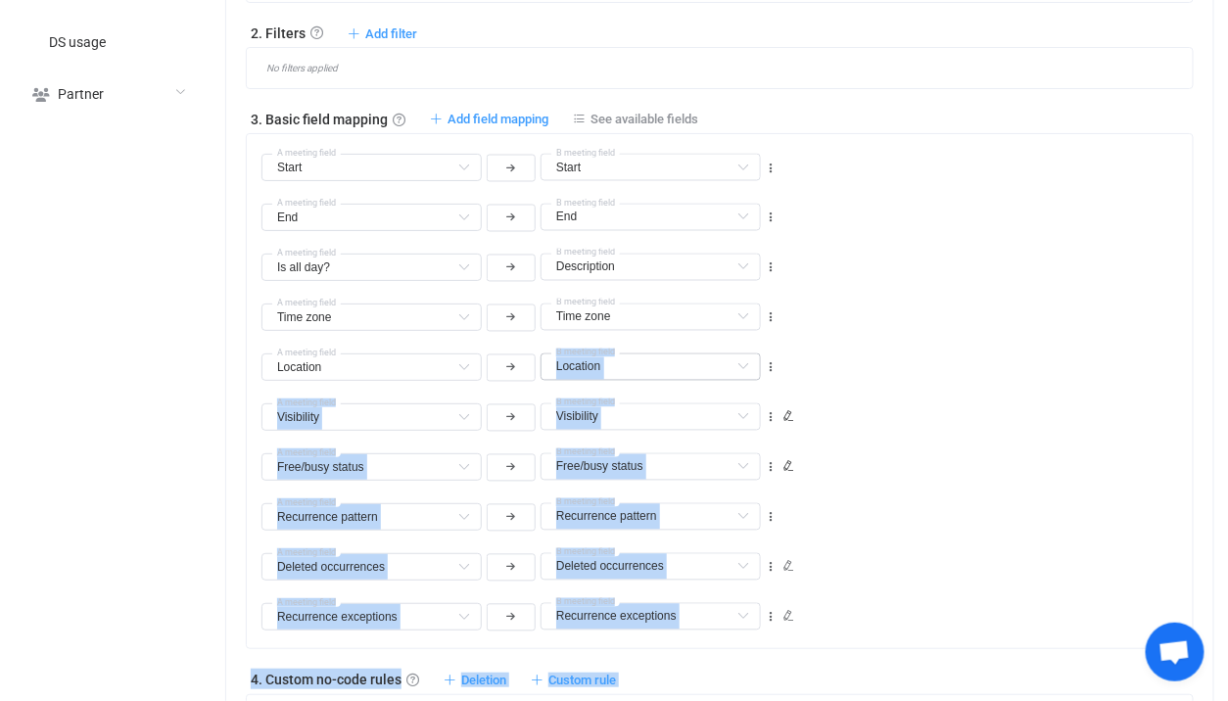
click at [624, 366] on body "| data sync platform vitaliyherasymiv+74@gmail.com Contact Us Log Out Overview …" at bounding box center [614, 520] width 1228 height 2857
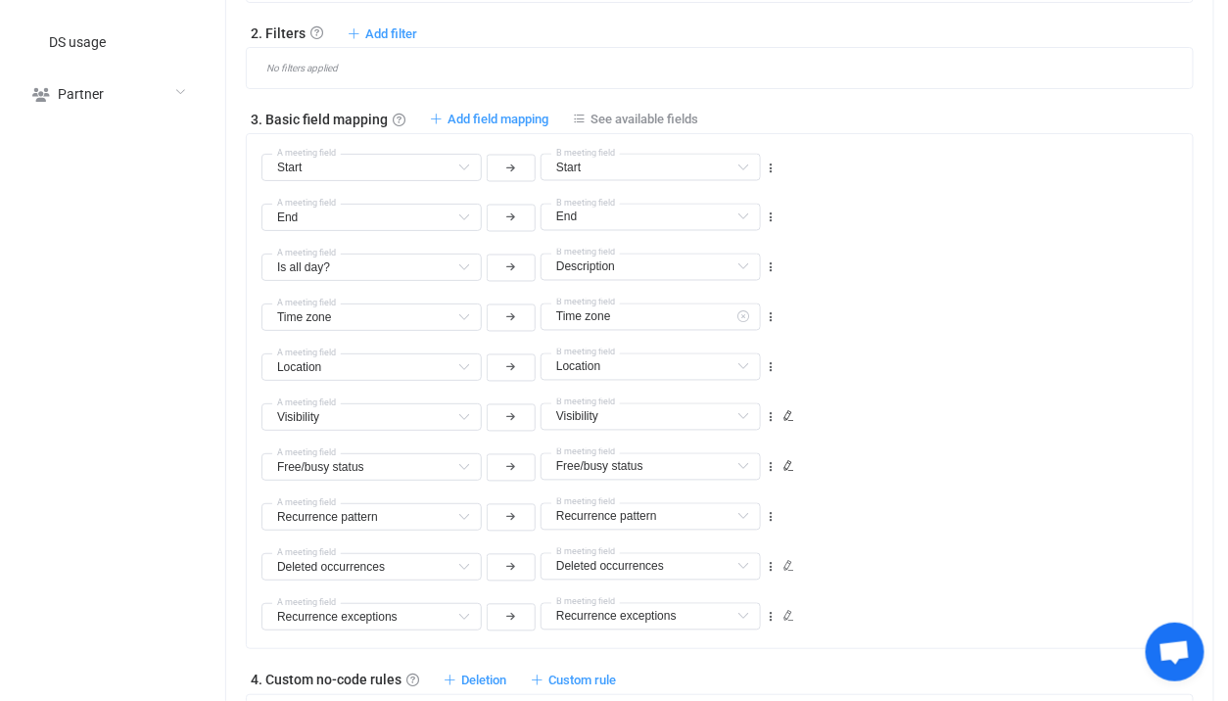
click at [654, 286] on div "Time zone Subject Default field Time zone Default field Description Default fie…" at bounding box center [520, 309] width 518 height 50
click at [621, 264] on input "text" at bounding box center [651, 267] width 220 height 27
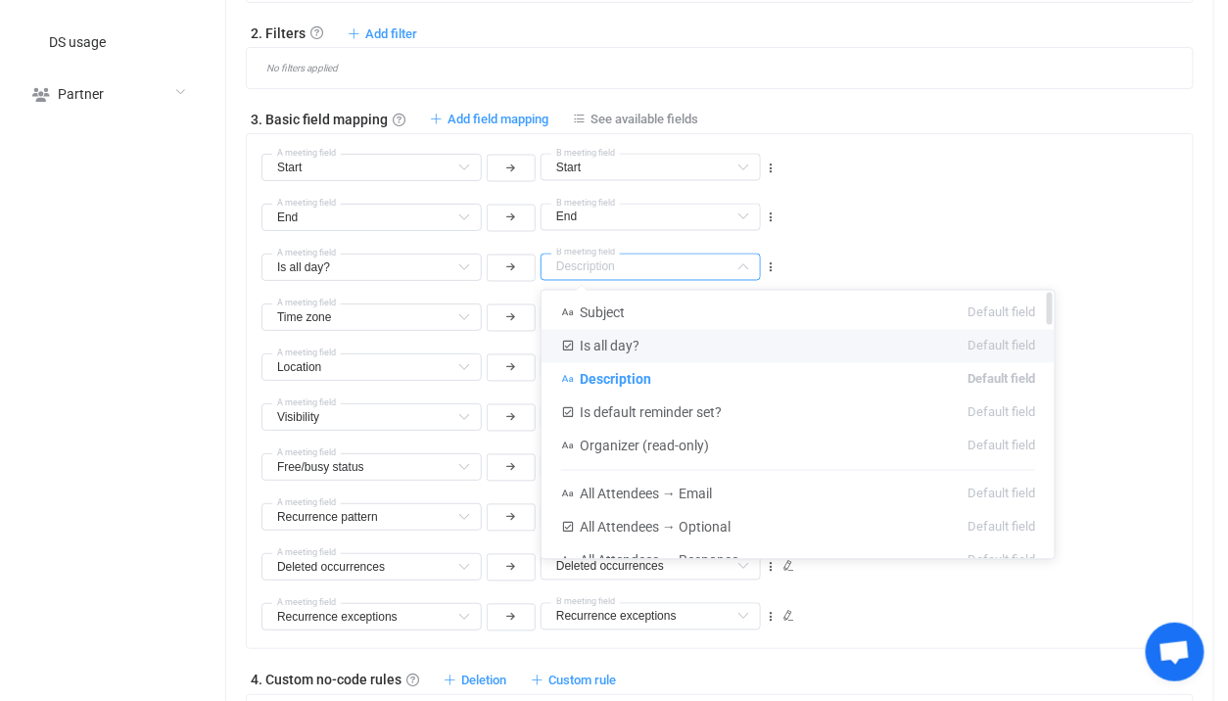
click at [624, 342] on span "Is all day?" at bounding box center [610, 347] width 60 height 16
type input "Is all day?"
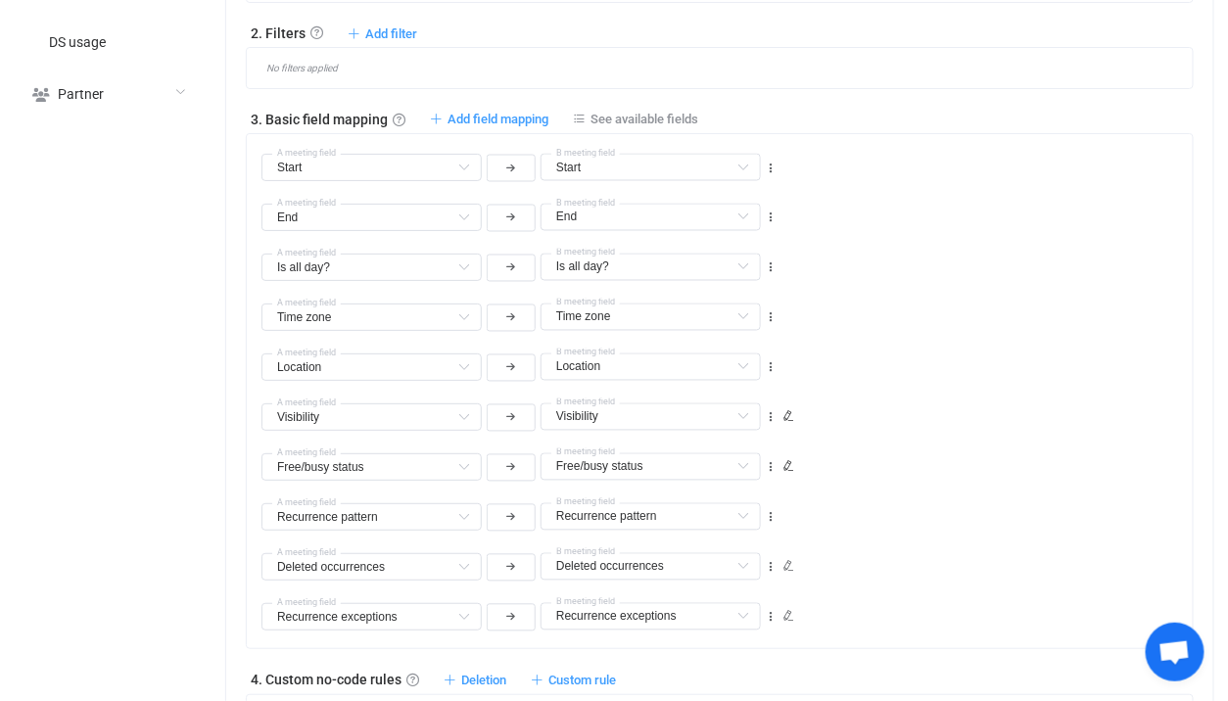
click at [868, 296] on div "Time zone Subject Default field Time zone Default field Description Default fie…" at bounding box center [726, 309] width 931 height 50
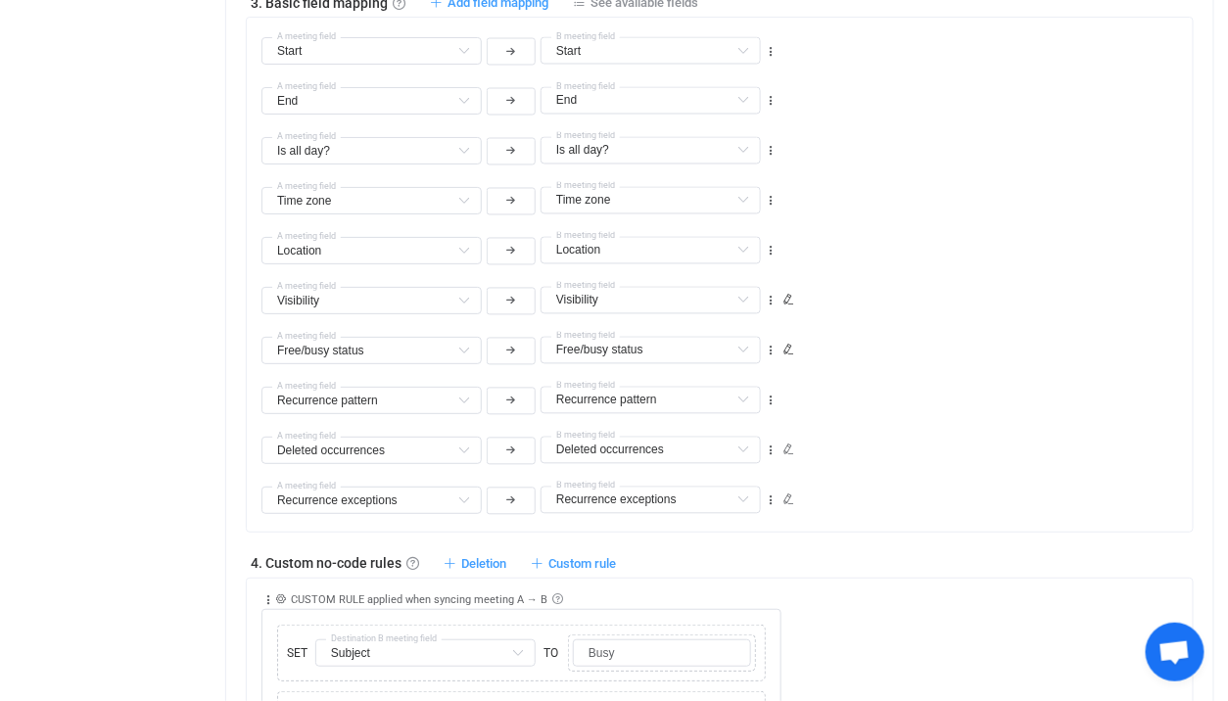
scroll to position [1033, 0]
click at [776, 299] on icon at bounding box center [771, 301] width 14 height 14
click at [744, 410] on li "Delete" at bounding box center [710, 414] width 128 height 35
type input "Free/busy status"
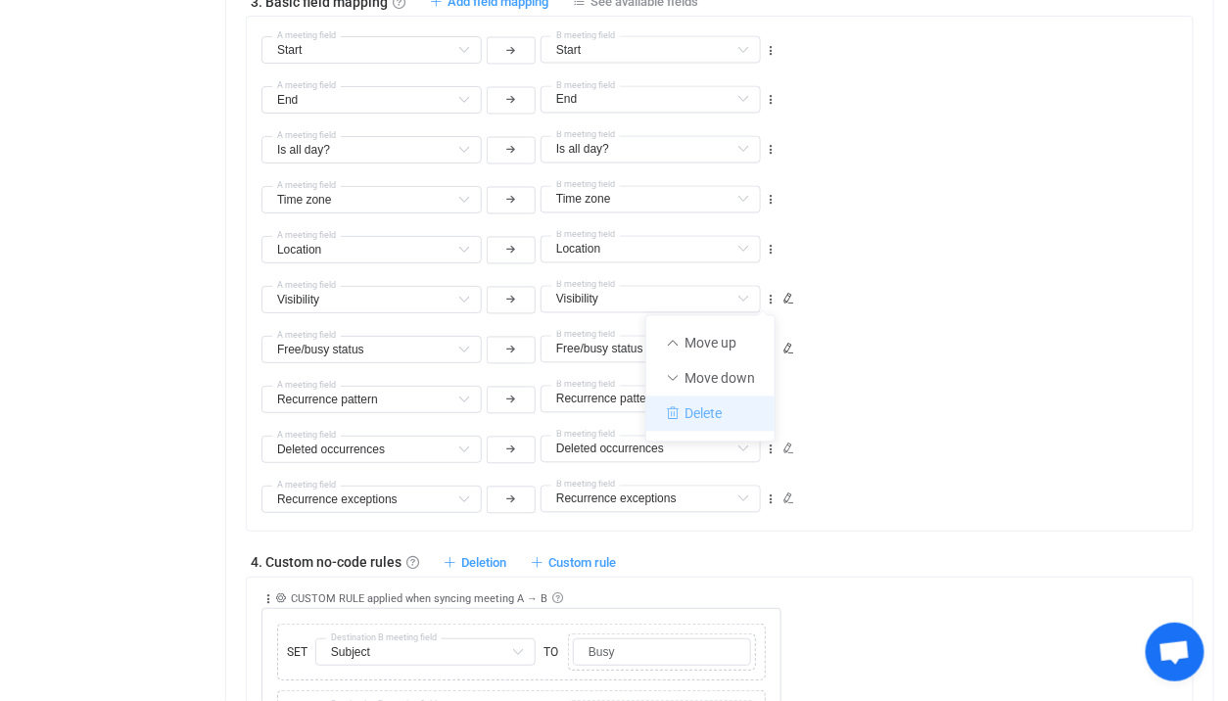
type input "Recurrence pattern"
type input "Deleted occurrences"
type input "Recurrence exceptions"
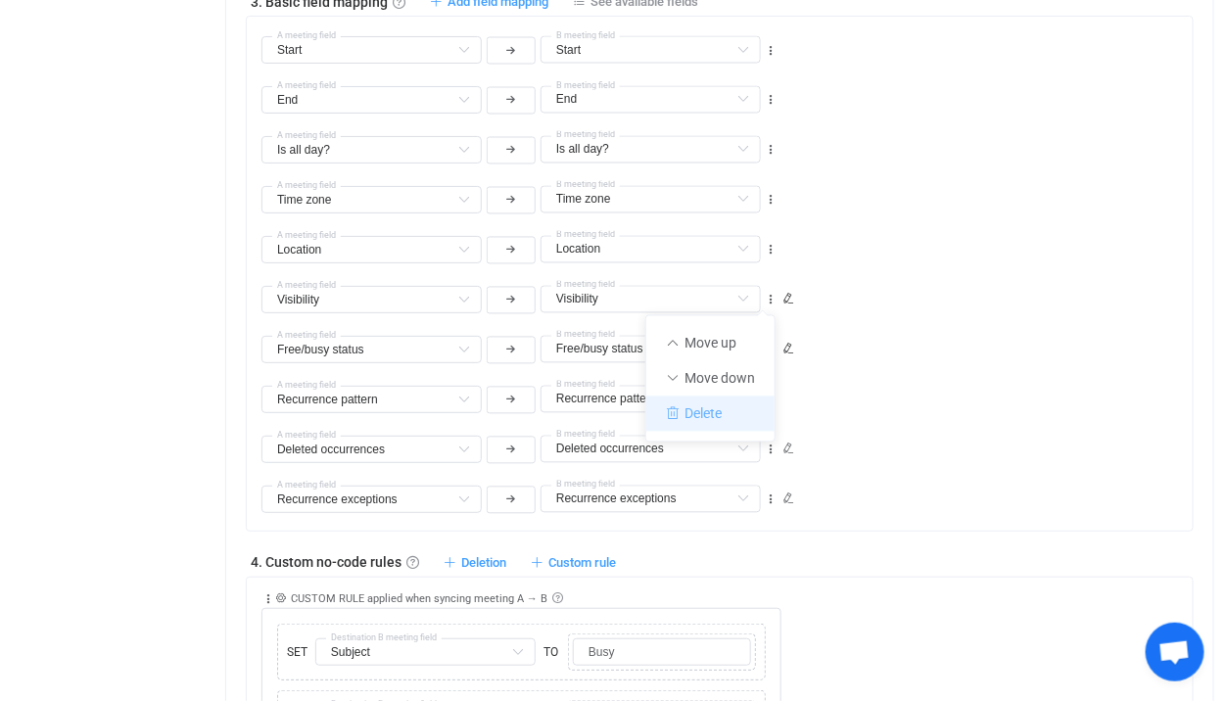
type input "Recurrence exceptions"
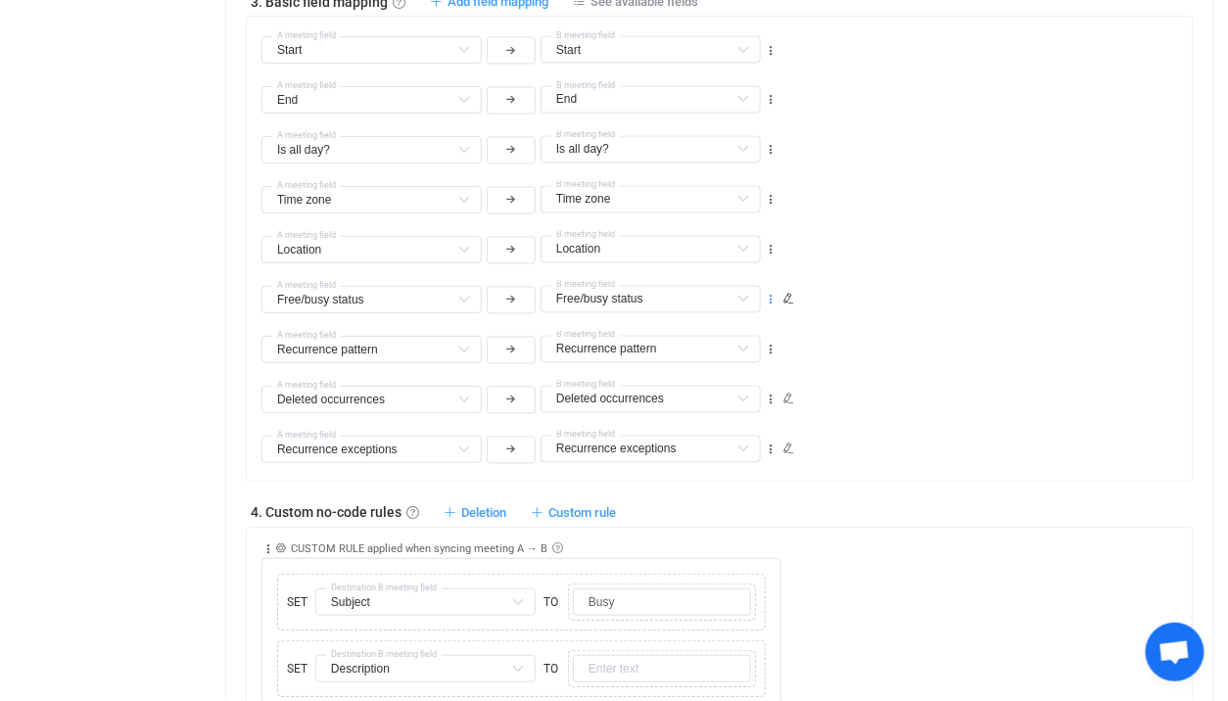
click at [772, 295] on icon at bounding box center [771, 301] width 14 height 14
drag, startPoint x: 716, startPoint y: 439, endPoint x: 738, endPoint y: 415, distance: 32.6
click at [738, 415] on ul "Move up Move down Delete" at bounding box center [710, 378] width 130 height 127
click at [738, 415] on li "Delete" at bounding box center [710, 414] width 128 height 35
type input "Recurrence pattern"
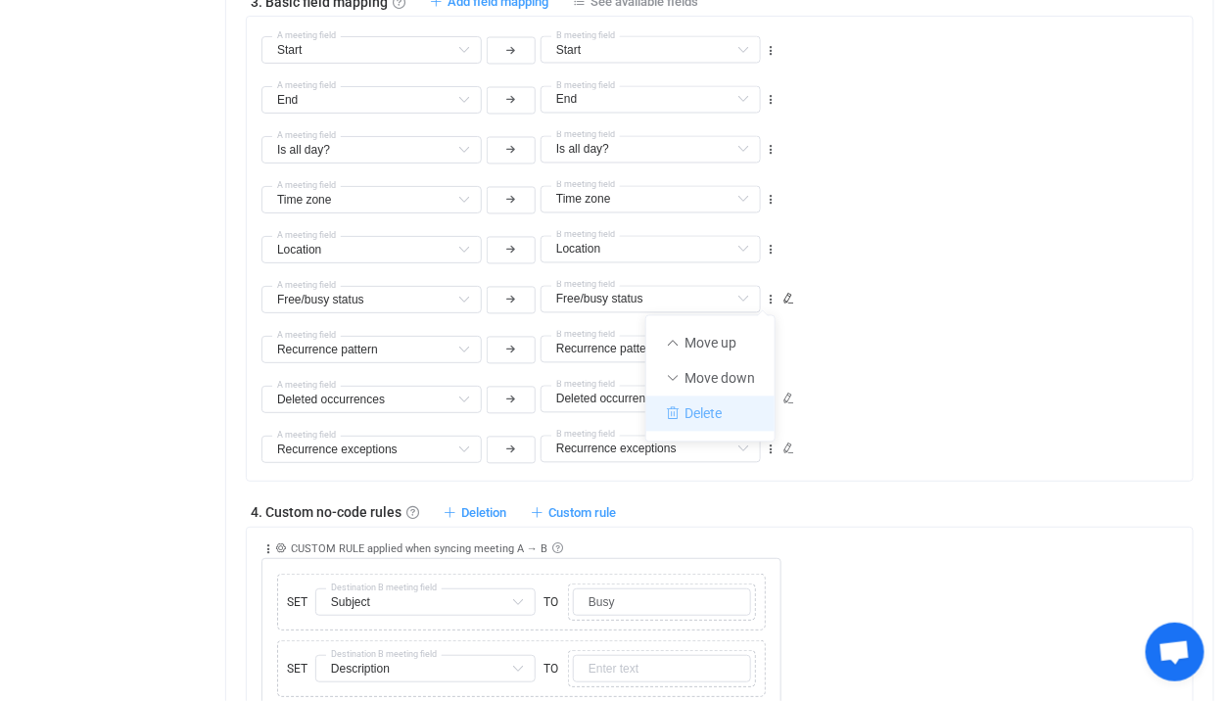
type input "Recurrence pattern"
type input "Deleted occurrences"
type input "Recurrence exceptions"
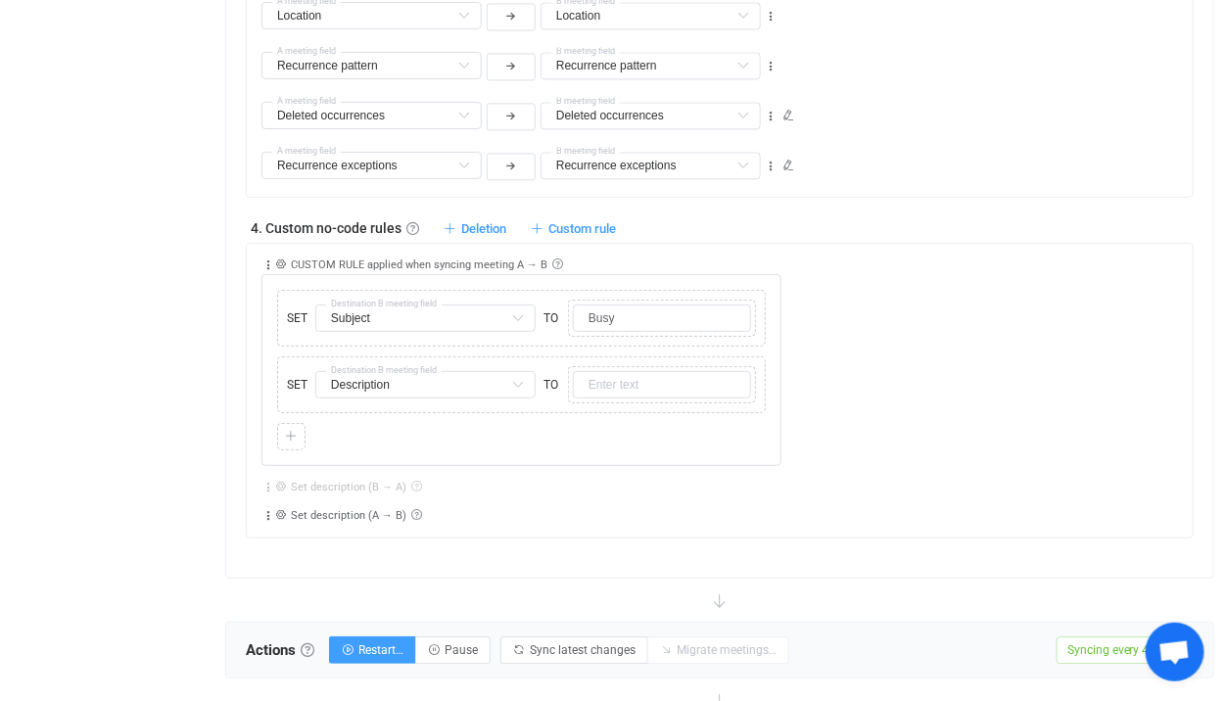
scroll to position [1277, 0]
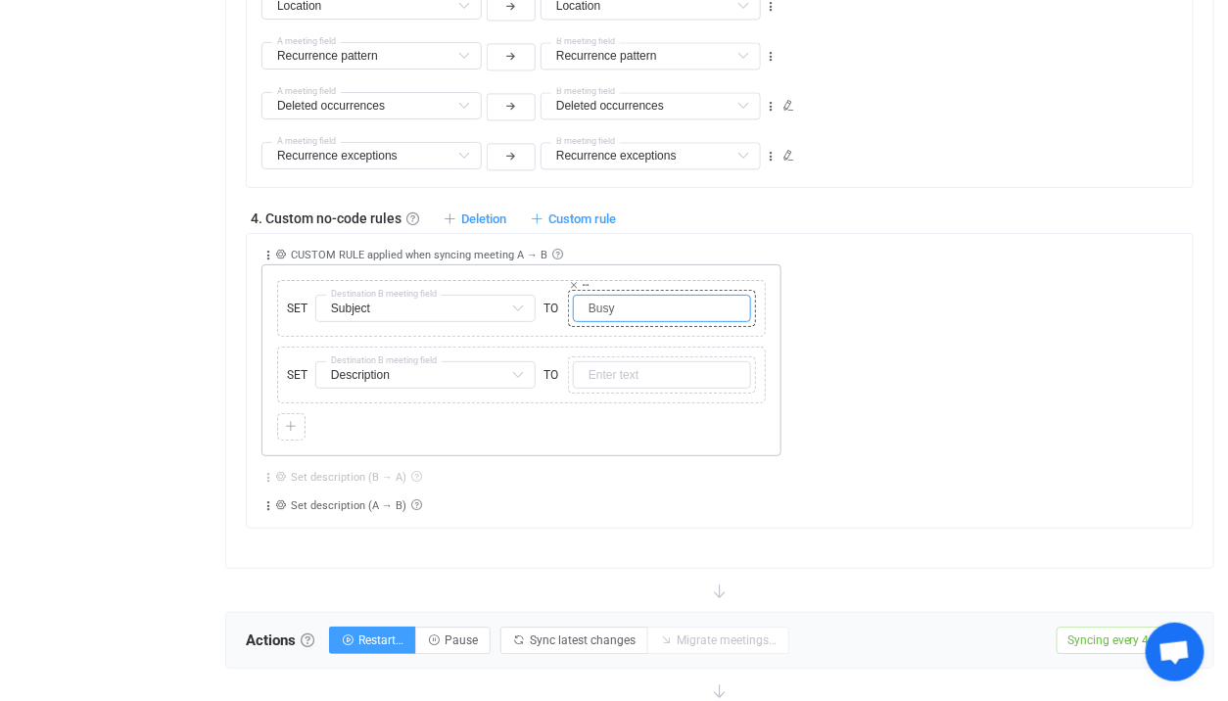
click at [634, 313] on input "Busy" at bounding box center [662, 308] width 178 height 27
click at [622, 371] on input "text" at bounding box center [662, 374] width 178 height 27
click at [303, 503] on span "Set description (A → B)" at bounding box center [349, 505] width 116 height 13
click at [267, 500] on icon at bounding box center [268, 506] width 14 height 14
click at [314, 499] on span "Set description (A → B)" at bounding box center [349, 505] width 116 height 13
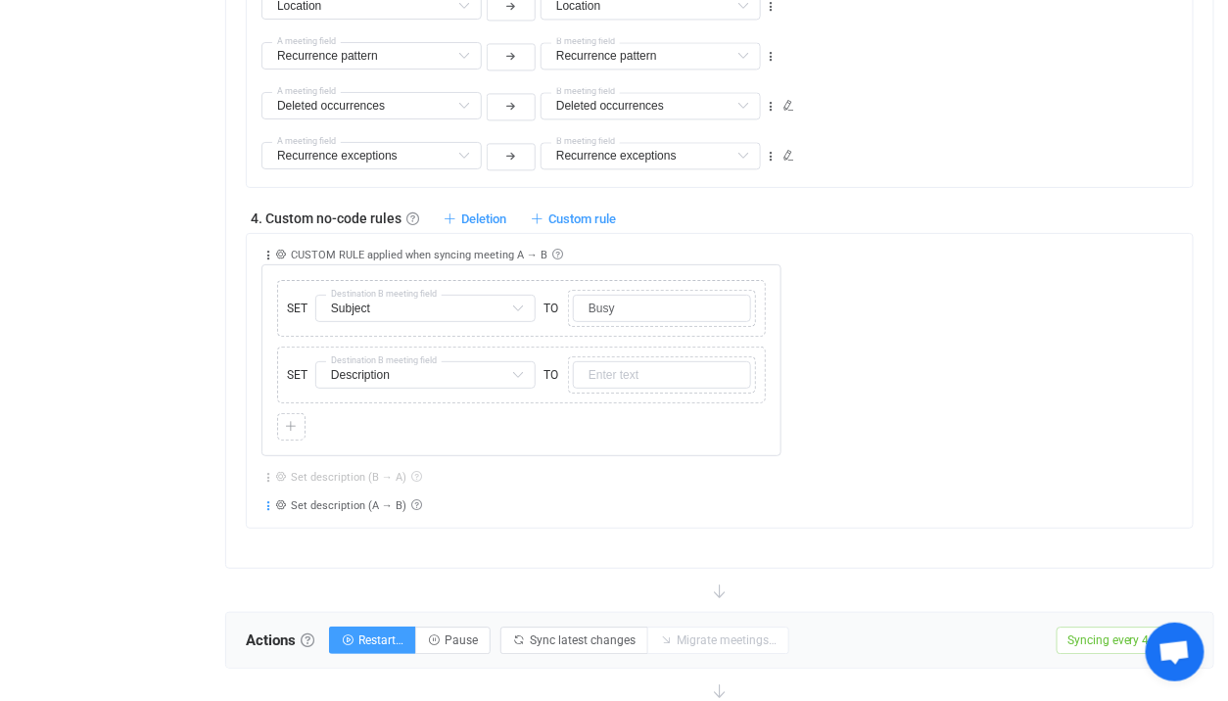
click at [271, 504] on icon at bounding box center [268, 506] width 14 height 14
click at [242, 532] on li "Open" at bounding box center [208, 548] width 128 height 35
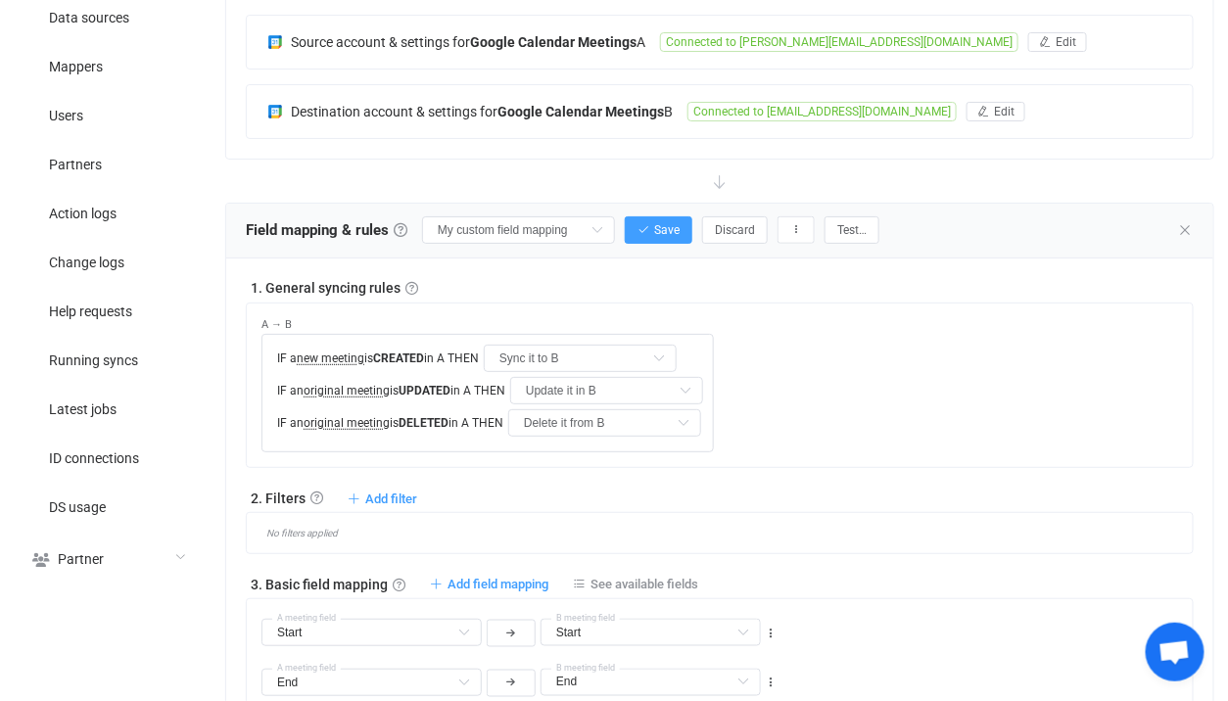
scroll to position [386, 0]
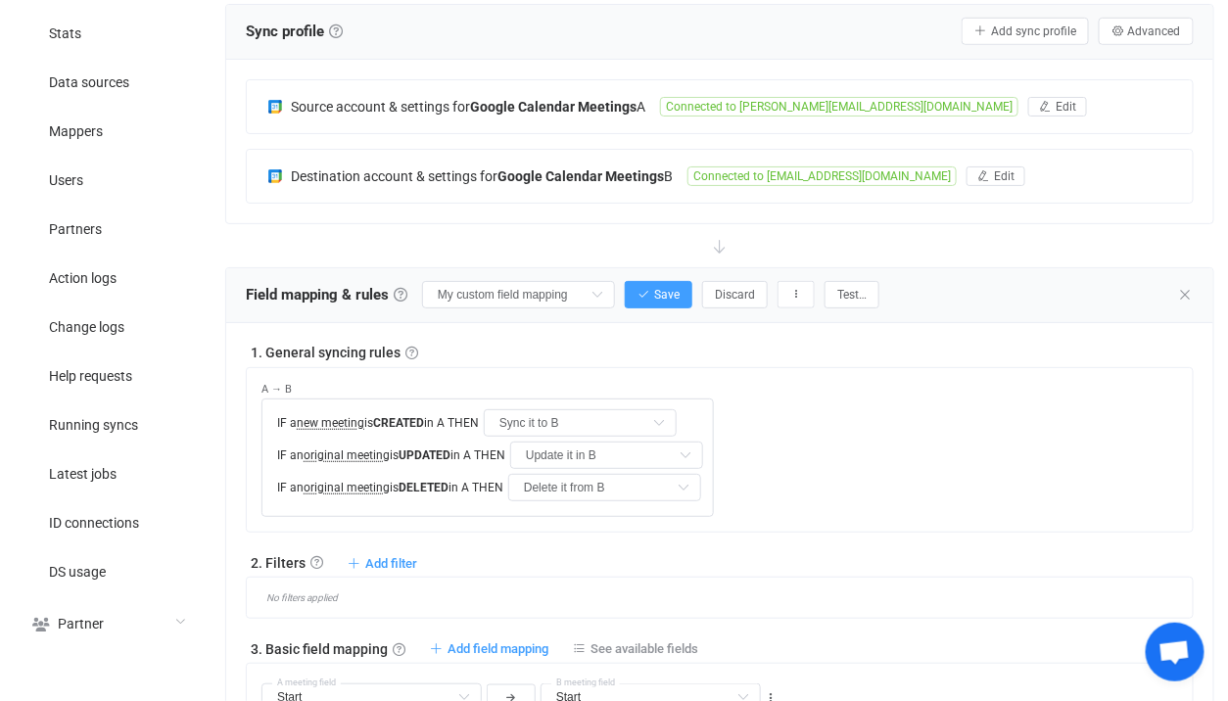
click at [547, 253] on div at bounding box center [719, 245] width 989 height 43
click at [538, 272] on div "Field mapping & rules Field mapping & rules By default, all meetings of the con…" at bounding box center [719, 295] width 987 height 55
click at [533, 282] on input "My custom field mapping" at bounding box center [518, 294] width 193 height 27
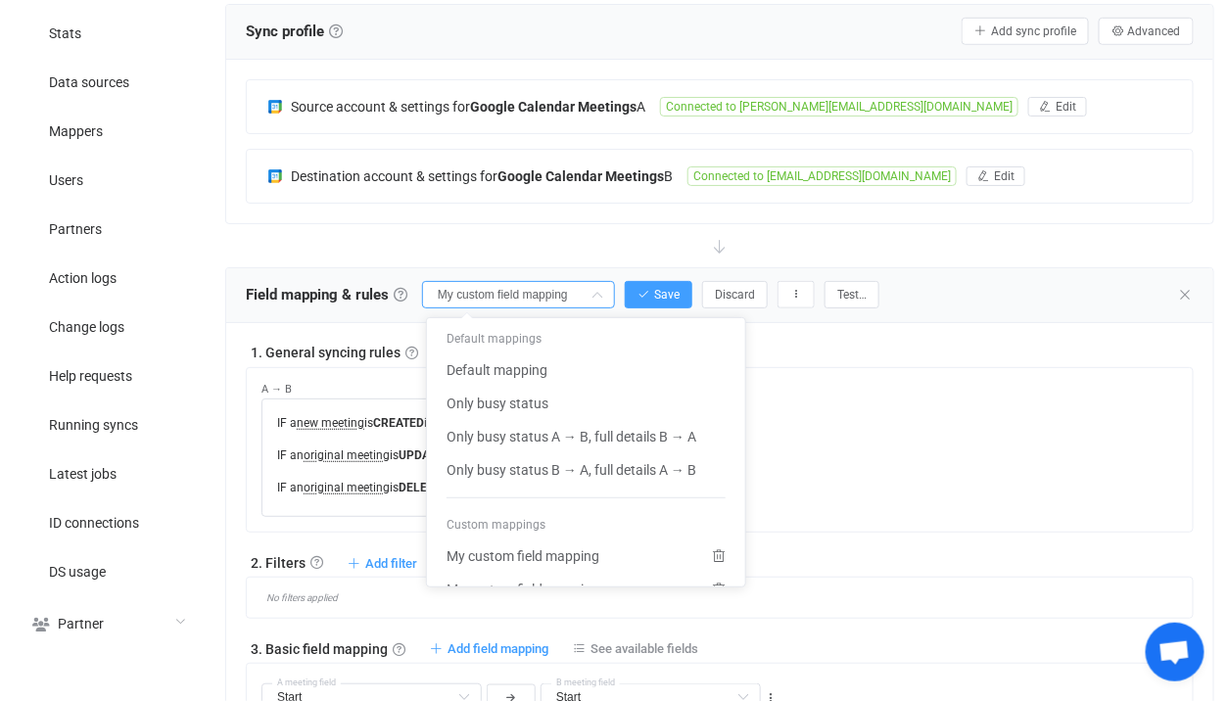
scroll to position [86, 0]
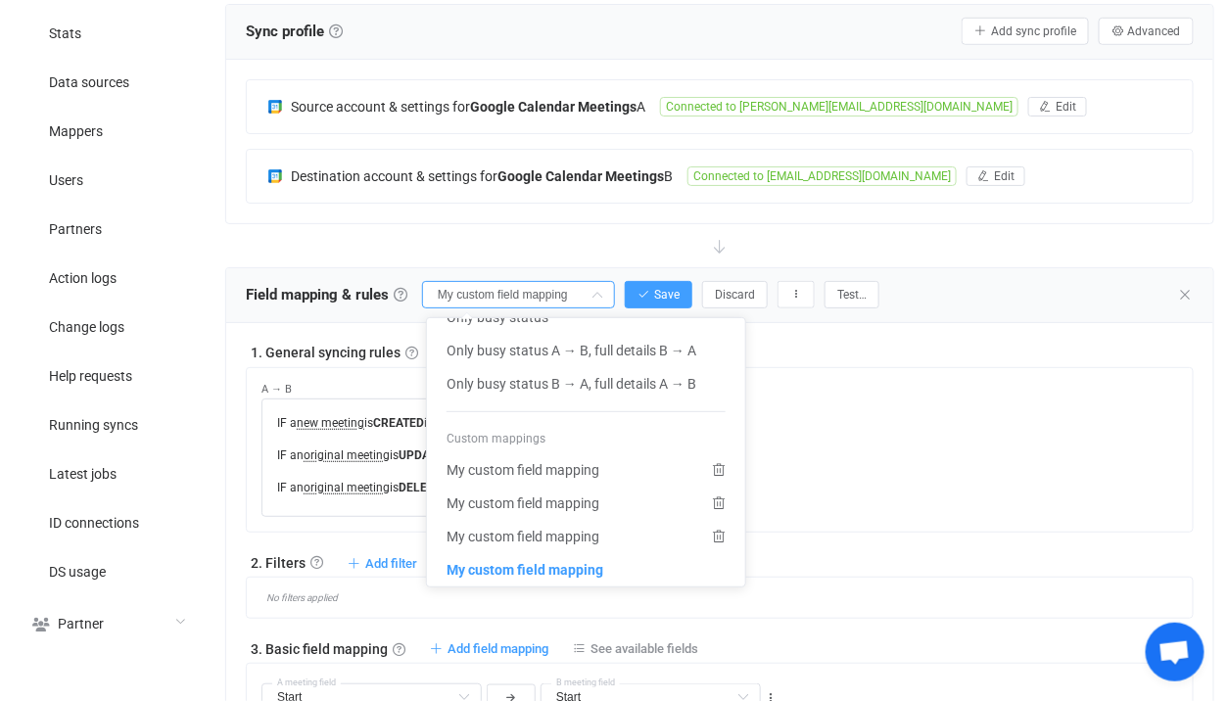
click at [570, 242] on div at bounding box center [719, 245] width 989 height 43
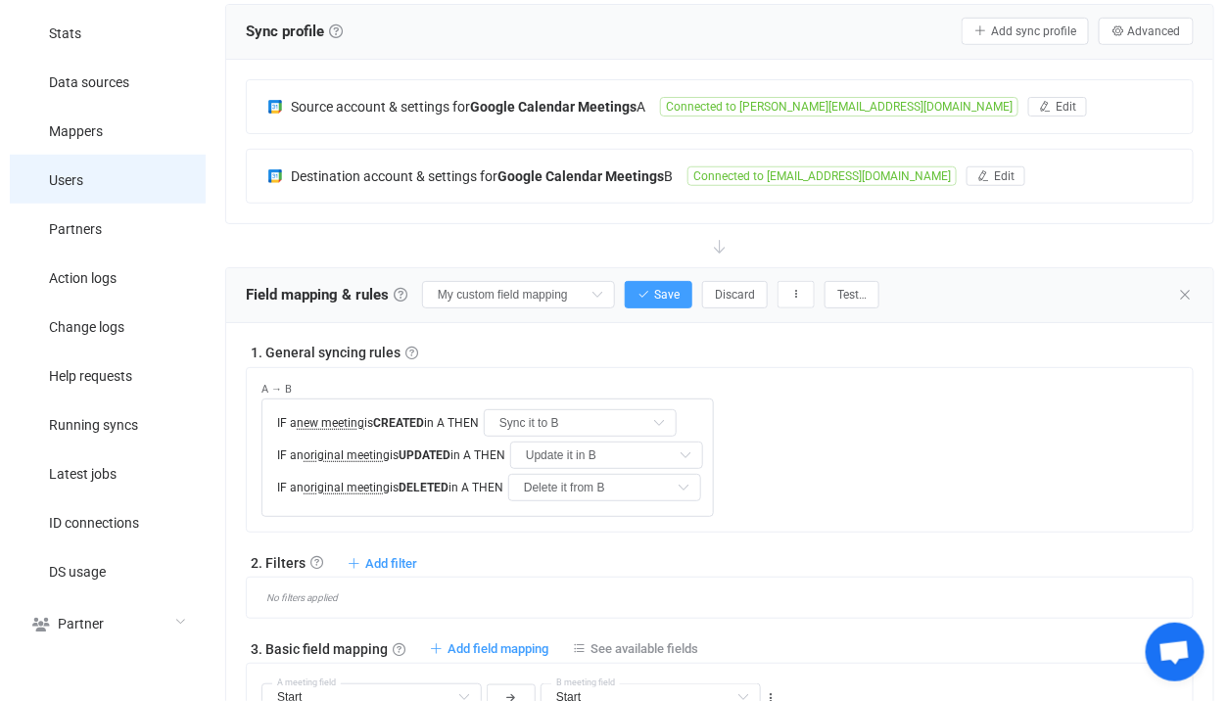
click at [107, 180] on li "Users" at bounding box center [108, 179] width 196 height 49
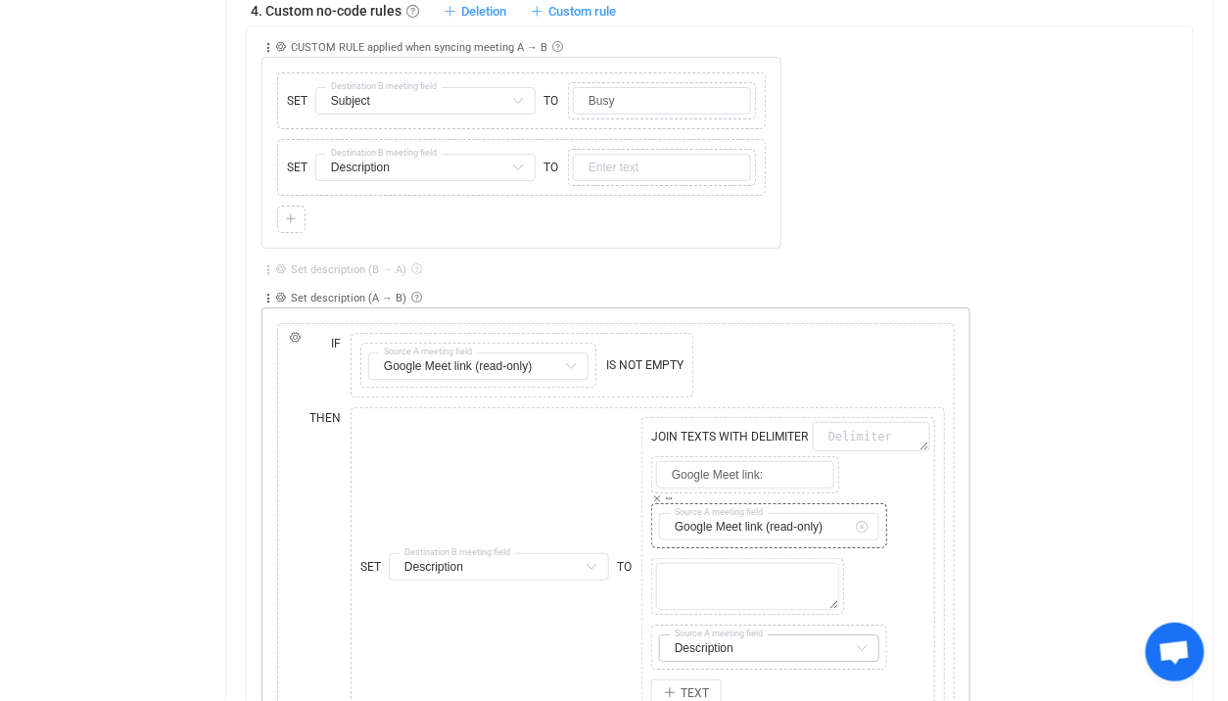
scroll to position [1336, 0]
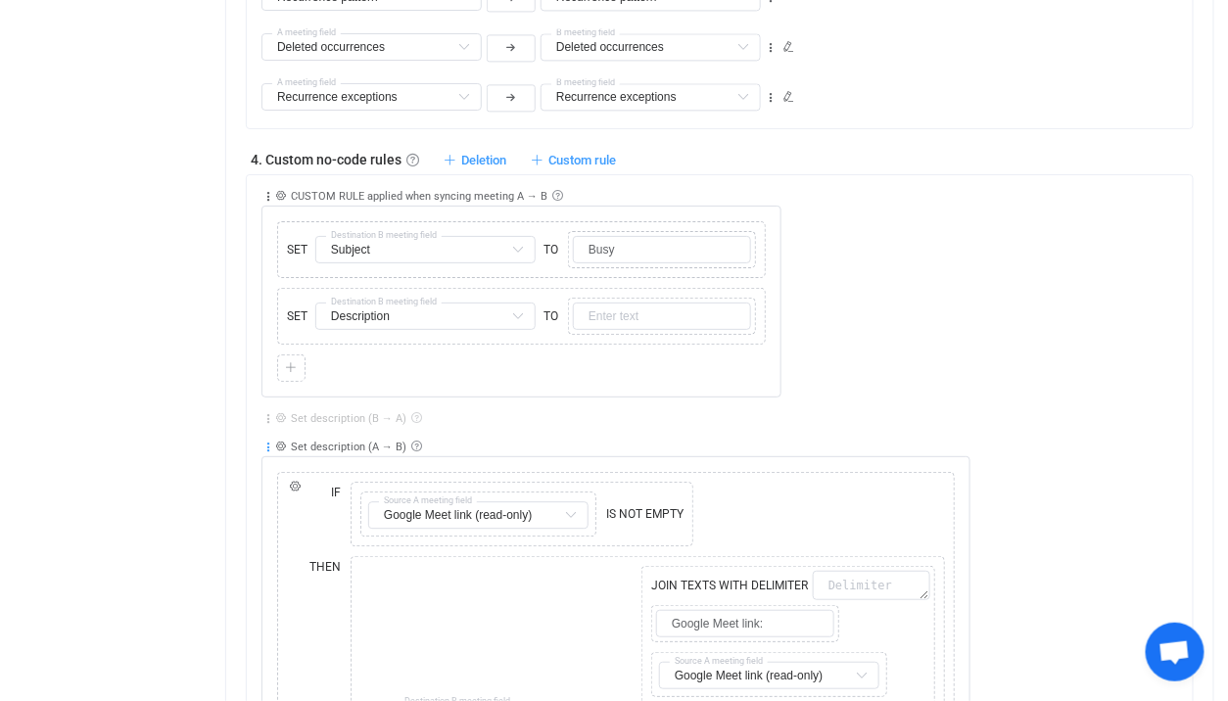
click at [272, 443] on icon at bounding box center [268, 448] width 14 height 14
click at [266, 444] on icon at bounding box center [268, 448] width 14 height 14
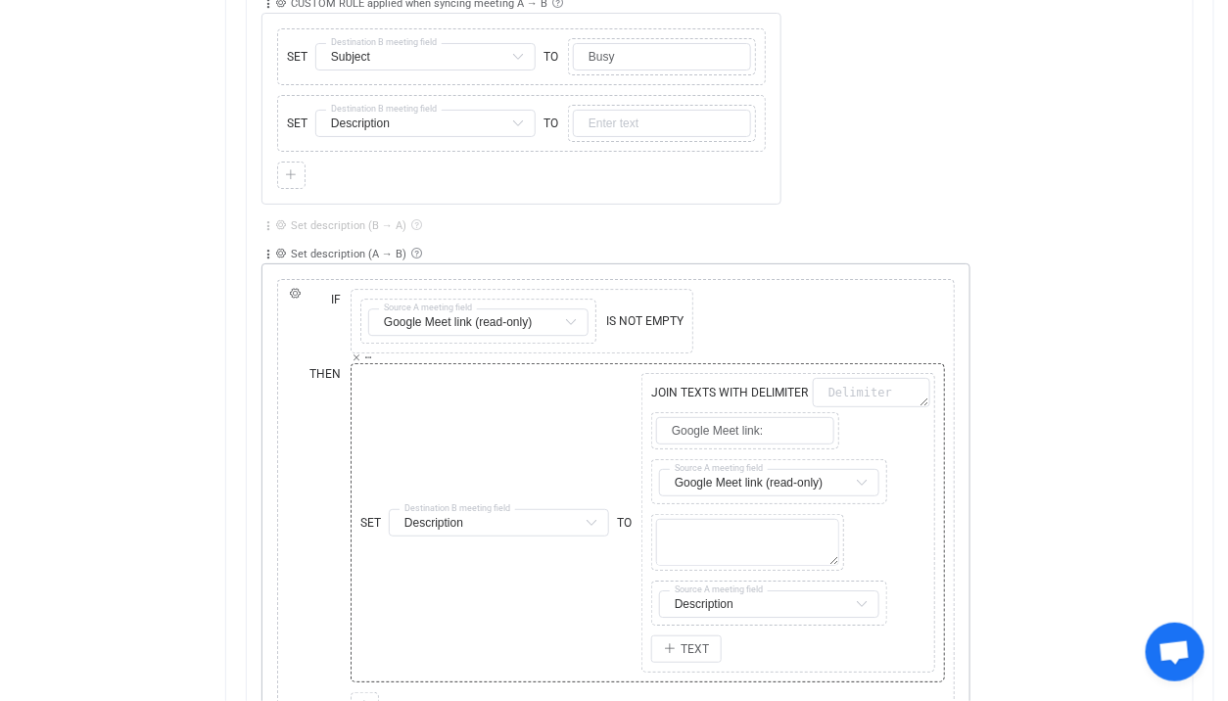
scroll to position [1353, 0]
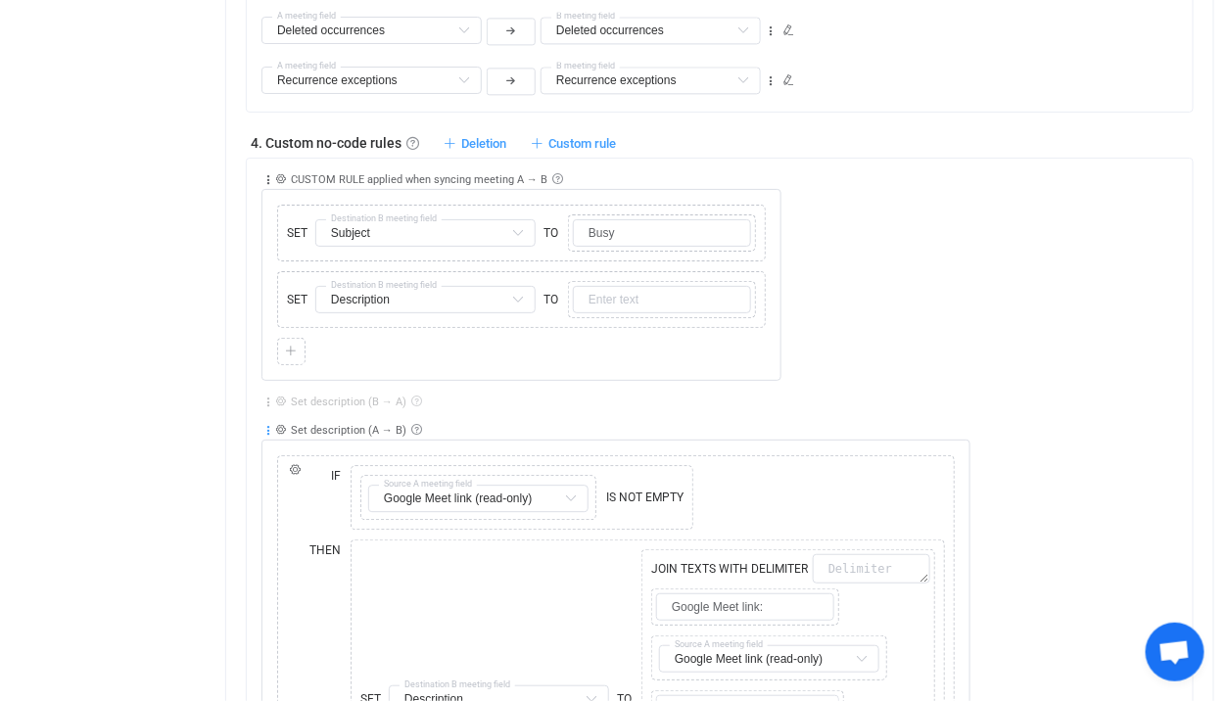
click at [270, 432] on icon at bounding box center [268, 431] width 14 height 14
click at [249, 577] on li "Delete" at bounding box center [208, 578] width 128 height 35
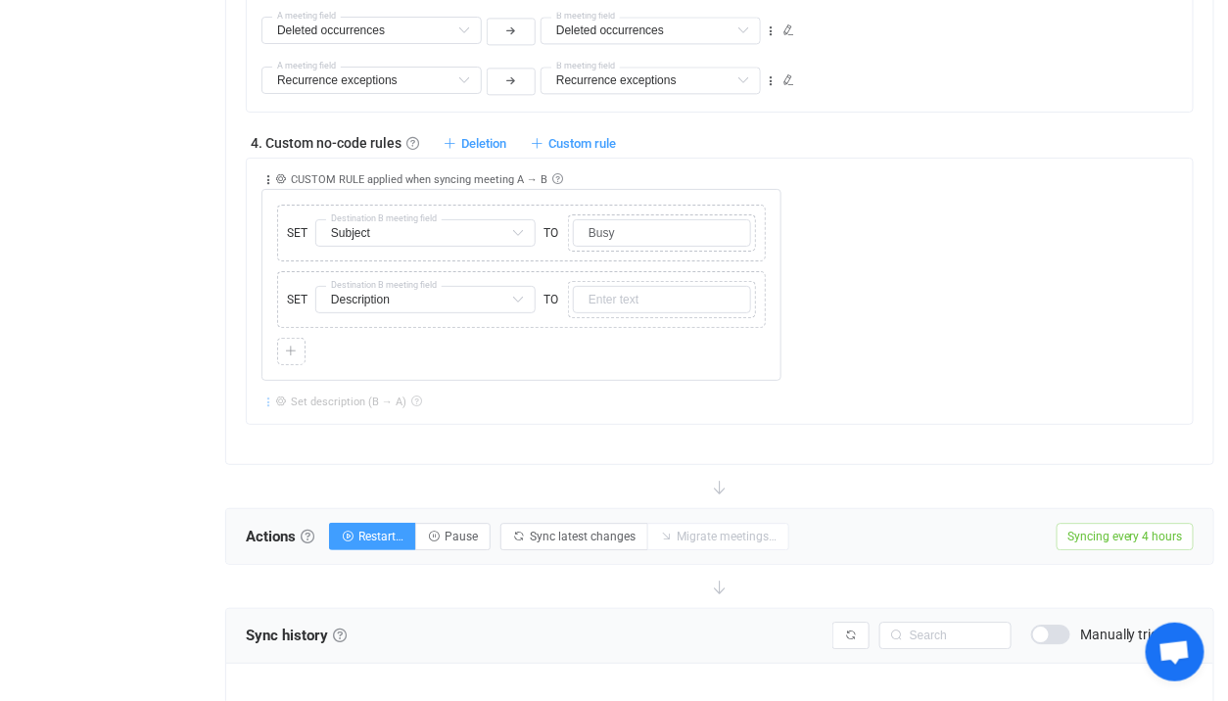
click at [263, 398] on icon at bounding box center [268, 403] width 14 height 14
click at [226, 554] on li "Delete" at bounding box center [208, 550] width 128 height 35
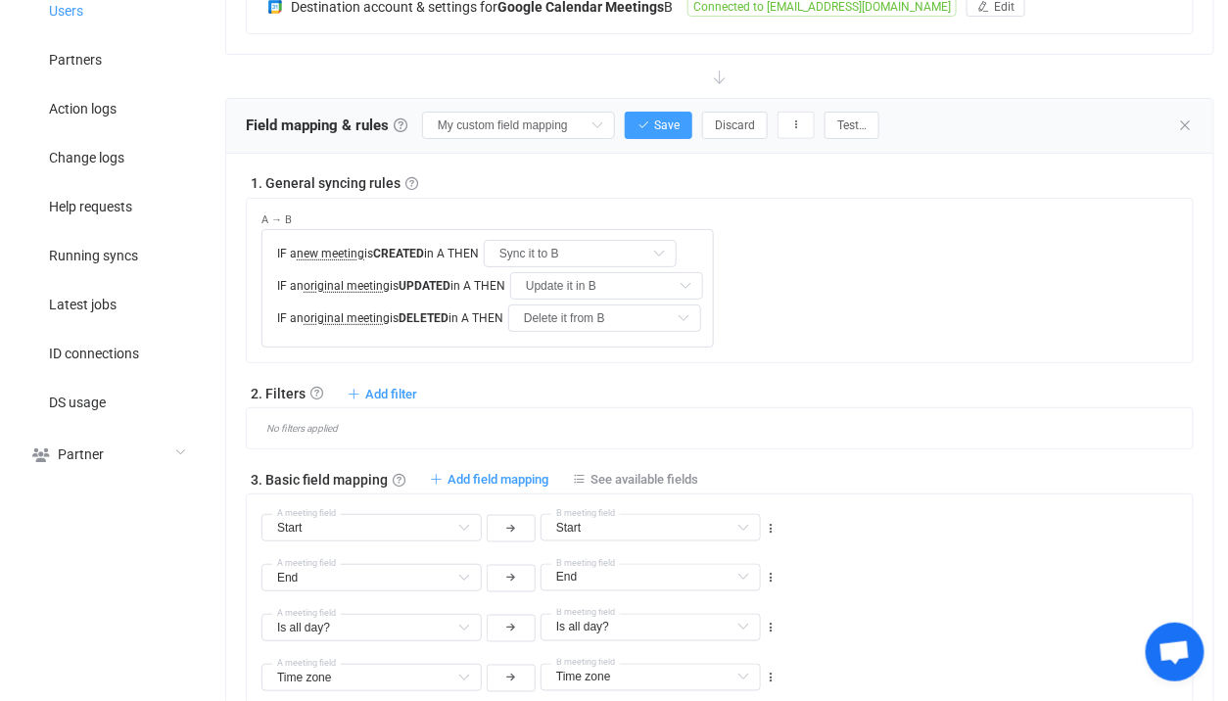
scroll to position [554, 0]
click at [635, 131] on button "Save" at bounding box center [659, 126] width 68 height 27
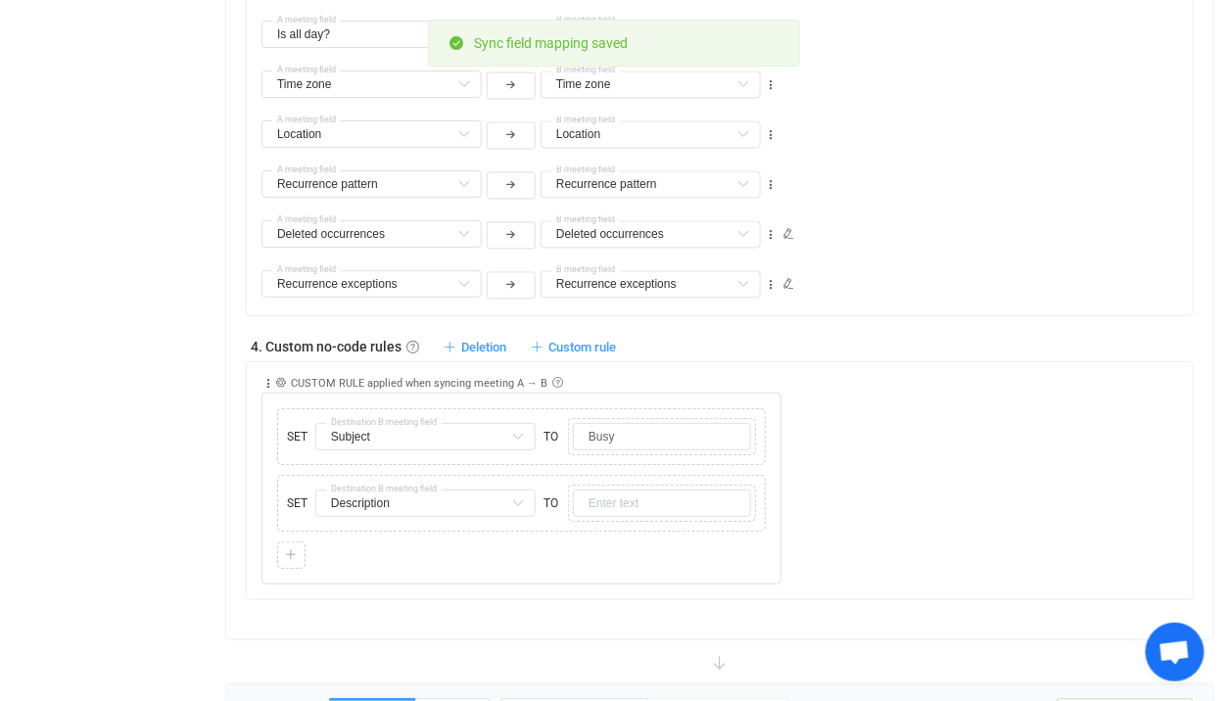
scroll to position [1150, 0]
click at [663, 499] on input "text" at bounding box center [662, 502] width 178 height 27
click at [849, 455] on div "Collapse Move up Move down Delete Applied to Only meeting(s) from A Only meetin…" at bounding box center [726, 472] width 931 height 222
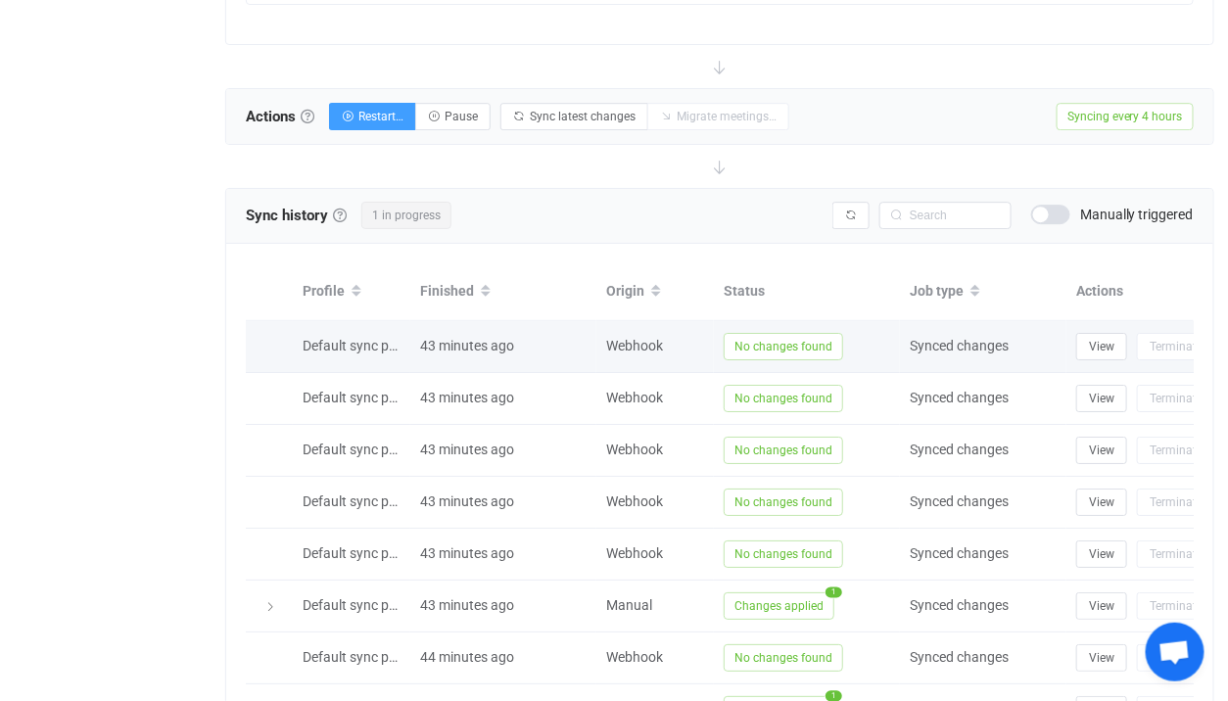
scroll to position [1712, 0]
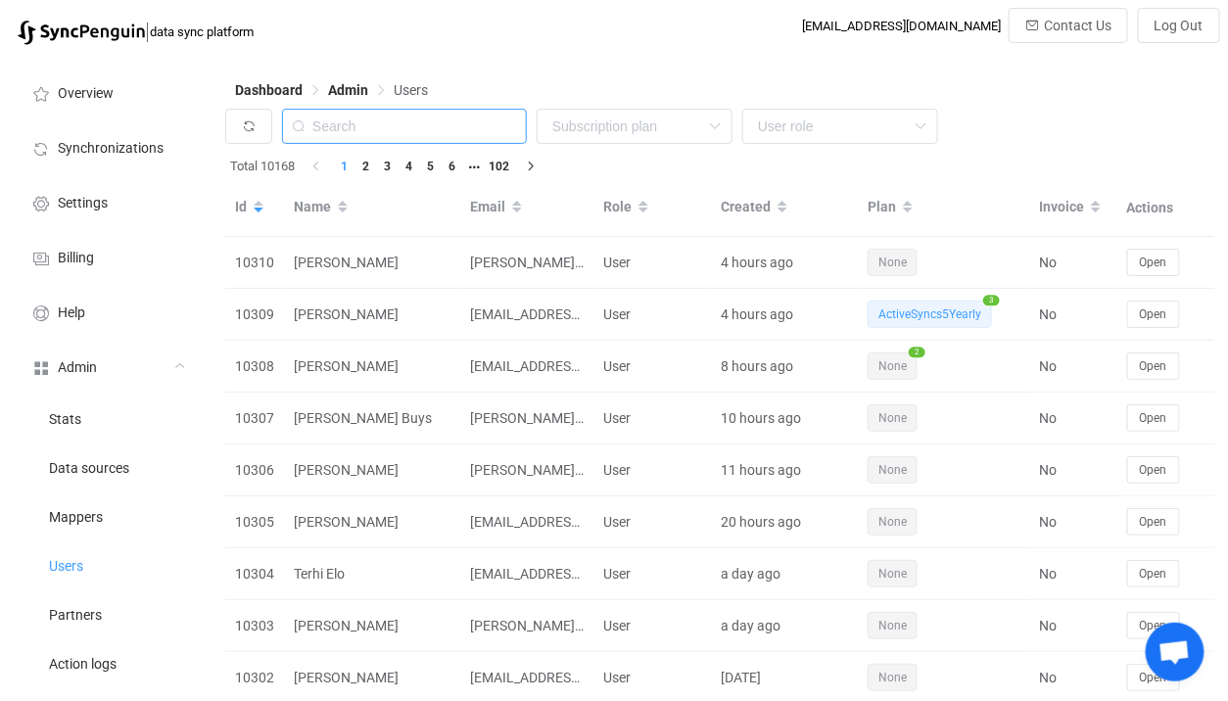
click at [459, 122] on input "text" at bounding box center [404, 126] width 245 height 35
paste input "[PERSON_NAME]"
type input "[PERSON_NAME]"
click at [442, 144] on input "text" at bounding box center [404, 126] width 245 height 35
paste input "[PERSON_NAME][EMAIL_ADDRESS][DOMAIN_NAME]"
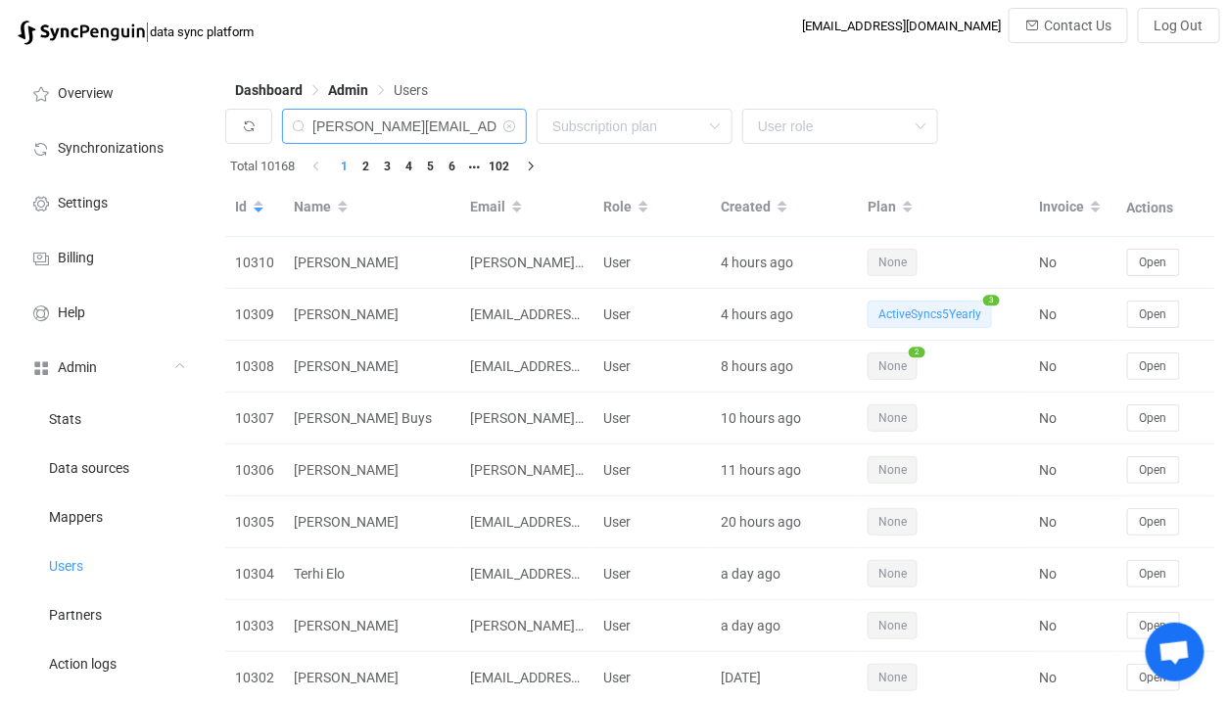
type input "[PERSON_NAME][EMAIL_ADDRESS][DOMAIN_NAME]"
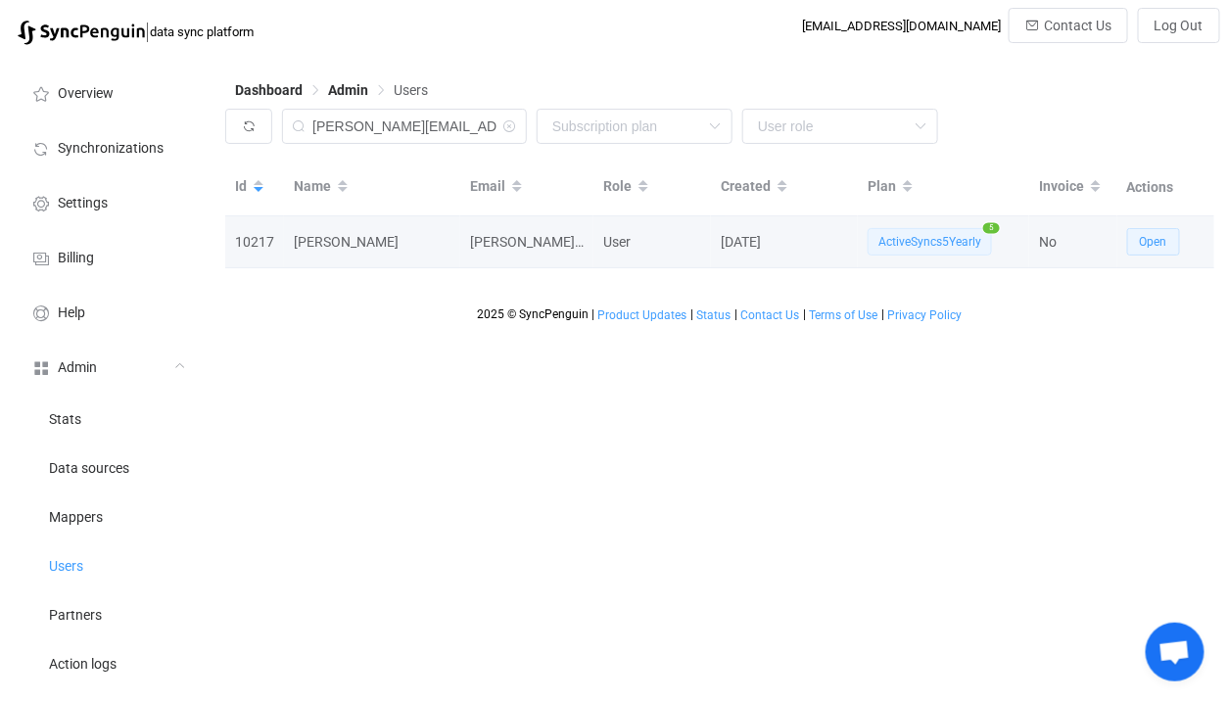
click at [1149, 244] on span "Open" at bounding box center [1153, 242] width 27 height 14
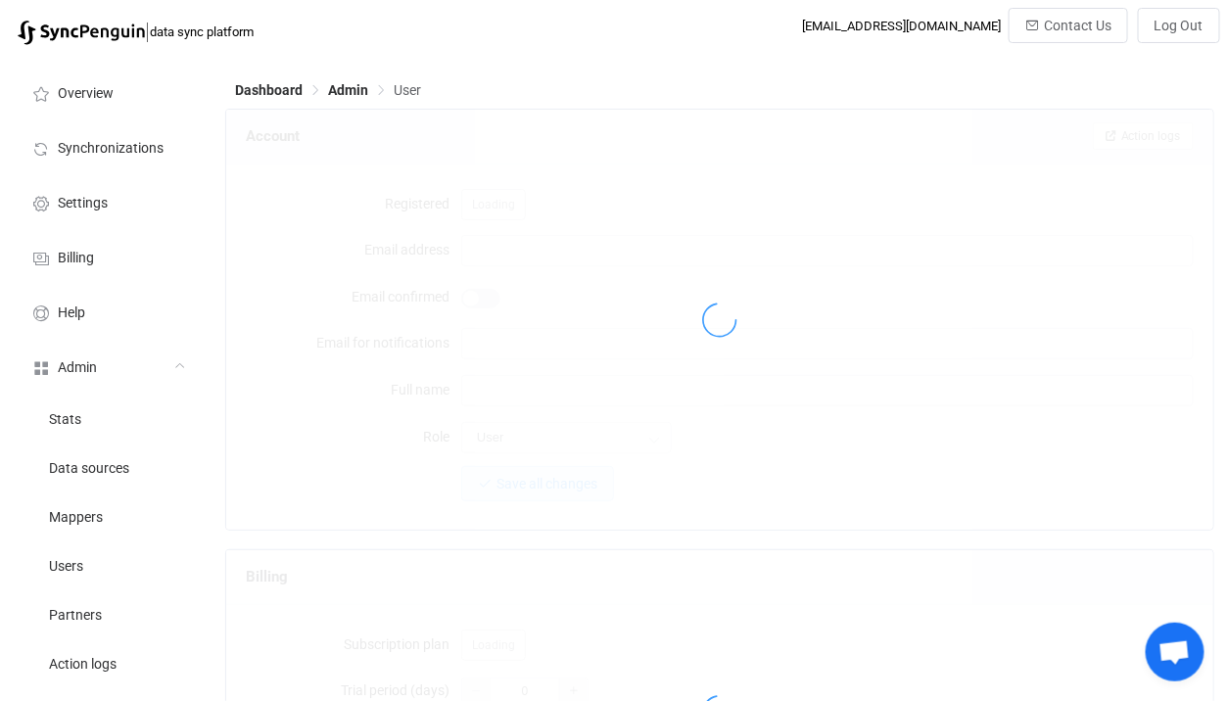
type input "[PERSON_NAME][EMAIL_ADDRESS][DOMAIN_NAME]"
type input "[PERSON_NAME]"
type input "14"
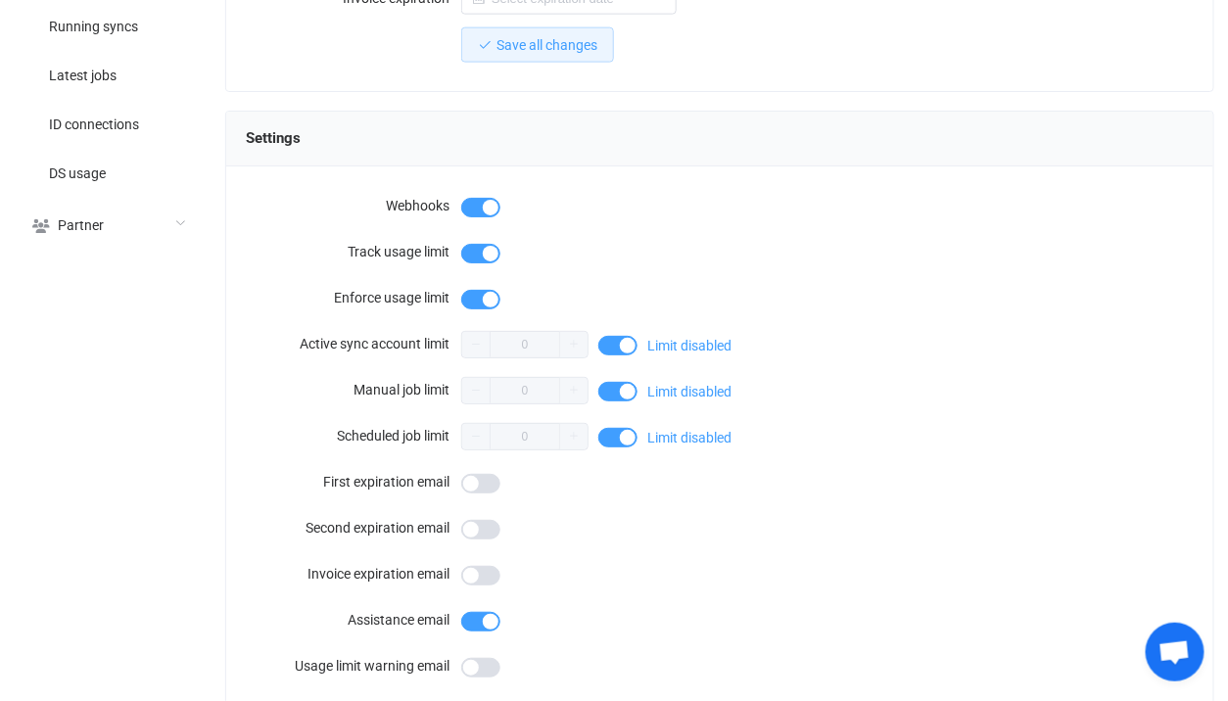
scroll to position [1929, 0]
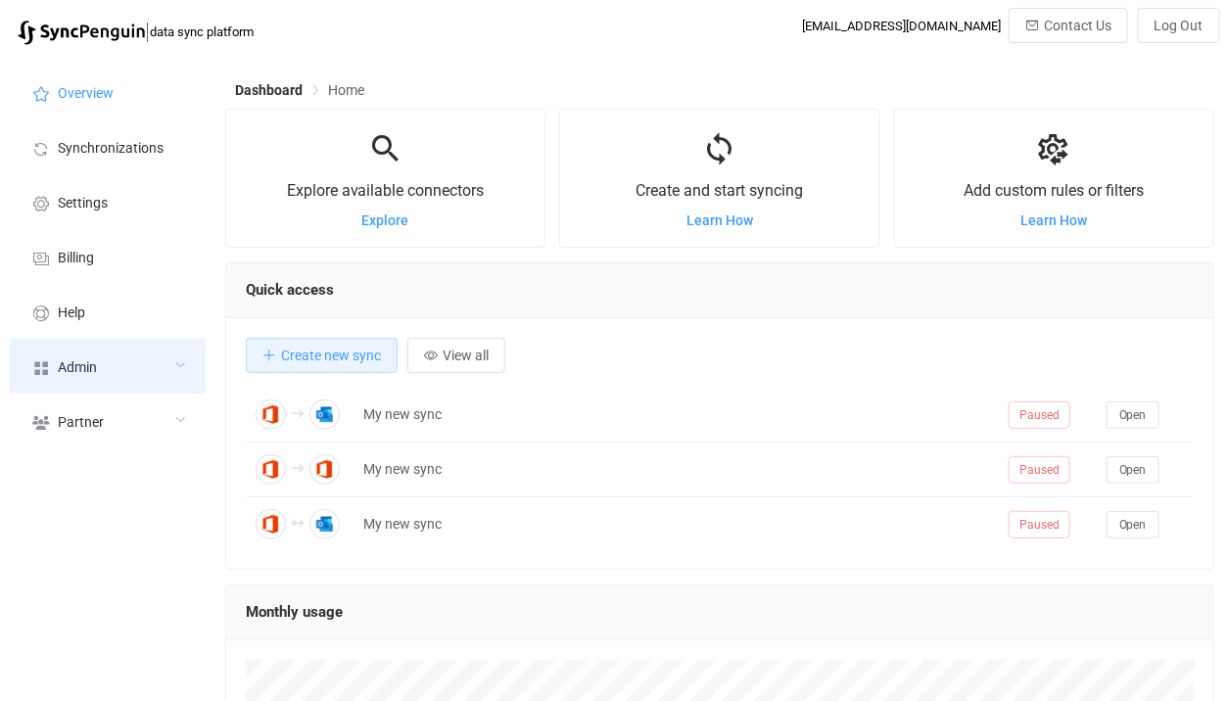
click at [102, 342] on div "Admin" at bounding box center [108, 366] width 196 height 55
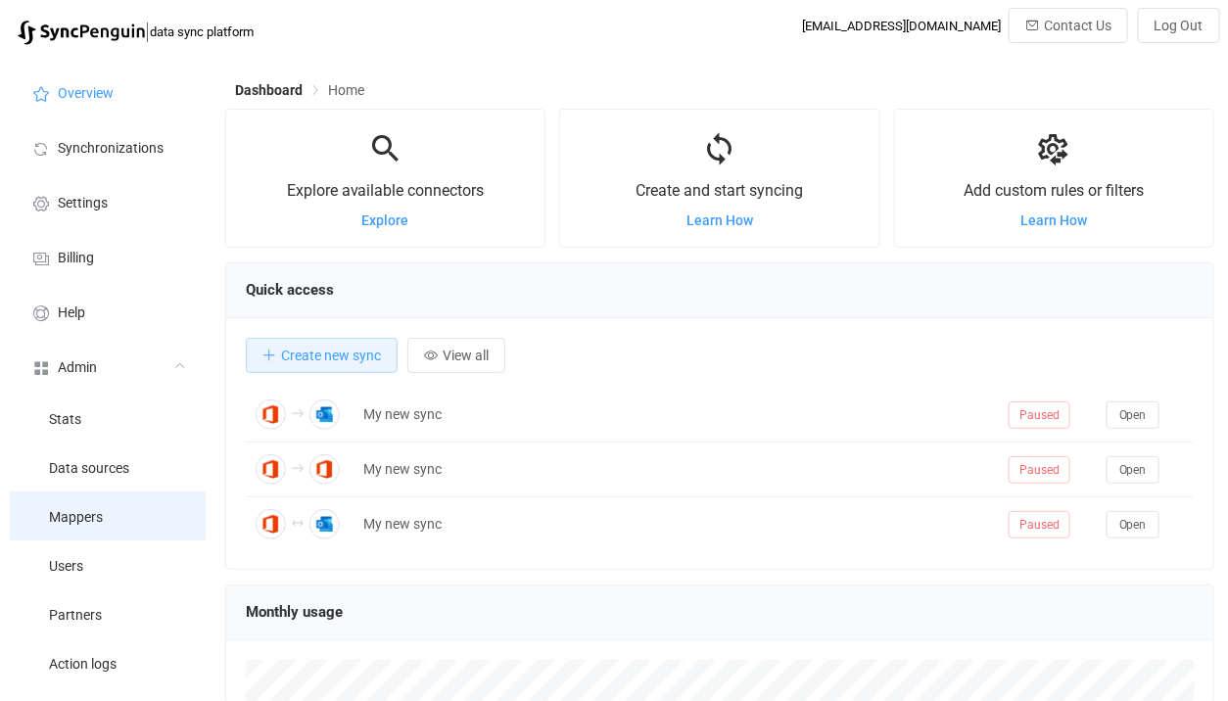
scroll to position [379, 989]
click at [96, 502] on li "Mappers" at bounding box center [108, 516] width 196 height 49
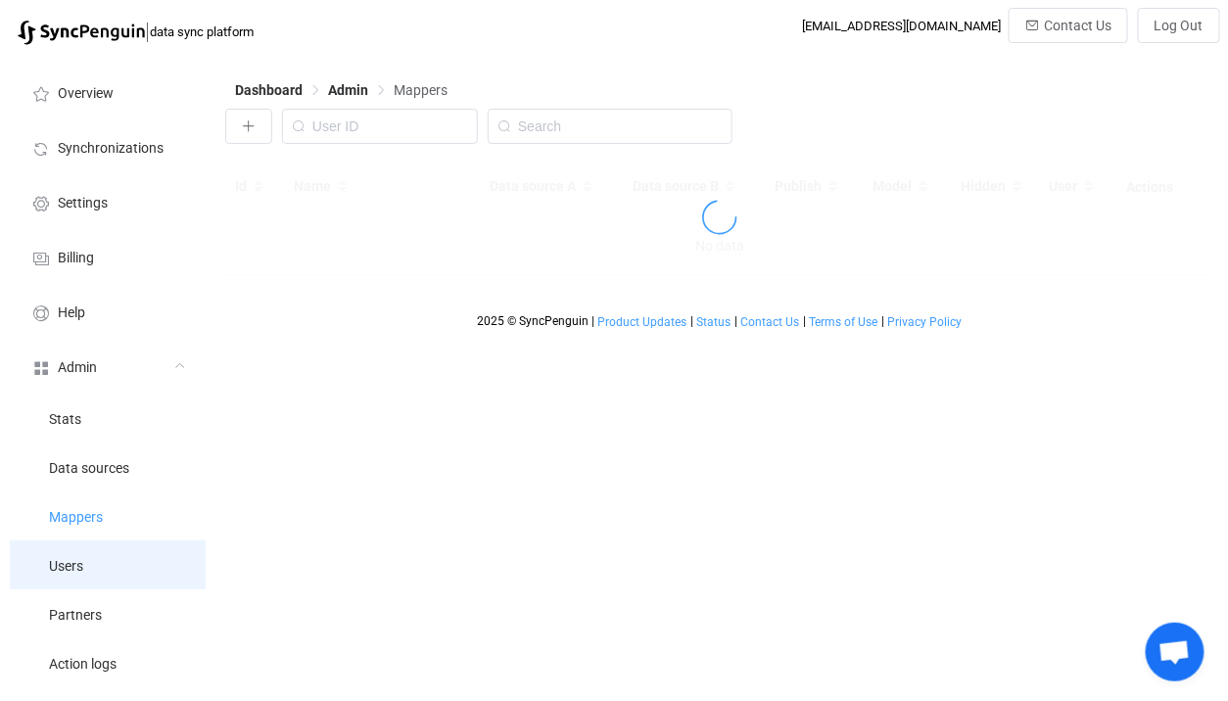
click at [93, 560] on li "Users" at bounding box center [108, 565] width 196 height 49
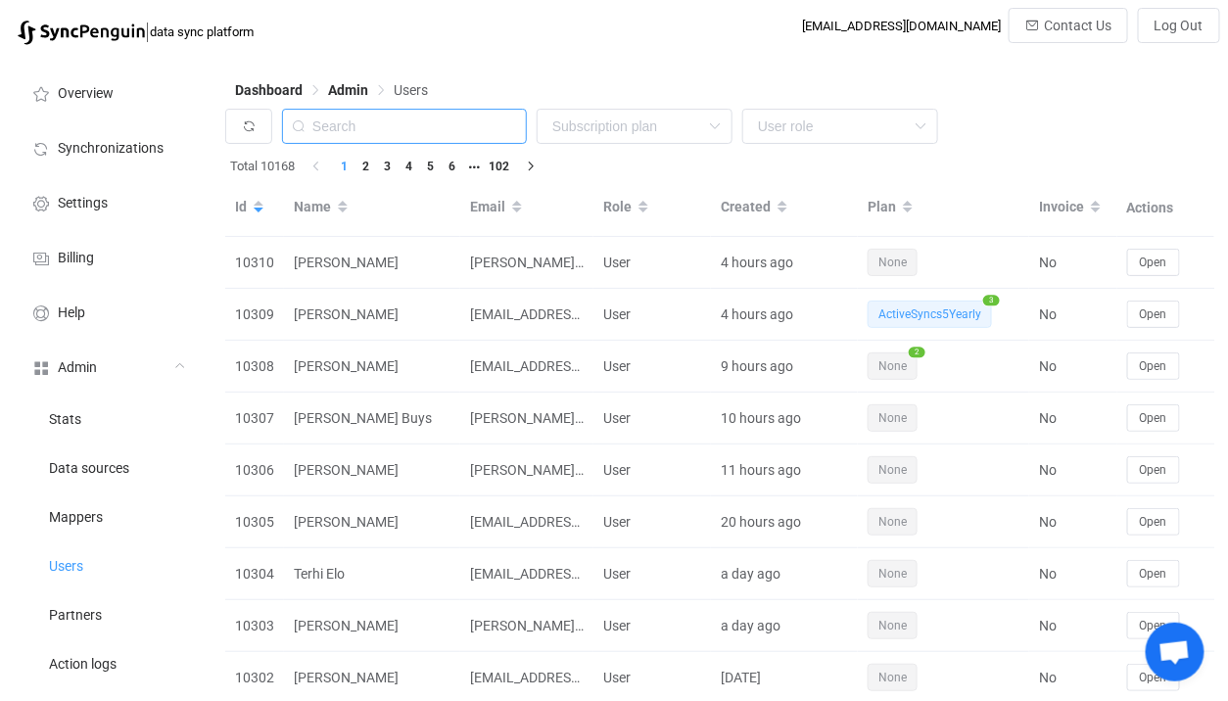
click at [441, 138] on input "text" at bounding box center [404, 126] width 245 height 35
paste input "[EMAIL_ADDRESS][DOMAIN_NAME]"
type input "[EMAIL_ADDRESS][DOMAIN_NAME]"
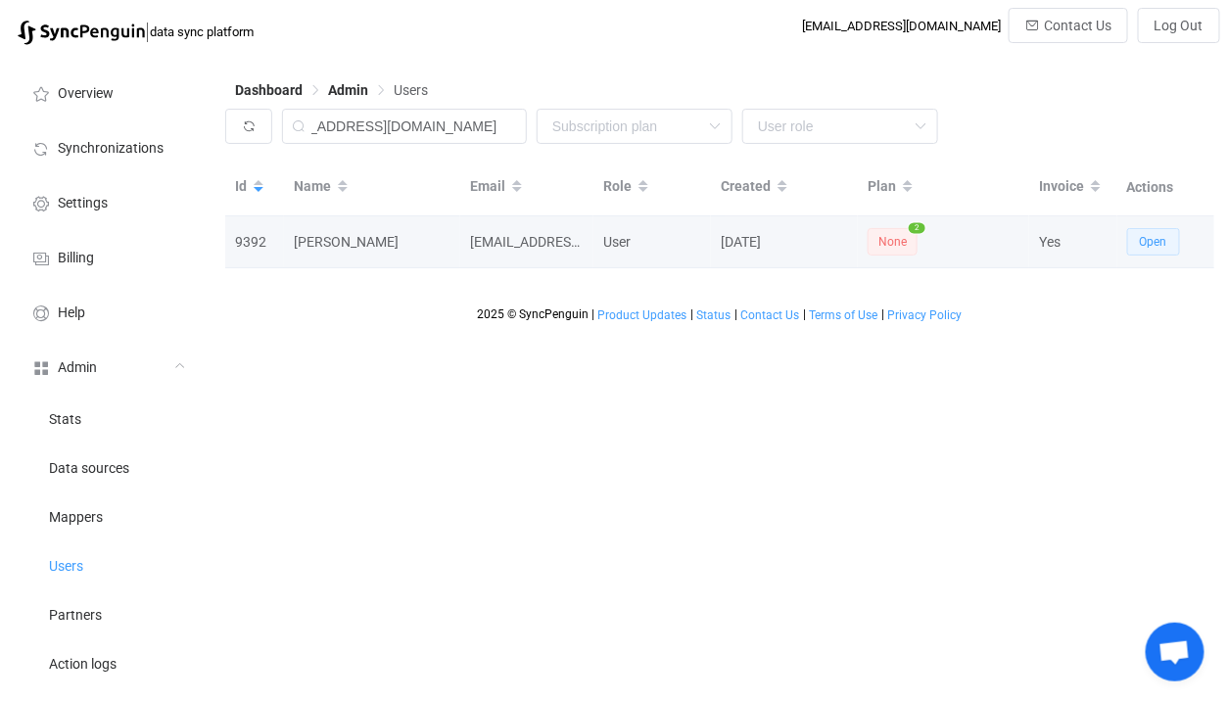
click at [1137, 242] on button "Open" at bounding box center [1153, 241] width 53 height 27
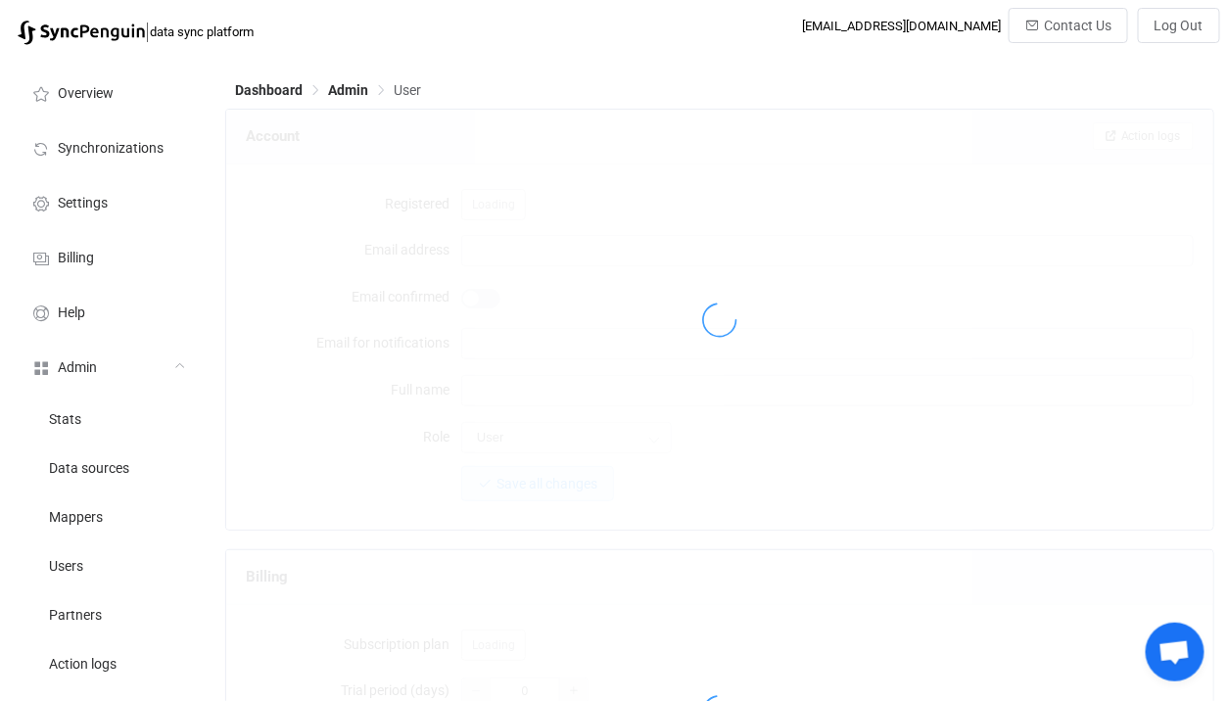
type input "[EMAIL_ADDRESS][DOMAIN_NAME]"
type input "[PERSON_NAME]"
type input "145"
type input "2"
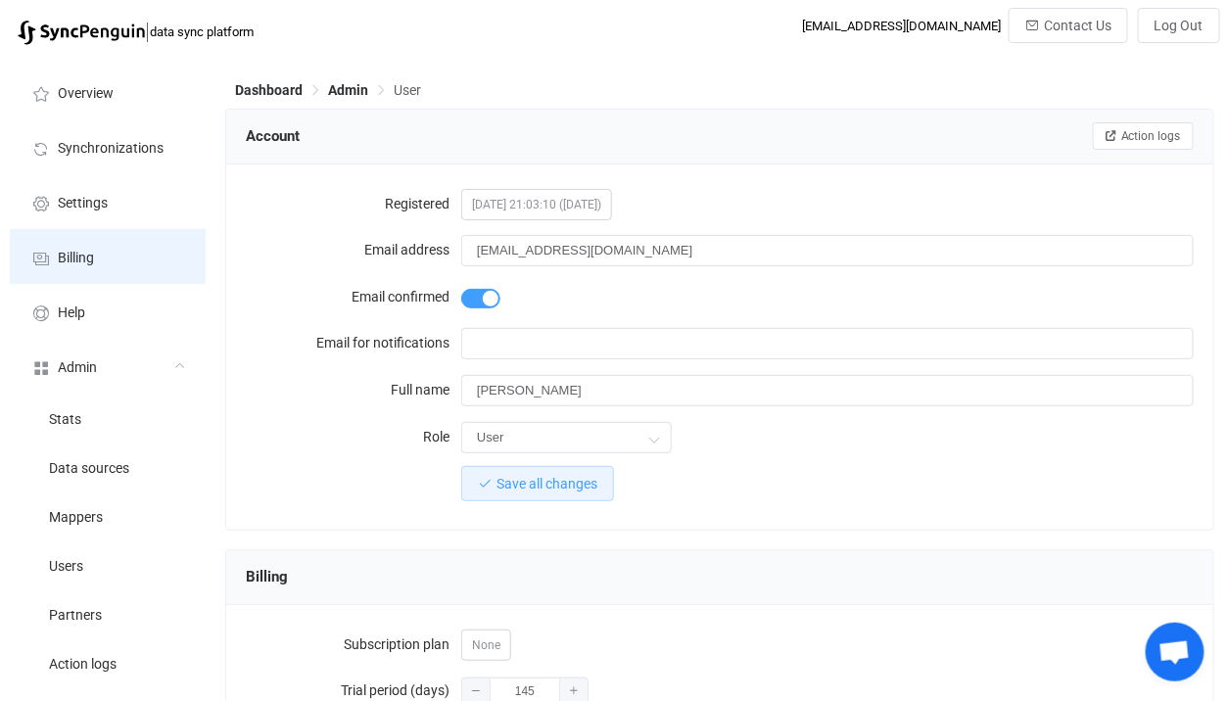
click at [105, 263] on li "Billing" at bounding box center [108, 256] width 196 height 55
